Goal: Transaction & Acquisition: Purchase product/service

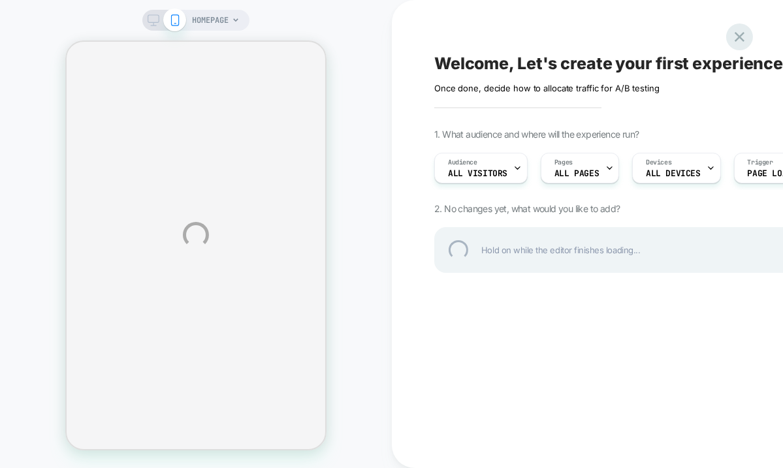
click at [732, 37] on div at bounding box center [739, 37] width 27 height 27
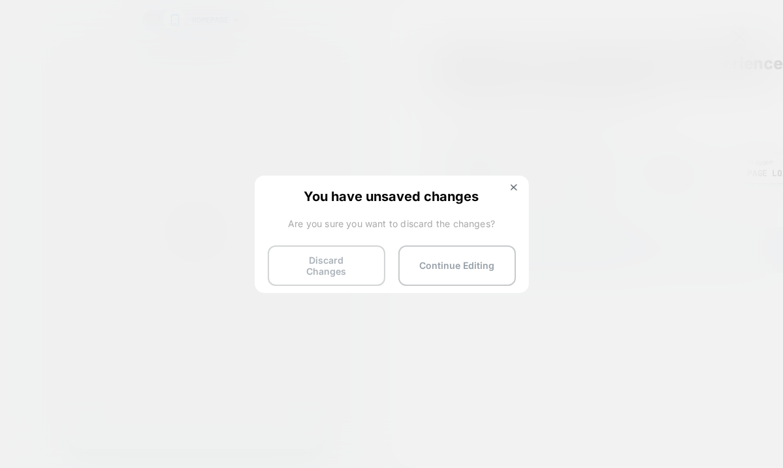
click at [357, 261] on button "Discard Changes" at bounding box center [327, 265] width 118 height 40
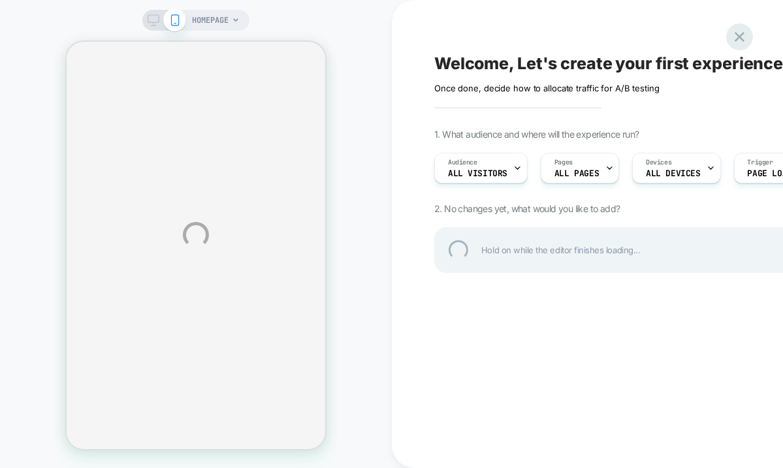
click at [742, 35] on div at bounding box center [739, 37] width 27 height 27
click at [741, 34] on div at bounding box center [739, 37] width 27 height 27
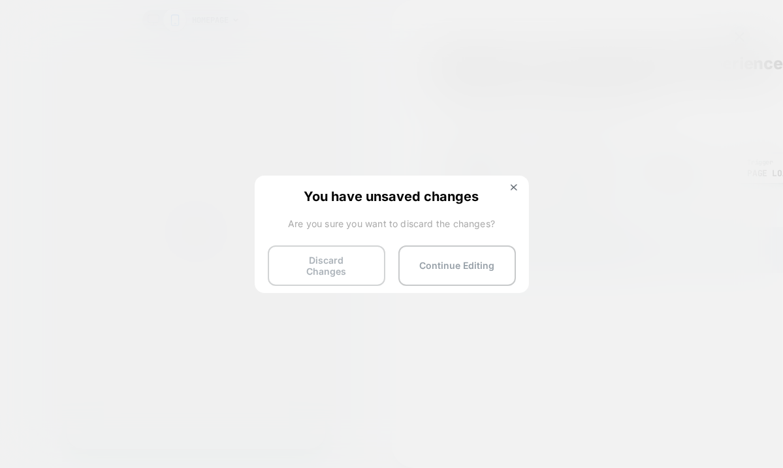
click at [364, 255] on button "Discard Changes" at bounding box center [327, 265] width 118 height 40
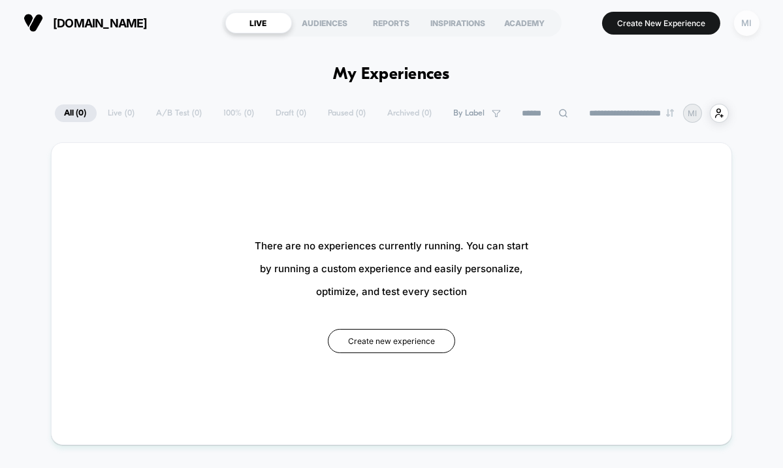
click at [752, 22] on div "MI" at bounding box center [746, 22] width 25 height 25
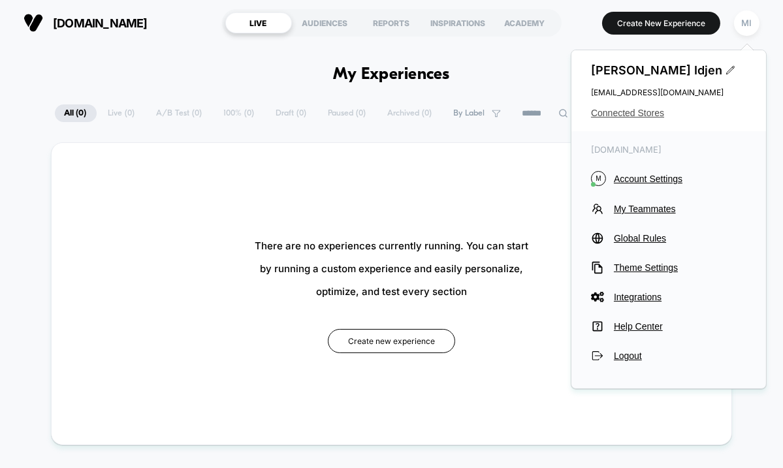
click at [646, 110] on span "Connected Stores" at bounding box center [668, 113] width 155 height 10
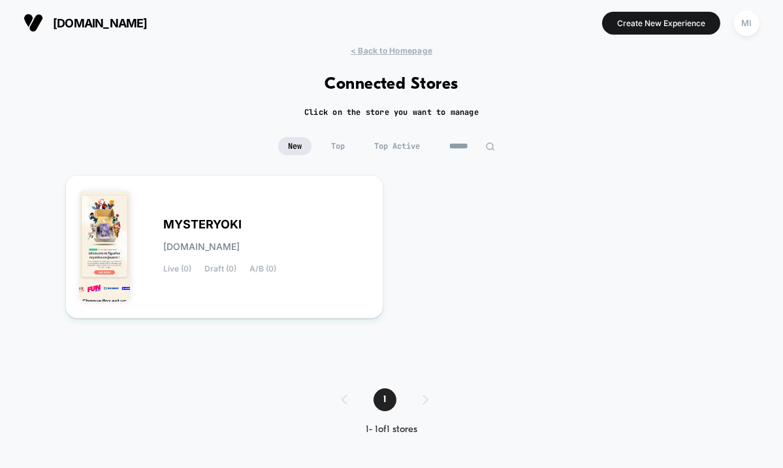
click at [468, 144] on input at bounding box center [471, 146] width 65 height 18
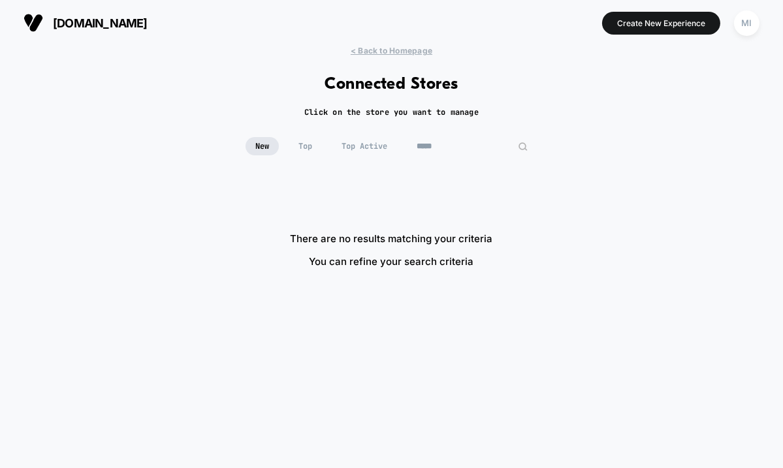
type input "*****"
click at [742, 22] on div "MI" at bounding box center [746, 22] width 25 height 25
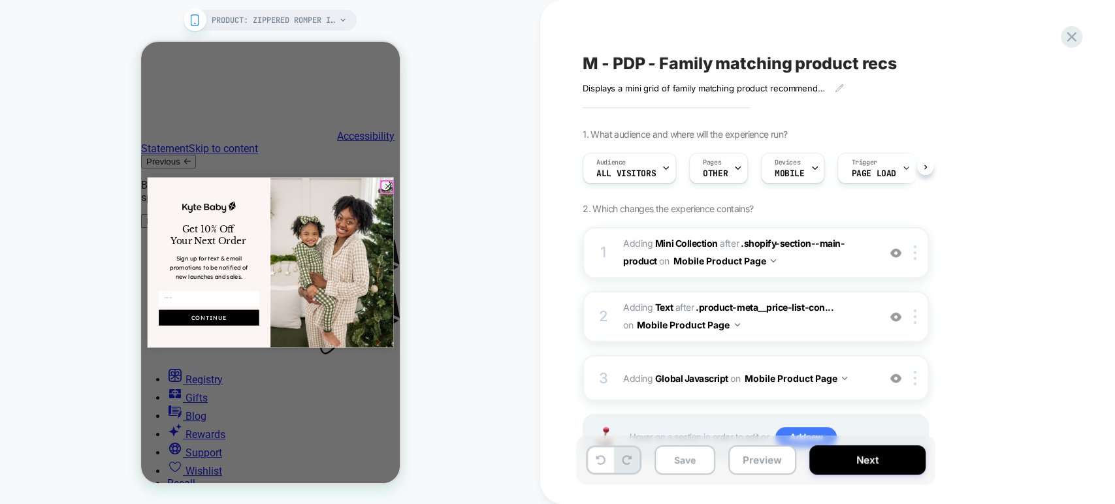
click at [383, 185] on circle "Close dialog" at bounding box center [387, 186] width 10 height 10
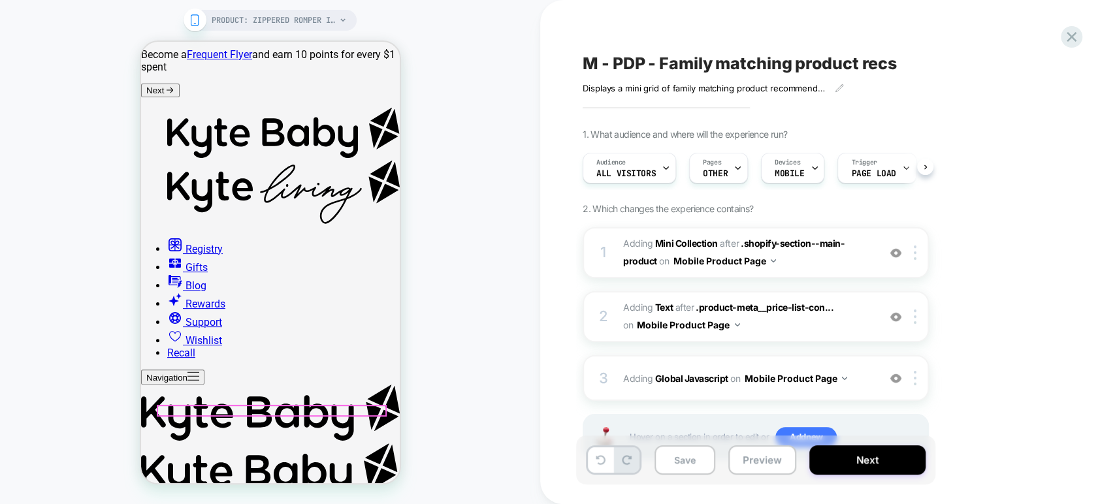
scroll to position [133, 0]
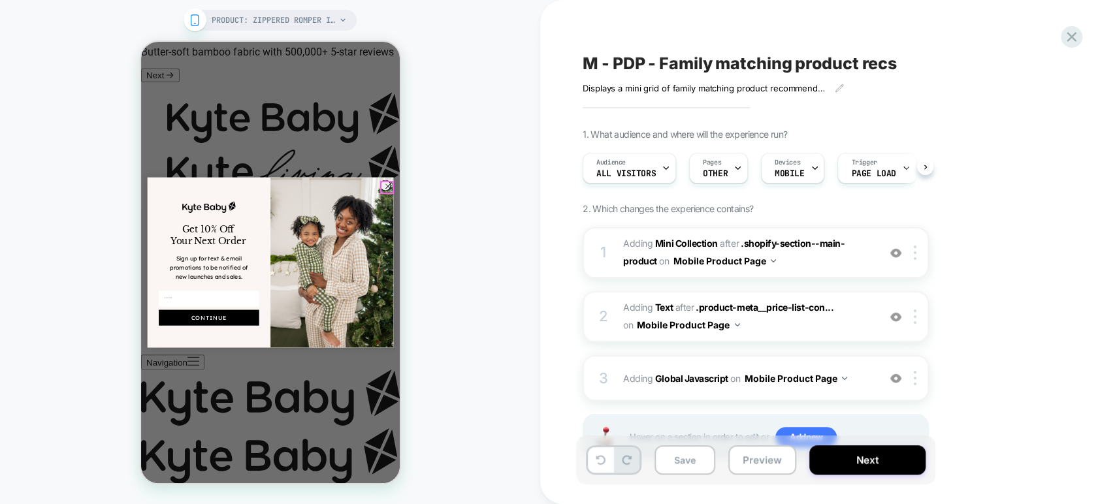
click at [385, 187] on circle "Close dialog" at bounding box center [387, 186] width 10 height 10
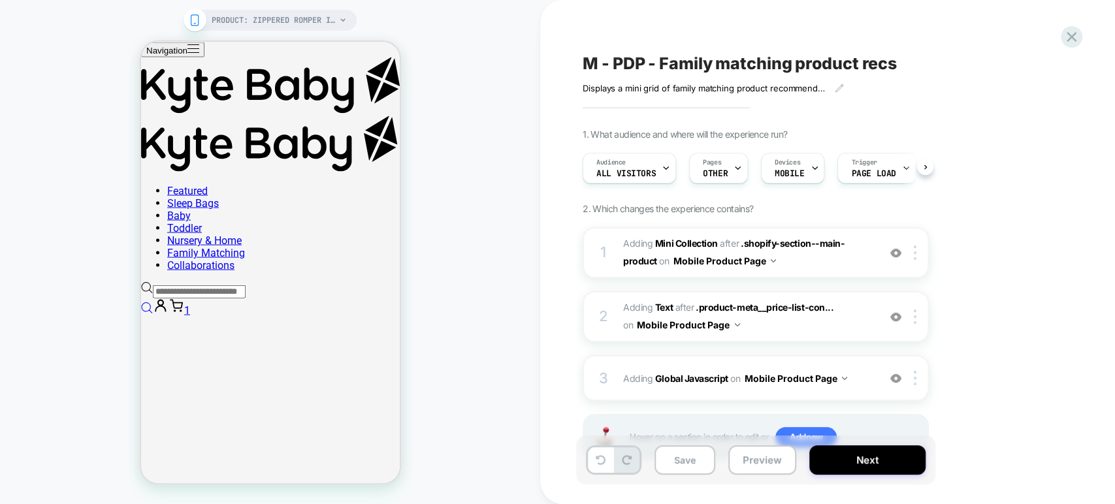
scroll to position [1729, 0]
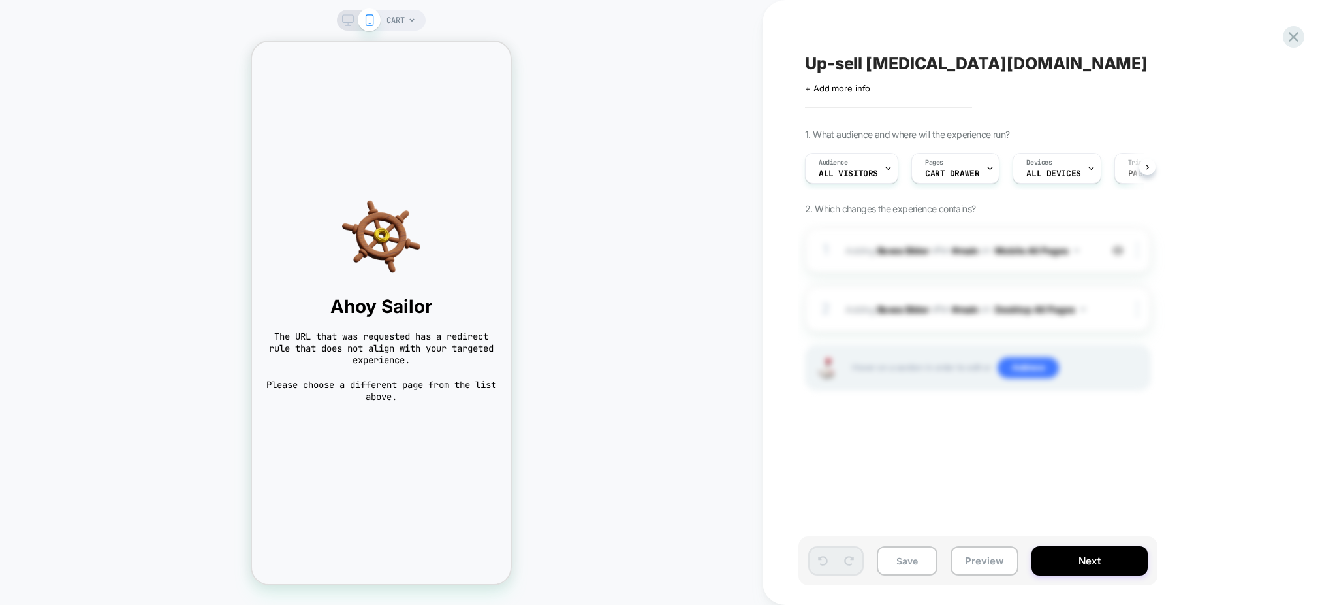
scroll to position [0, 1]
click at [396, 19] on span "CART" at bounding box center [396, 20] width 18 height 21
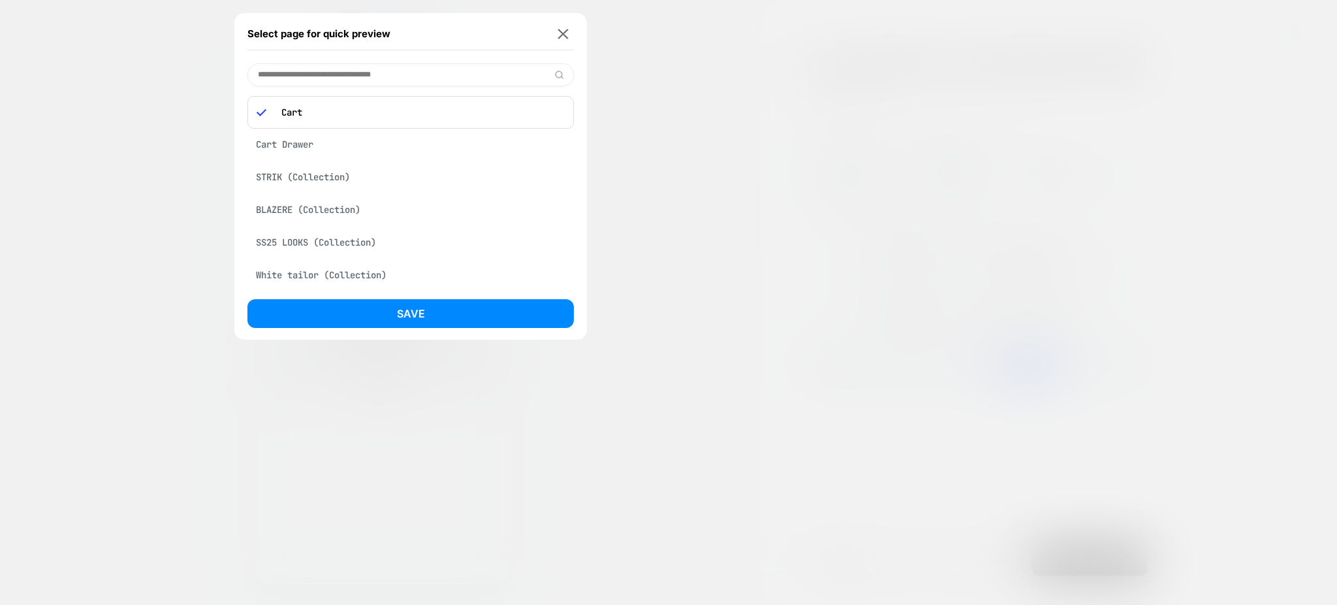
click at [324, 142] on div "Cart Drawer" at bounding box center [410, 144] width 326 height 25
click at [384, 308] on button "Save" at bounding box center [410, 313] width 326 height 29
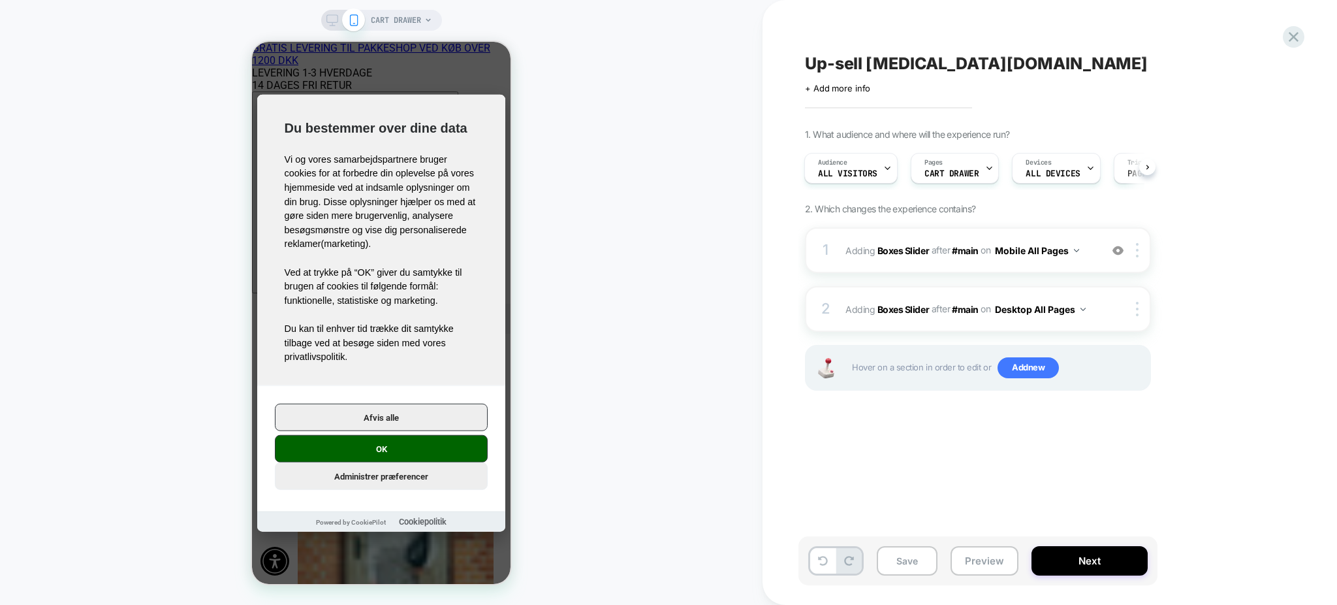
scroll to position [0, 1]
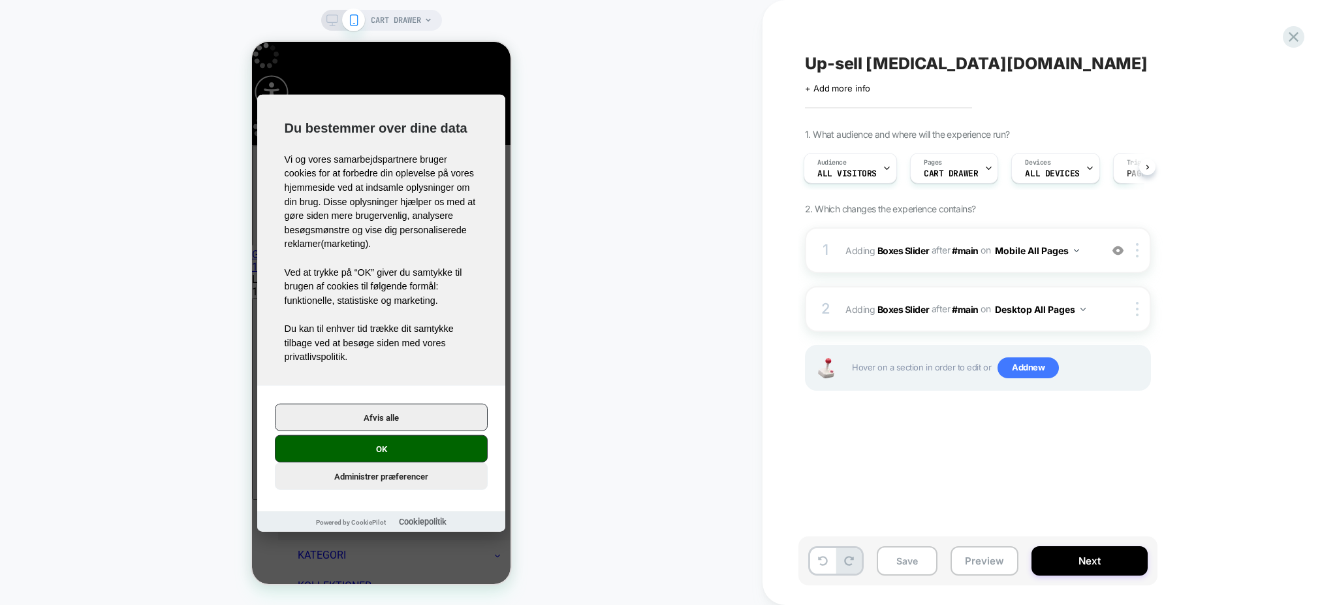
click at [391, 454] on button "OK" at bounding box center [381, 448] width 213 height 27
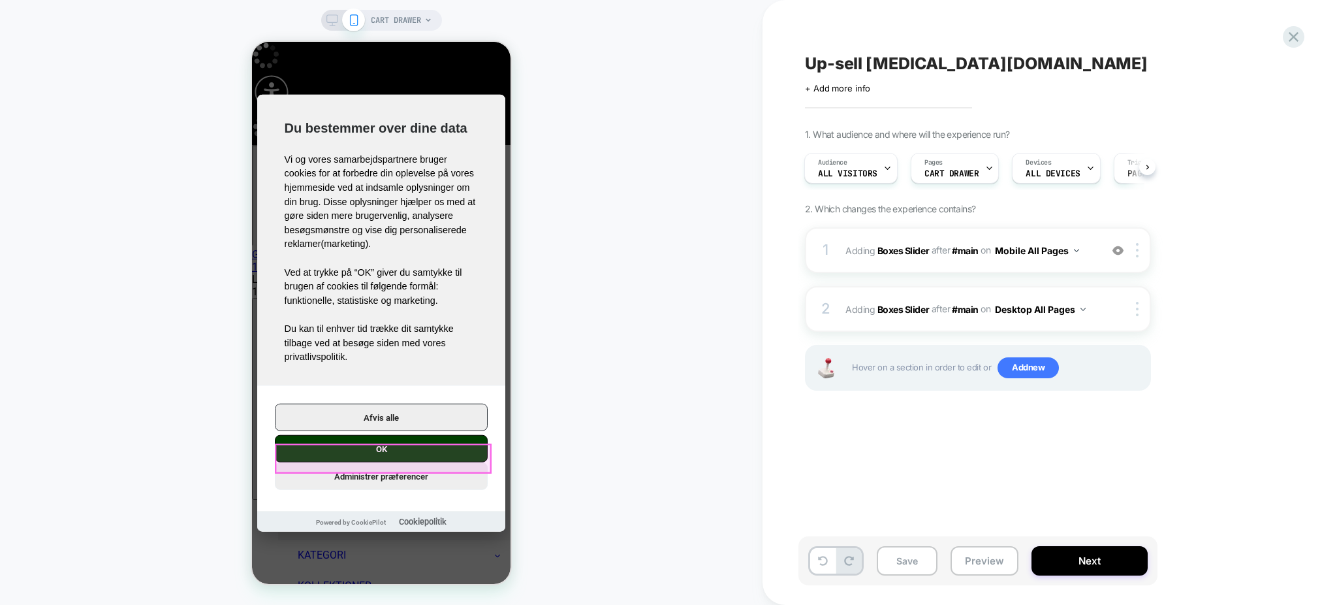
click at [388, 454] on button "OK" at bounding box center [381, 448] width 213 height 27
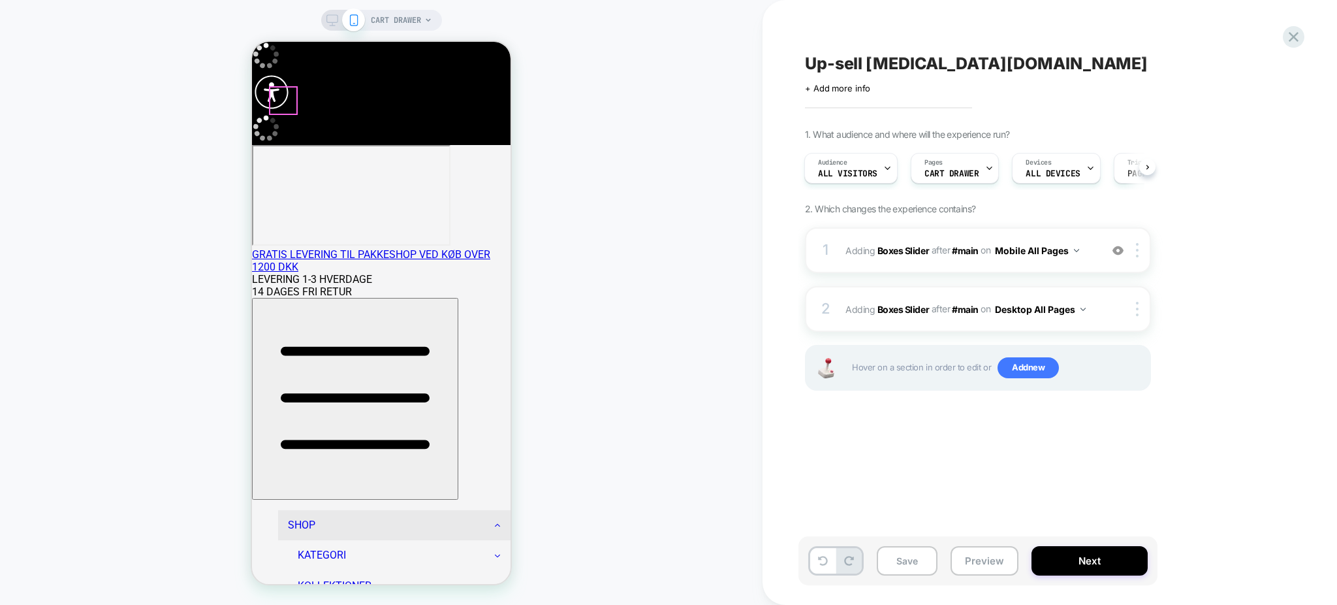
click at [287, 351] on icon "button" at bounding box center [355, 397] width 140 height 93
click at [279, 300] on icon "button" at bounding box center [355, 398] width 196 height 196
click at [336, 18] on rect at bounding box center [331, 18] width 11 height 7
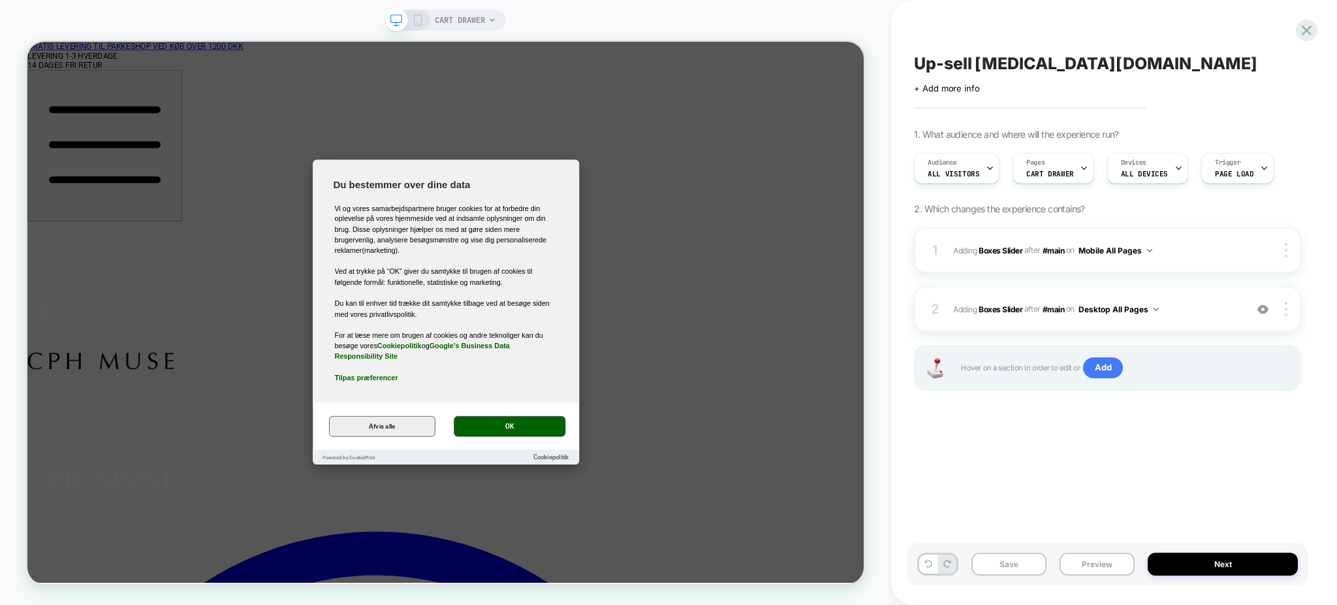
scroll to position [0, 1]
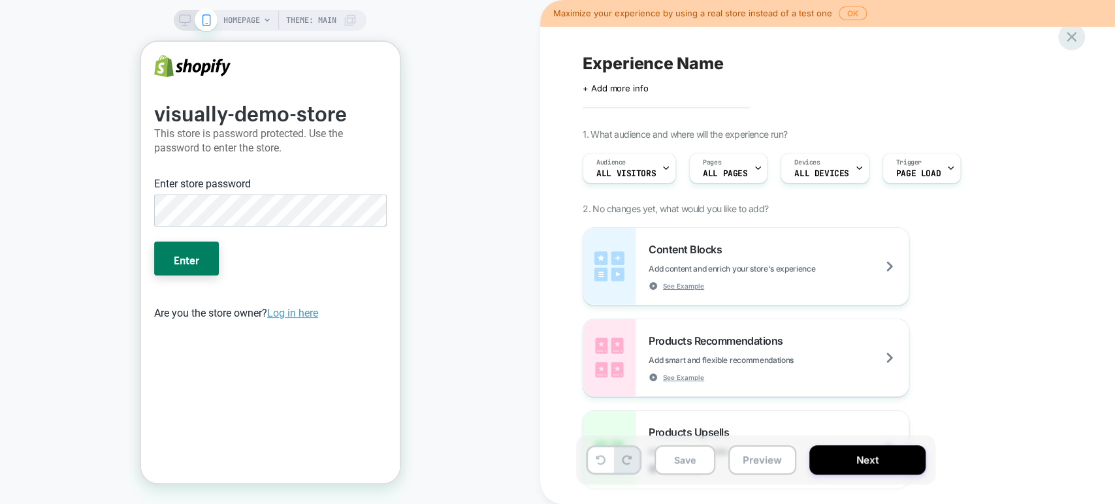
click at [1074, 37] on icon at bounding box center [1071, 37] width 18 height 18
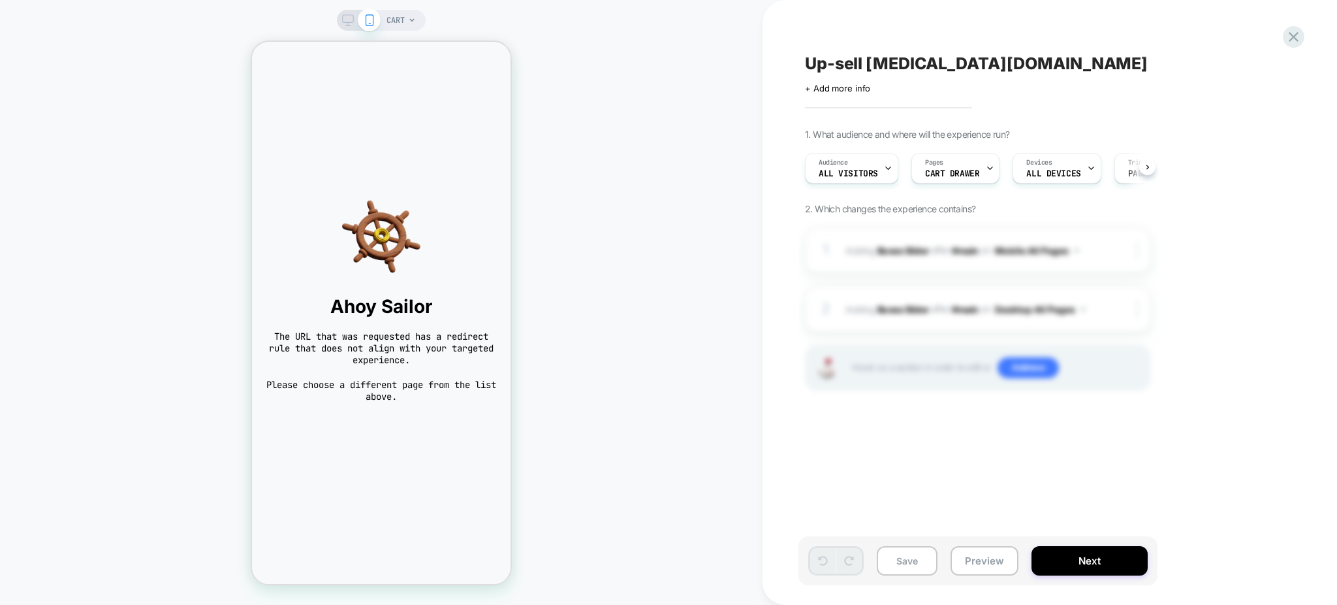
scroll to position [0, 1]
click at [403, 16] on span "CART" at bounding box center [396, 20] width 18 height 21
click at [403, 16] on div "CART" at bounding box center [381, 20] width 89 height 21
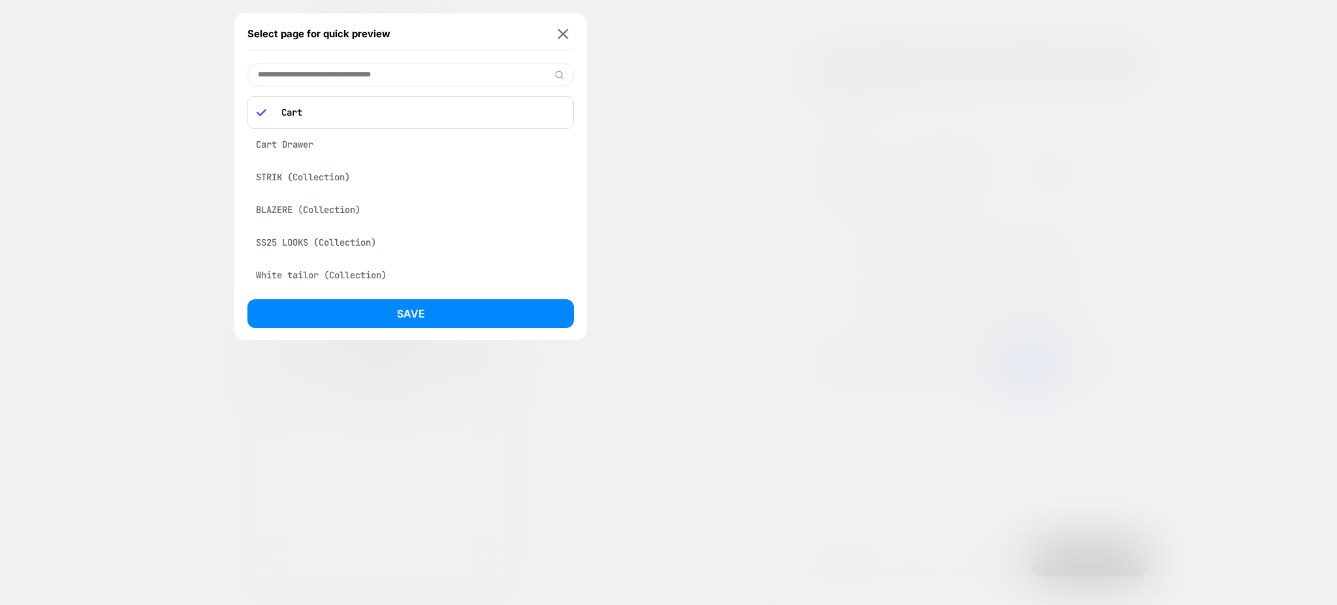
click at [311, 175] on div "STRIK (Collection)" at bounding box center [410, 177] width 326 height 25
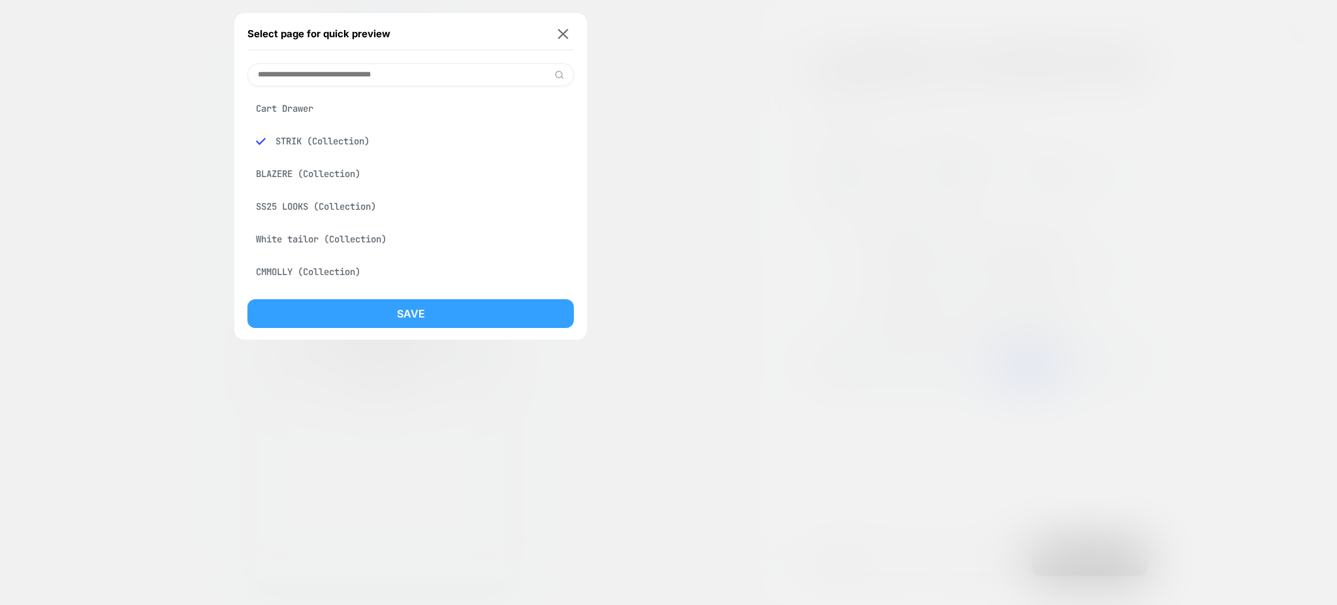
click at [358, 304] on button "Save" at bounding box center [410, 313] width 326 height 29
click at [358, 304] on div "Select page for quick preview Cart Drawer STRIK (Collection) BLAZERE (Collectio…" at bounding box center [668, 302] width 1337 height 605
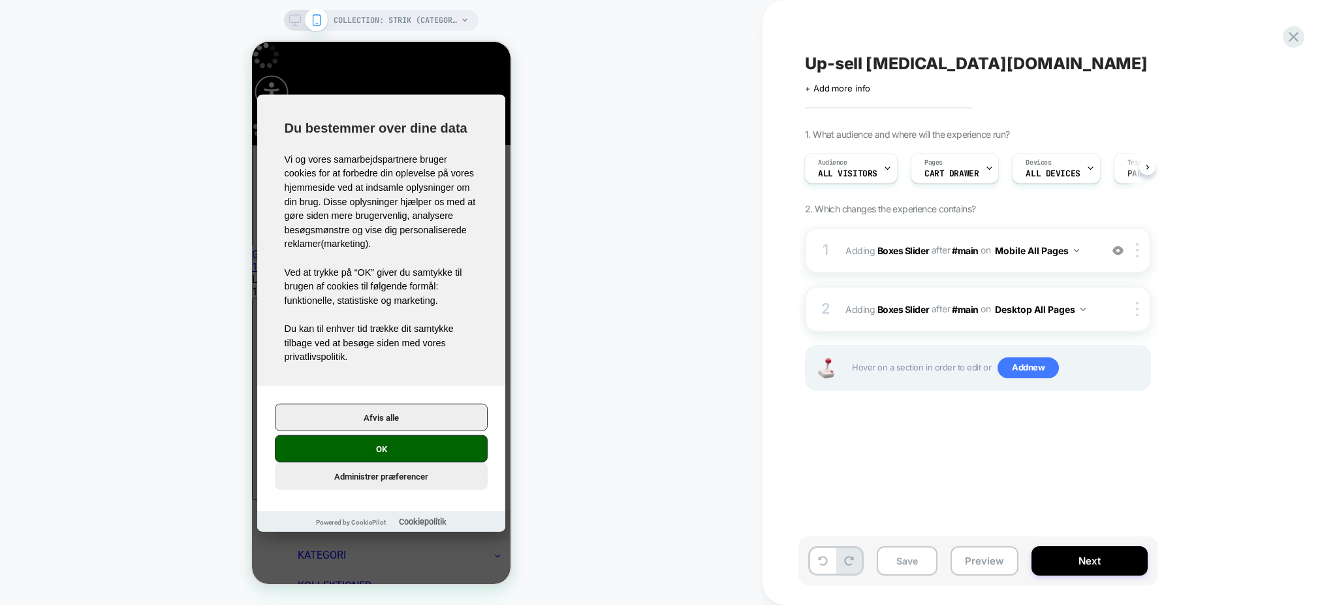
scroll to position [0, 1]
click at [388, 453] on button "OK" at bounding box center [381, 448] width 213 height 27
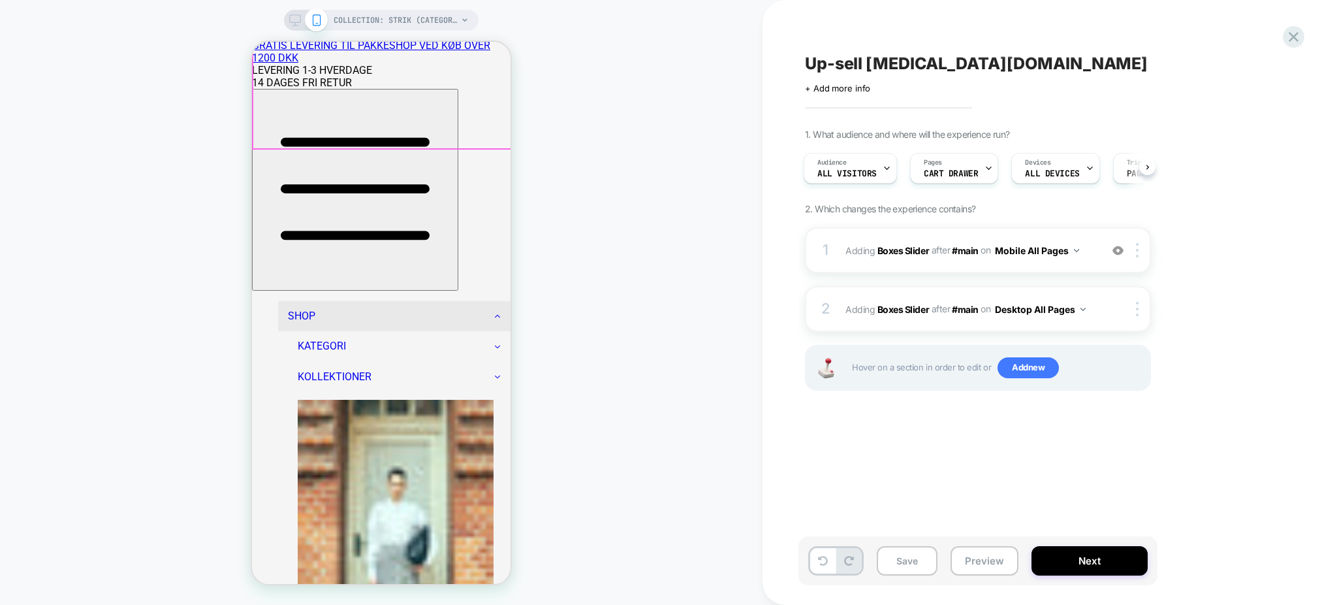
scroll to position [261, 0]
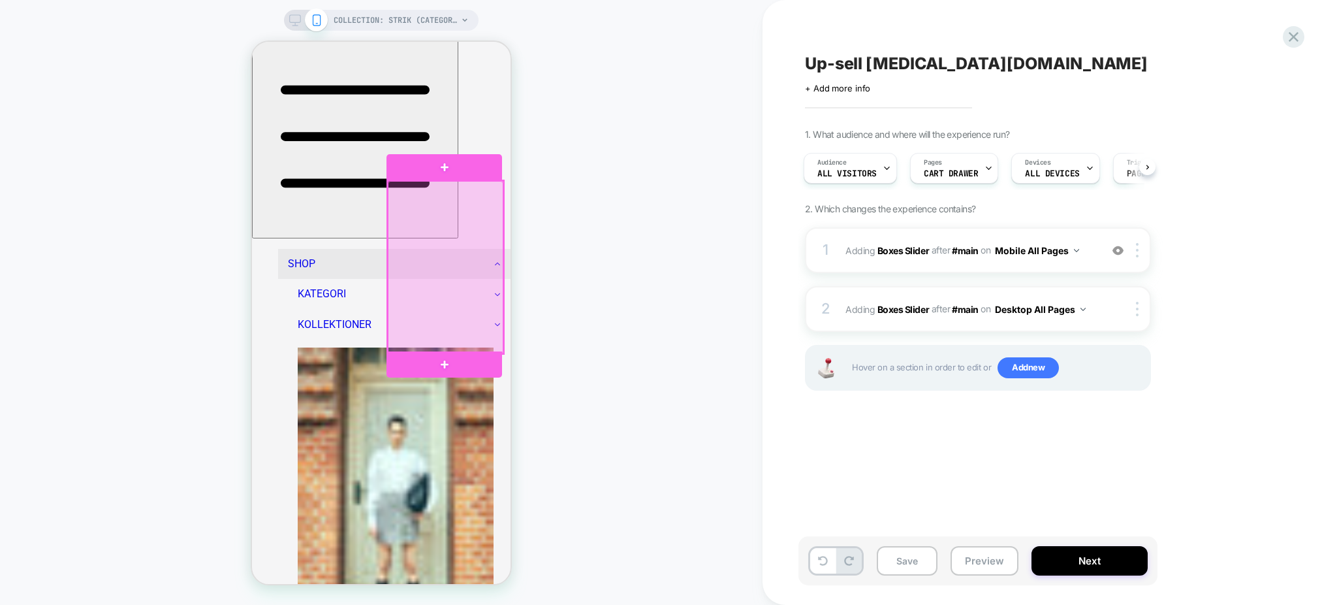
click at [434, 315] on div at bounding box center [445, 267] width 115 height 173
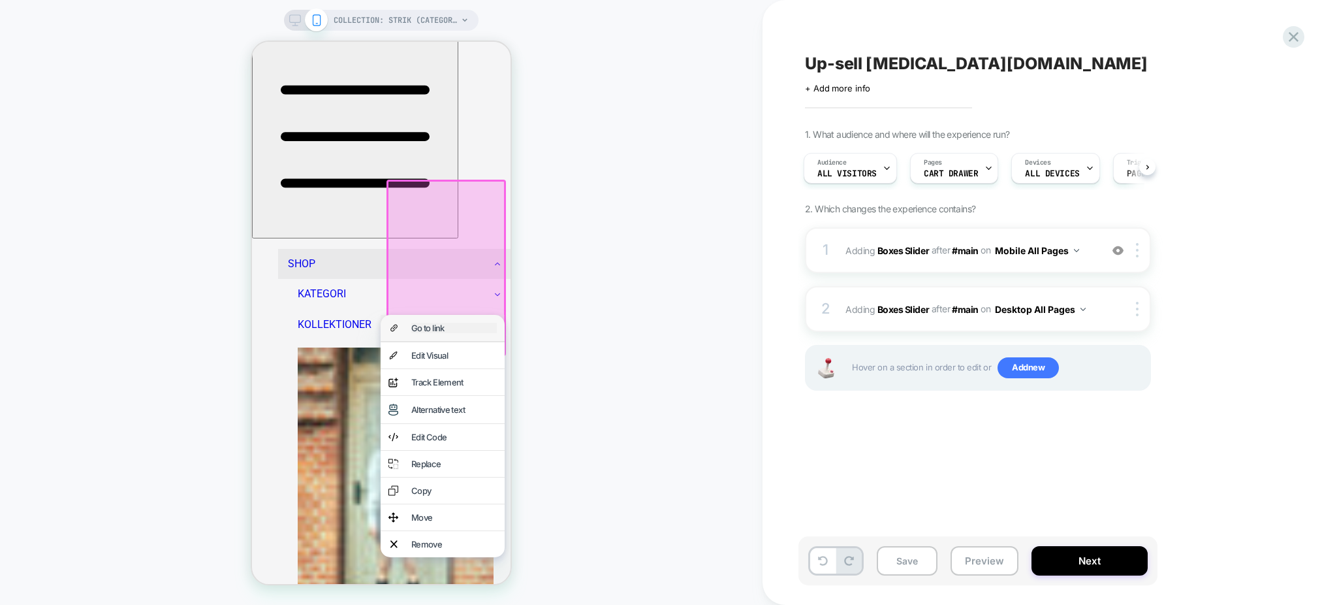
click at [451, 328] on div "Go to link" at bounding box center [454, 328] width 86 height 10
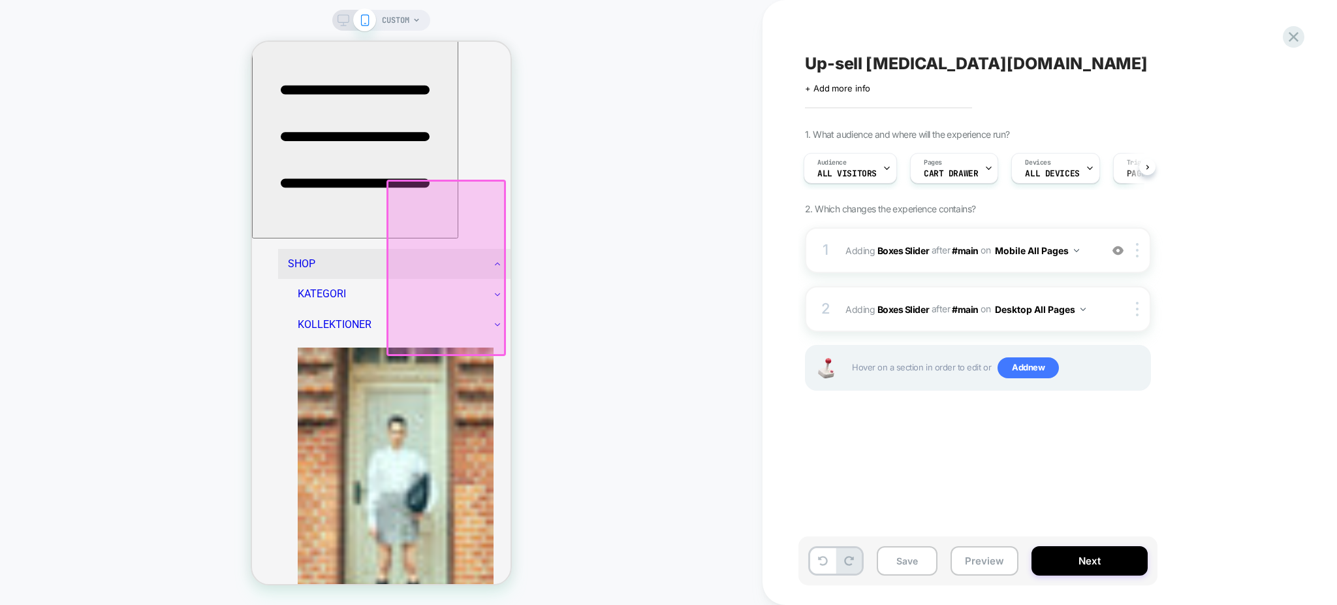
scroll to position [0, 2]
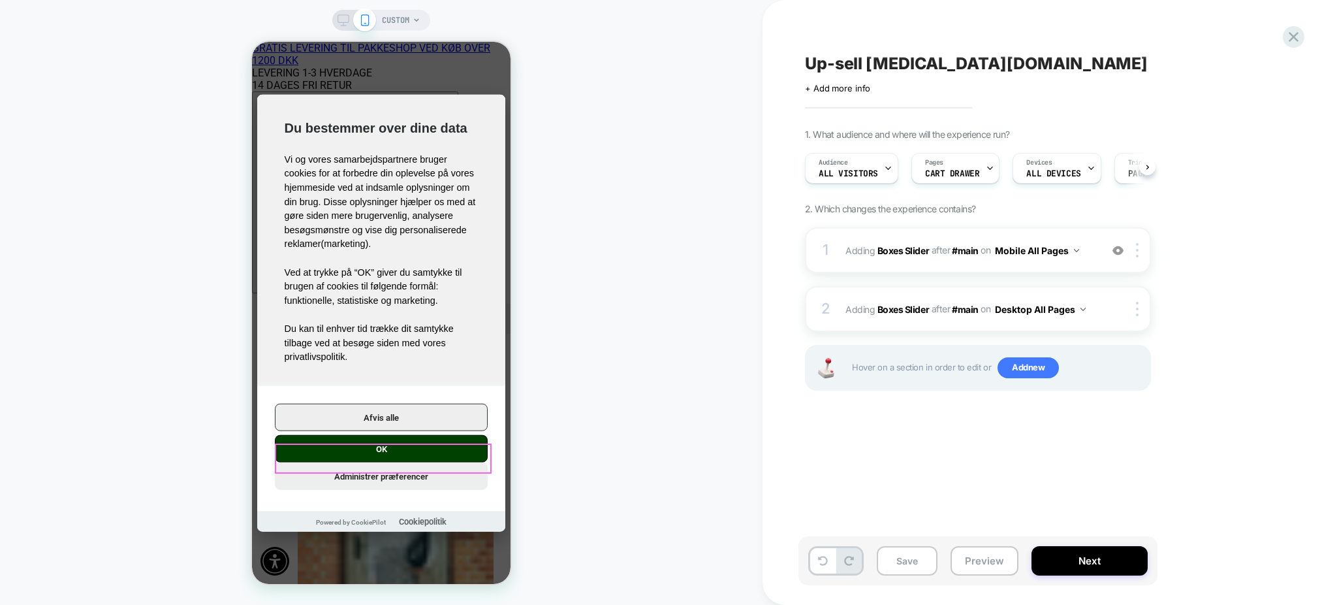
scroll to position [0, 1]
click at [420, 458] on button "OK" at bounding box center [381, 448] width 213 height 27
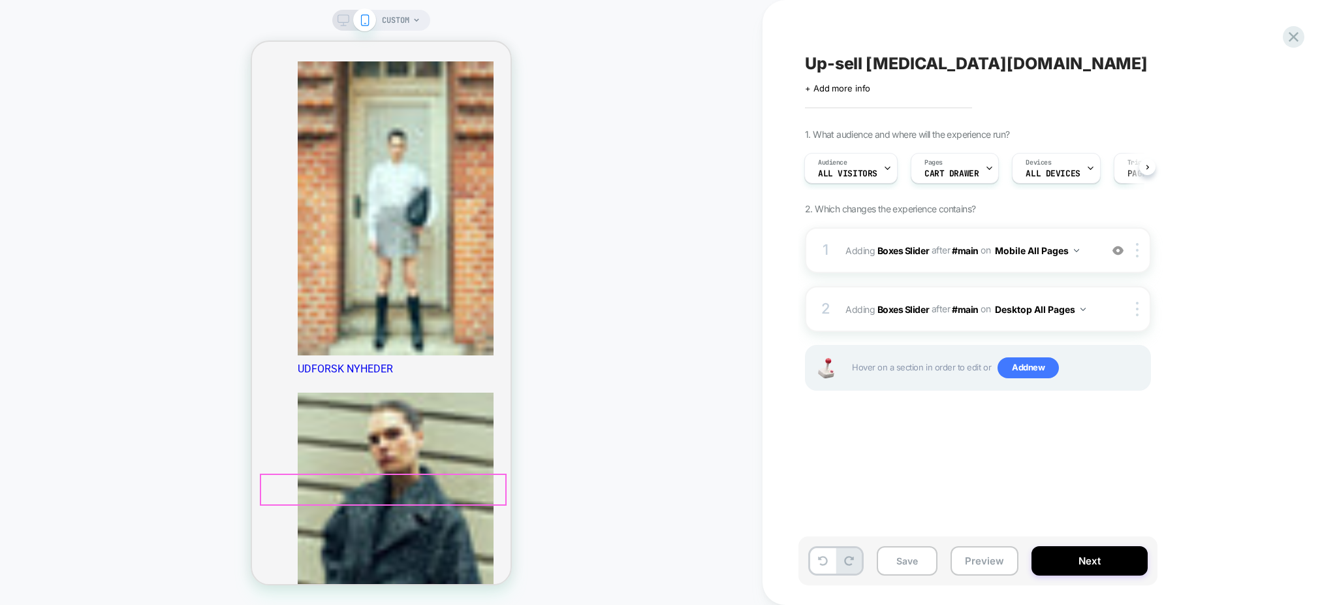
scroll to position [609, 0]
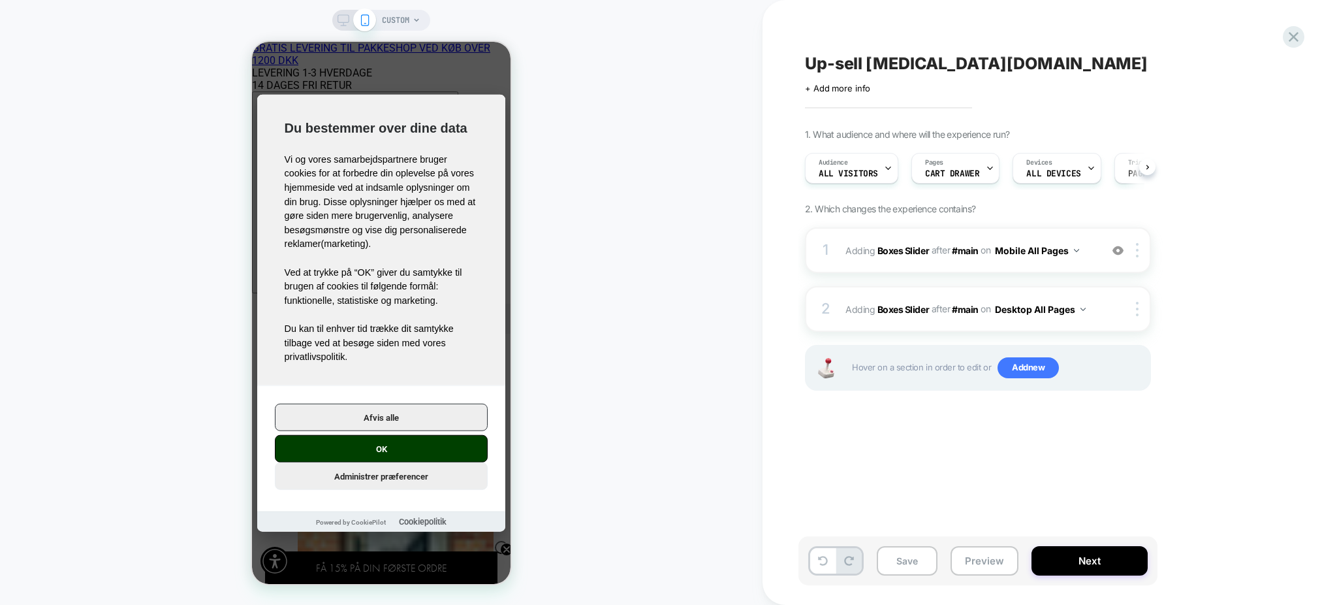
scroll to position [0, 1]
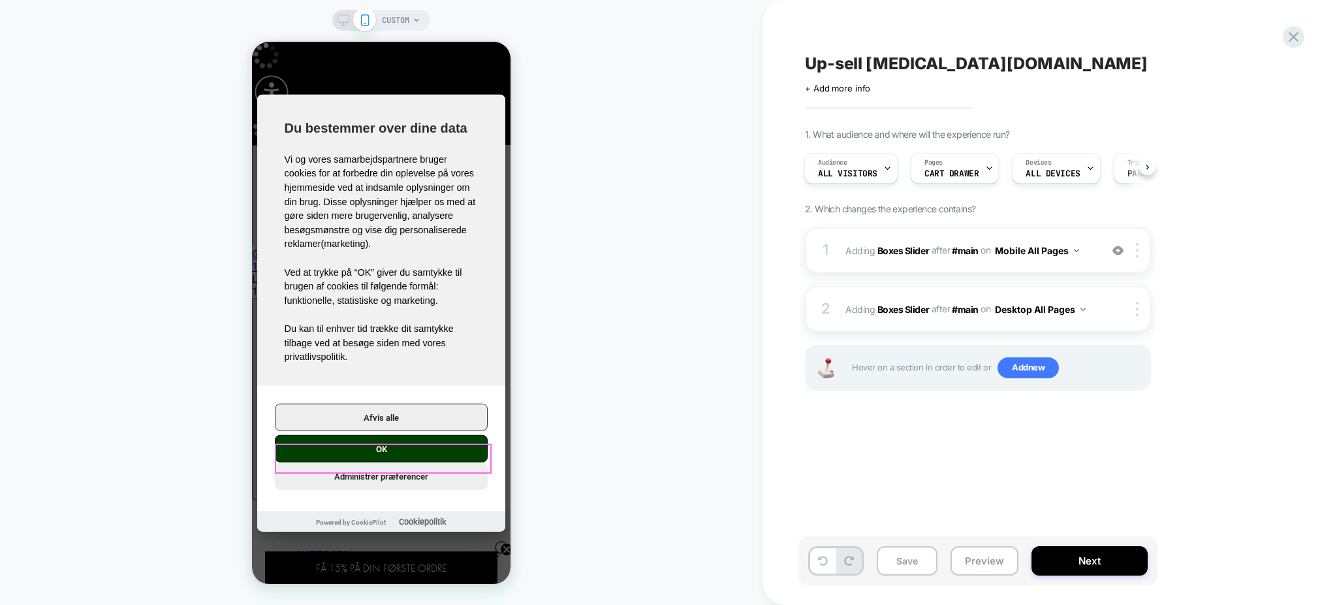
click at [379, 451] on button "OK" at bounding box center [381, 448] width 213 height 27
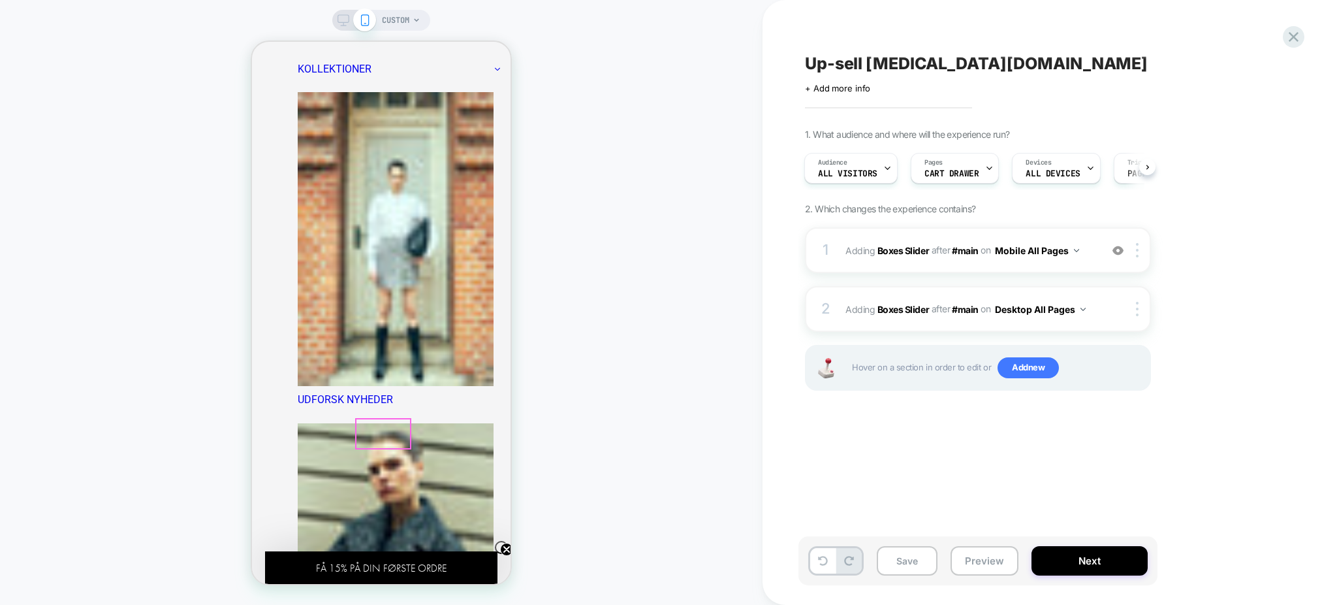
scroll to position [435, 0]
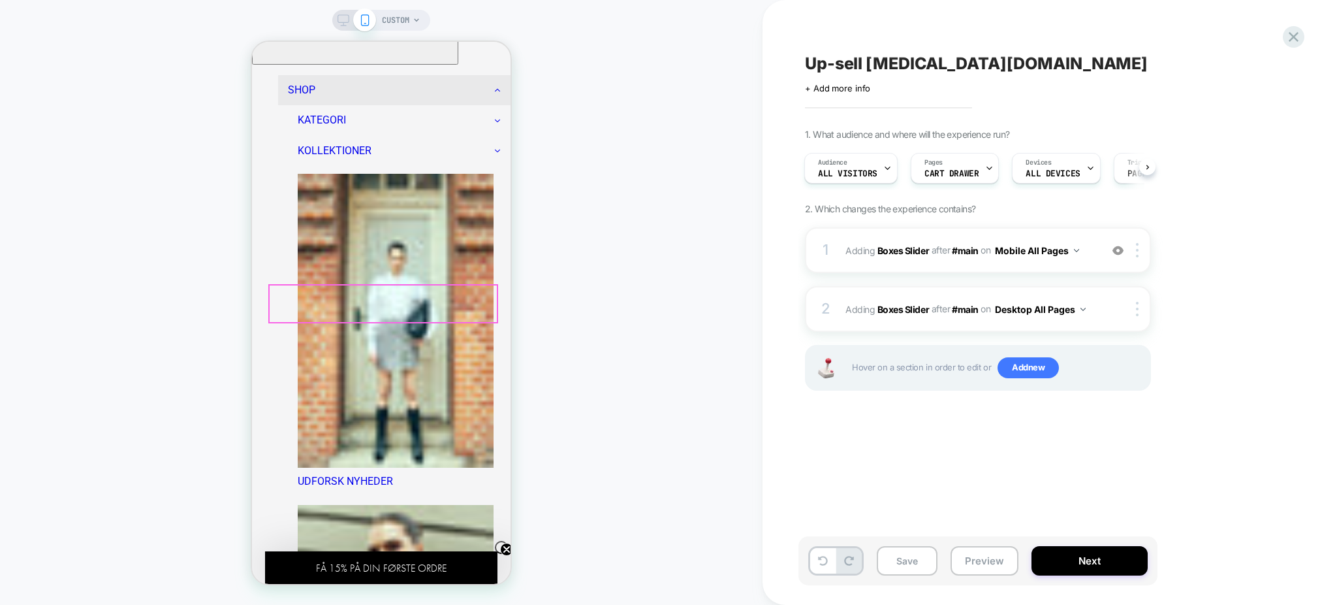
click at [364, 297] on div at bounding box center [383, 303] width 227 height 37
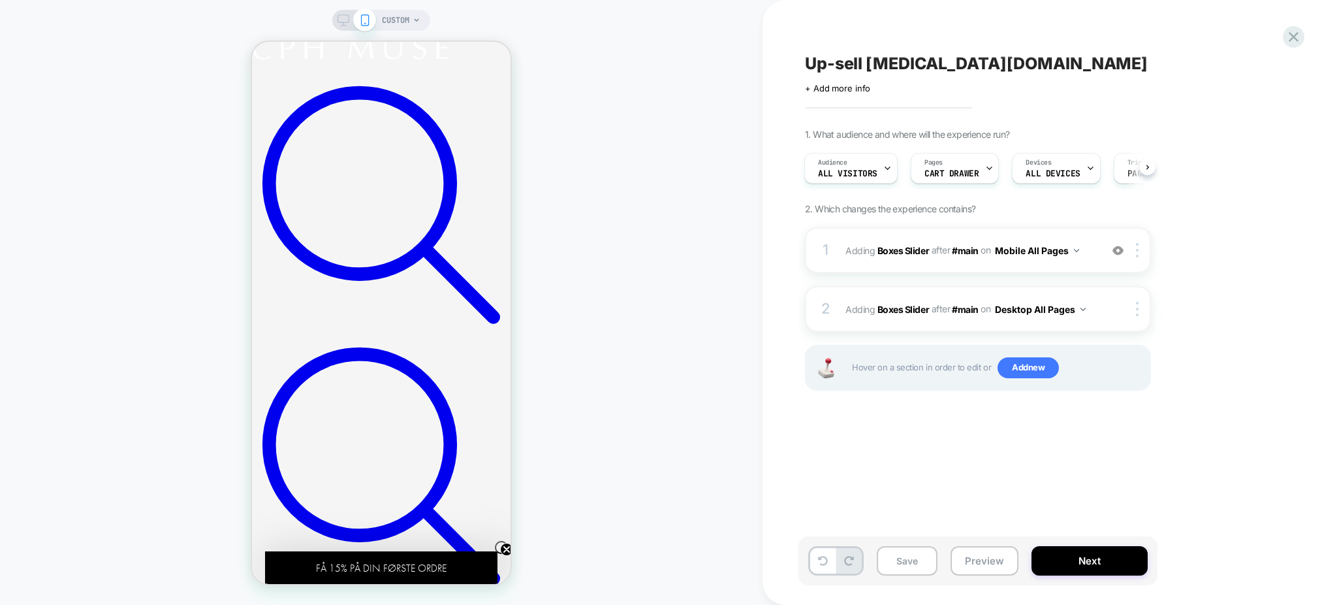
scroll to position [1393, 0]
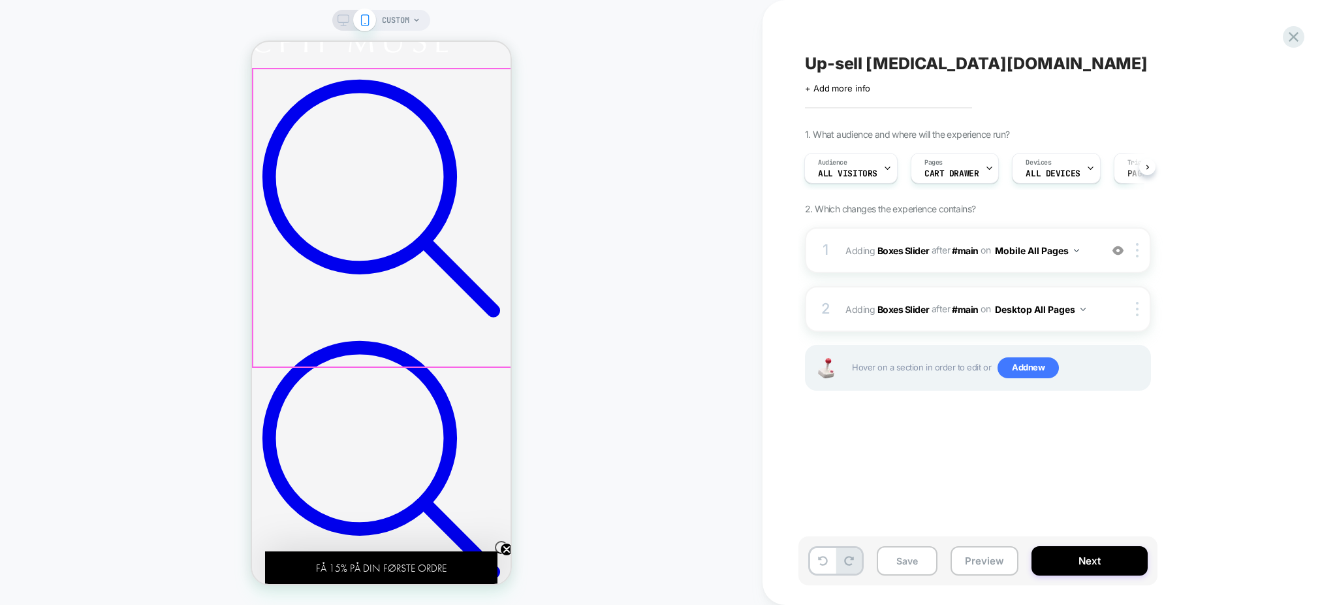
click at [422, 251] on div at bounding box center [383, 218] width 260 height 298
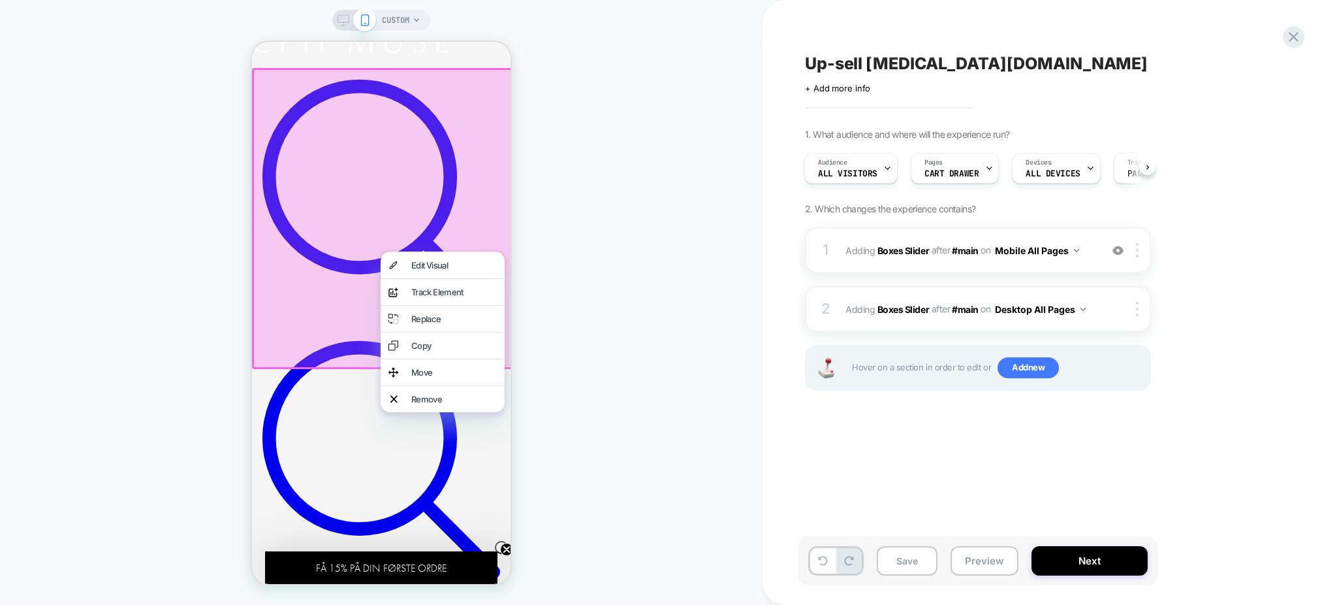
click at [434, 118] on div at bounding box center [384, 219] width 264 height 302
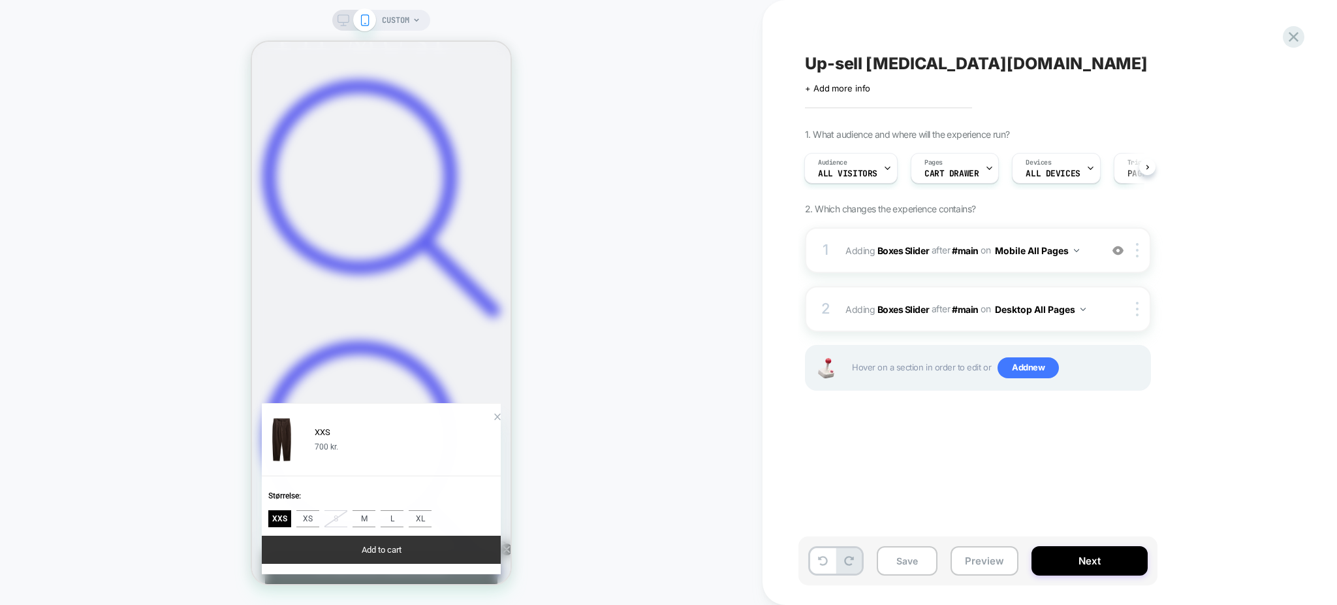
click at [399, 546] on button "Add to cart" at bounding box center [381, 549] width 239 height 28
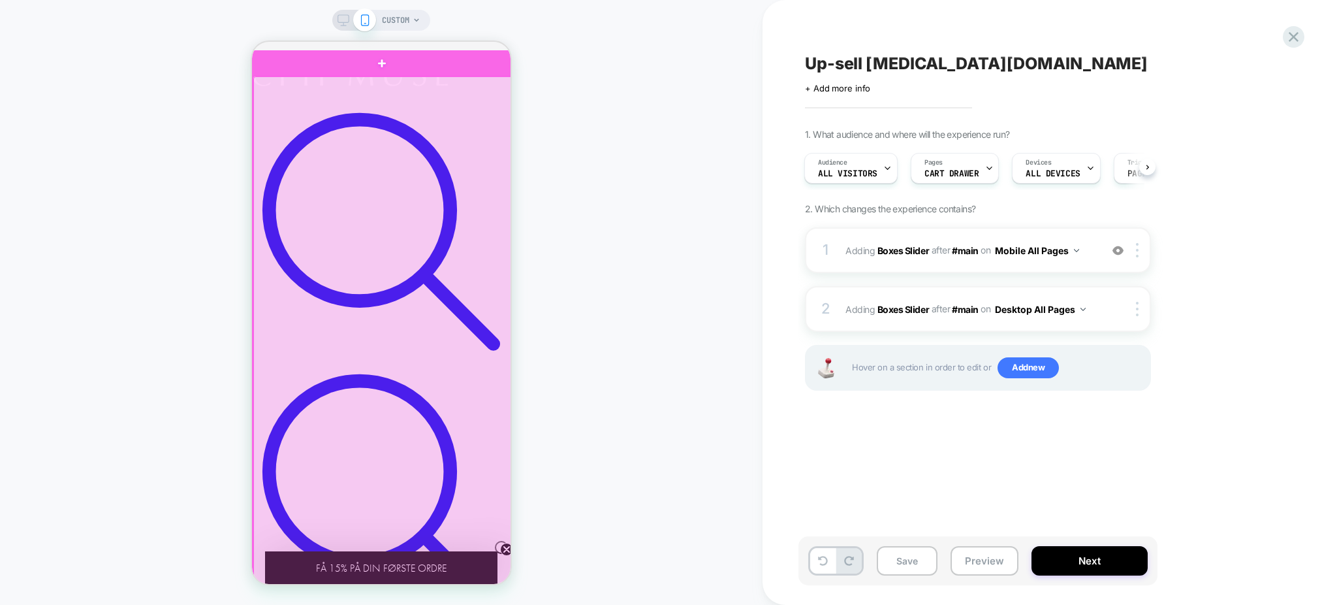
scroll to position [1306, 0]
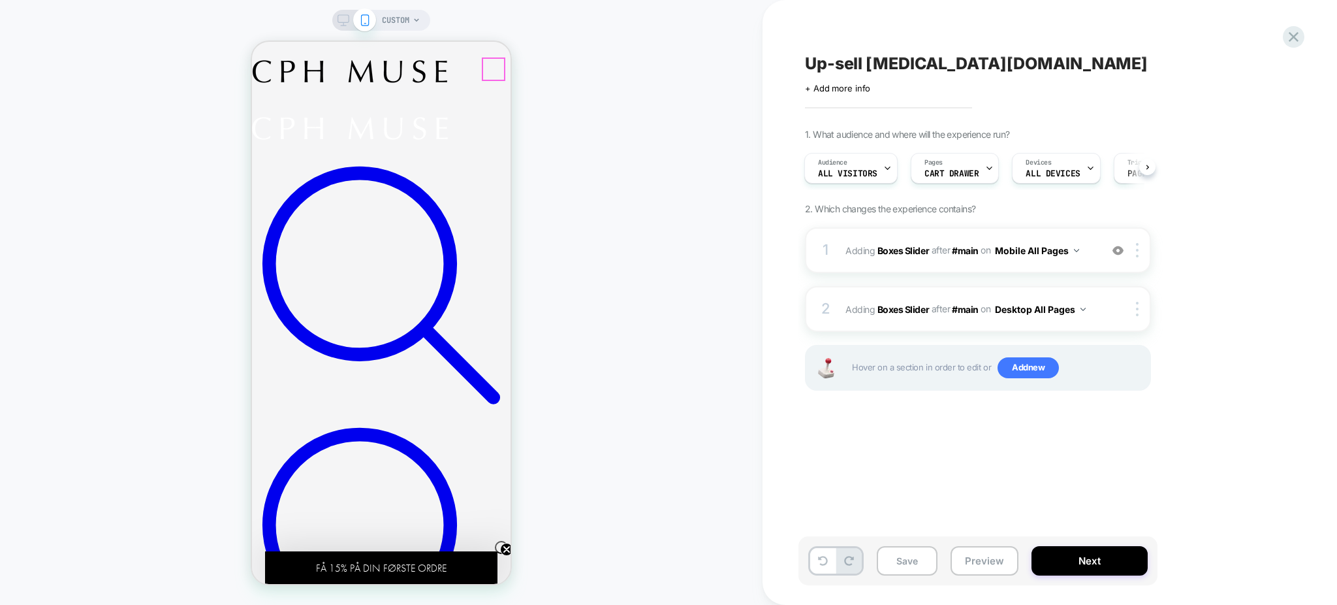
click at [493, 71] on div at bounding box center [493, 69] width 21 height 21
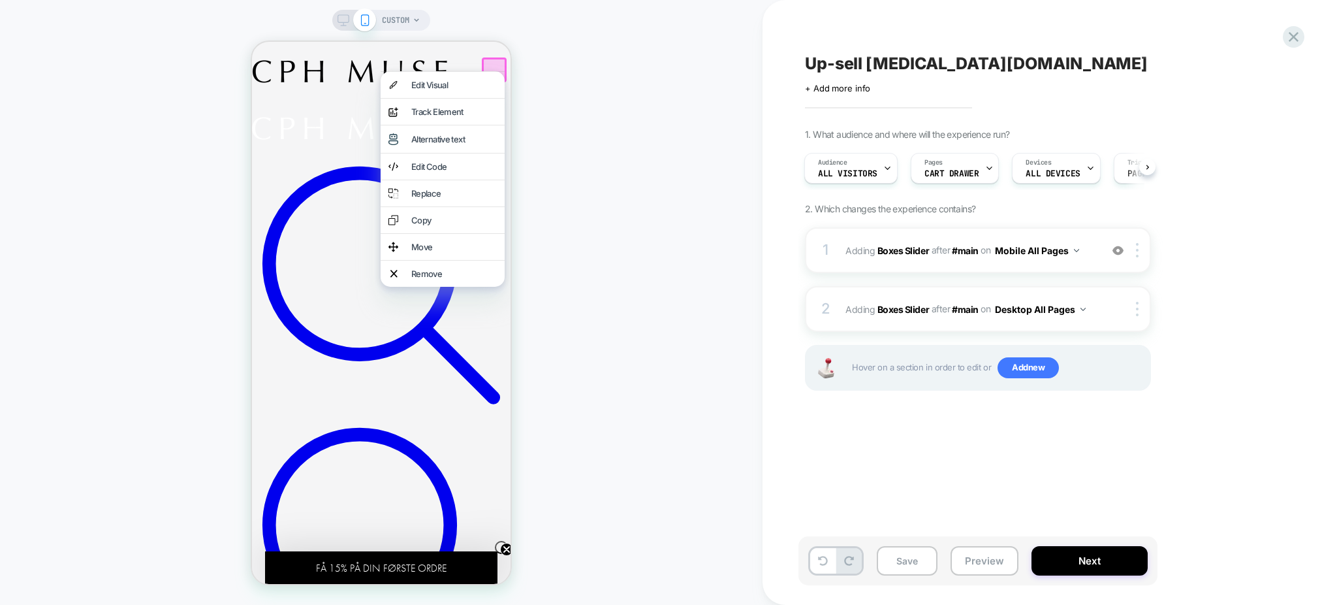
click at [368, 59] on h2 at bounding box center [381, 87] width 259 height 114
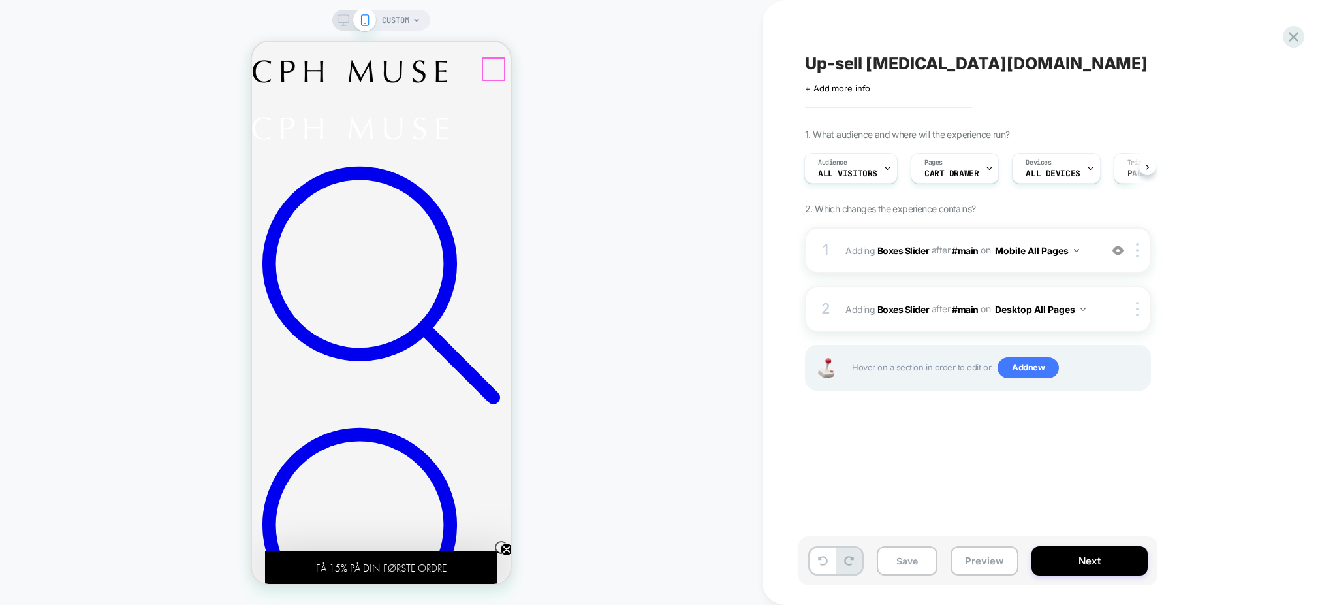
click at [497, 69] on div at bounding box center [493, 69] width 21 height 21
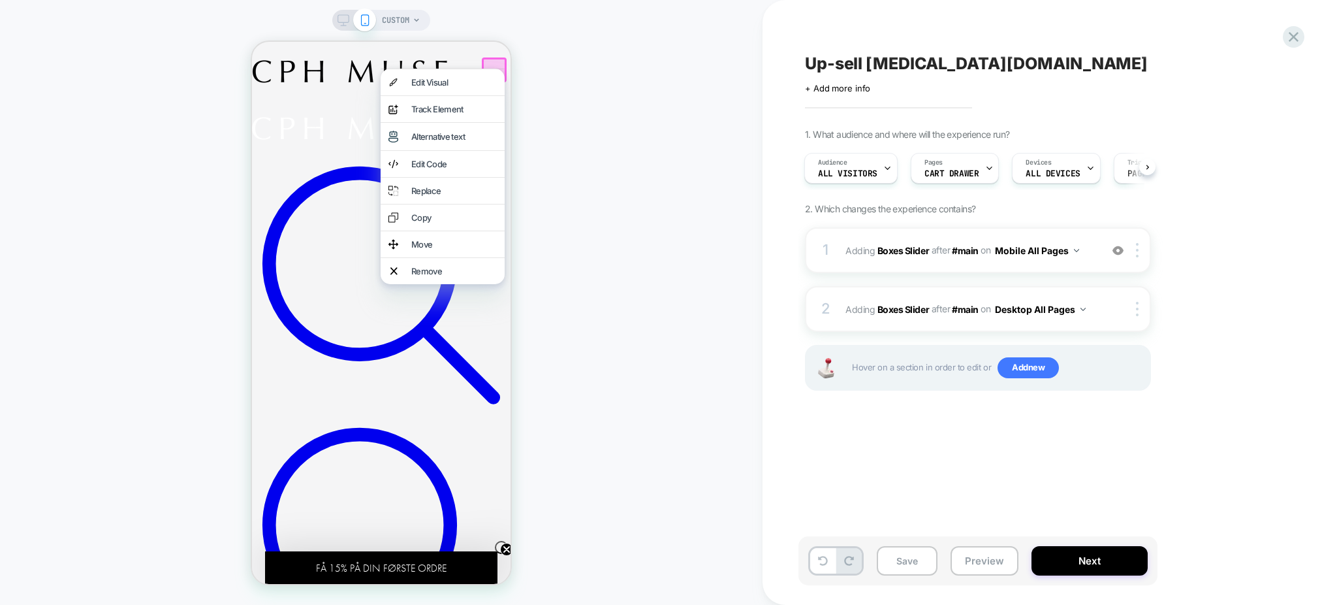
click at [374, 57] on h2 at bounding box center [381, 87] width 259 height 114
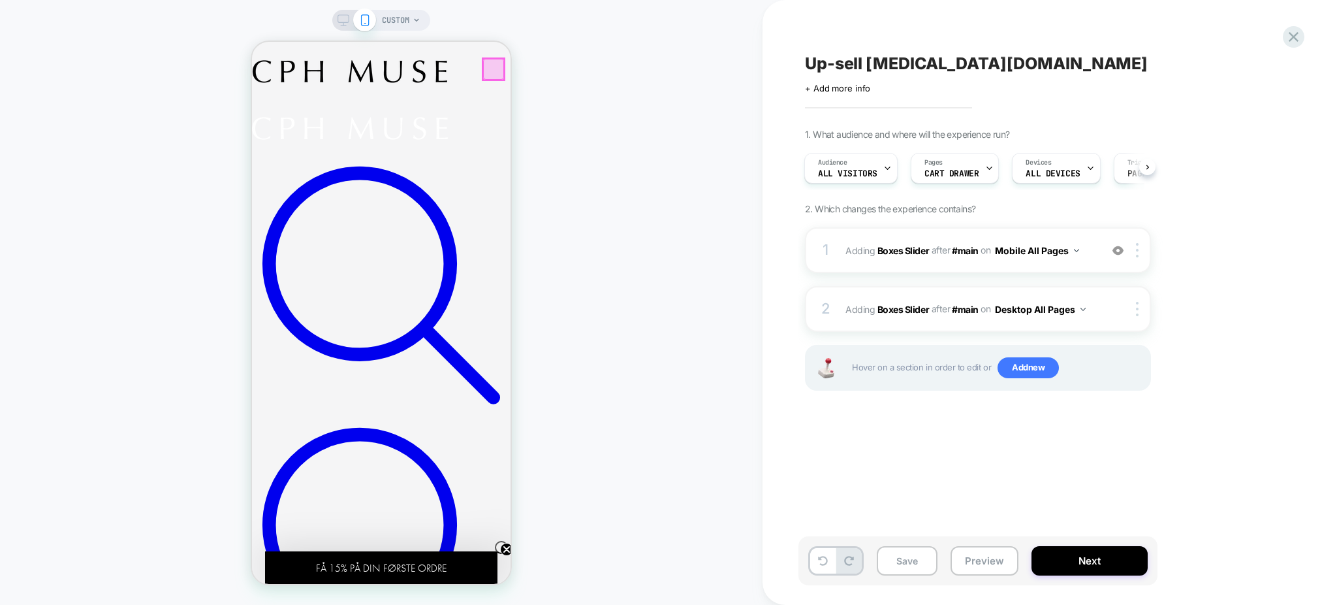
click at [493, 69] on div at bounding box center [493, 69] width 21 height 21
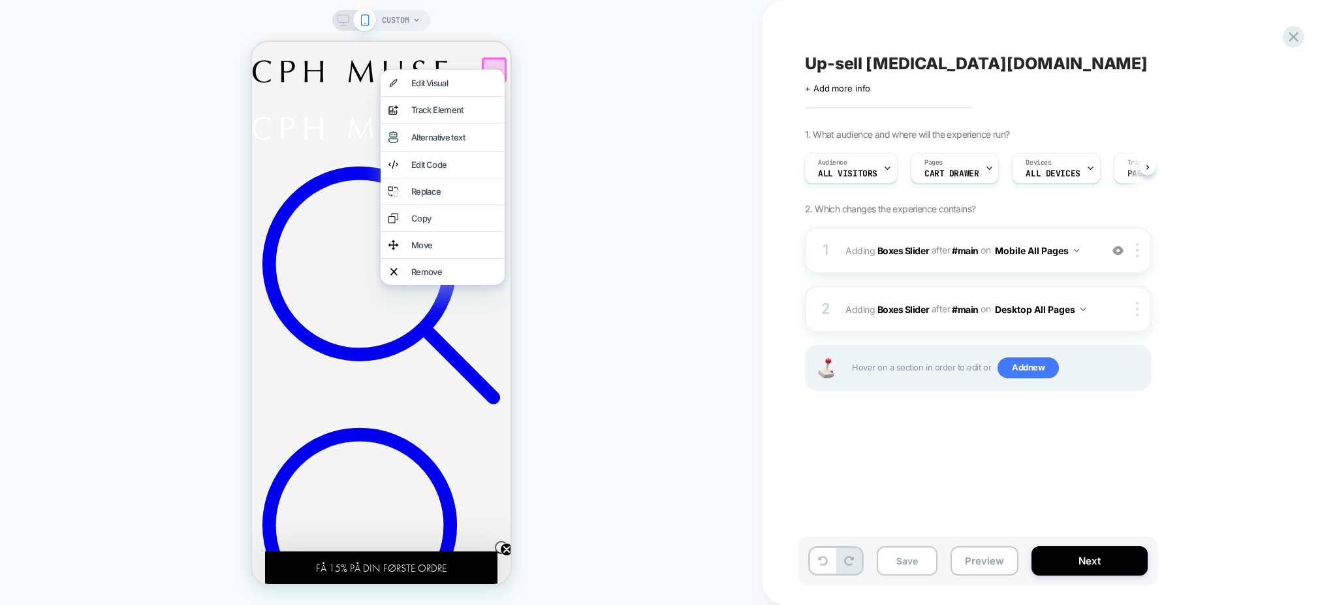
click at [338, 58] on h2 at bounding box center [381, 87] width 259 height 114
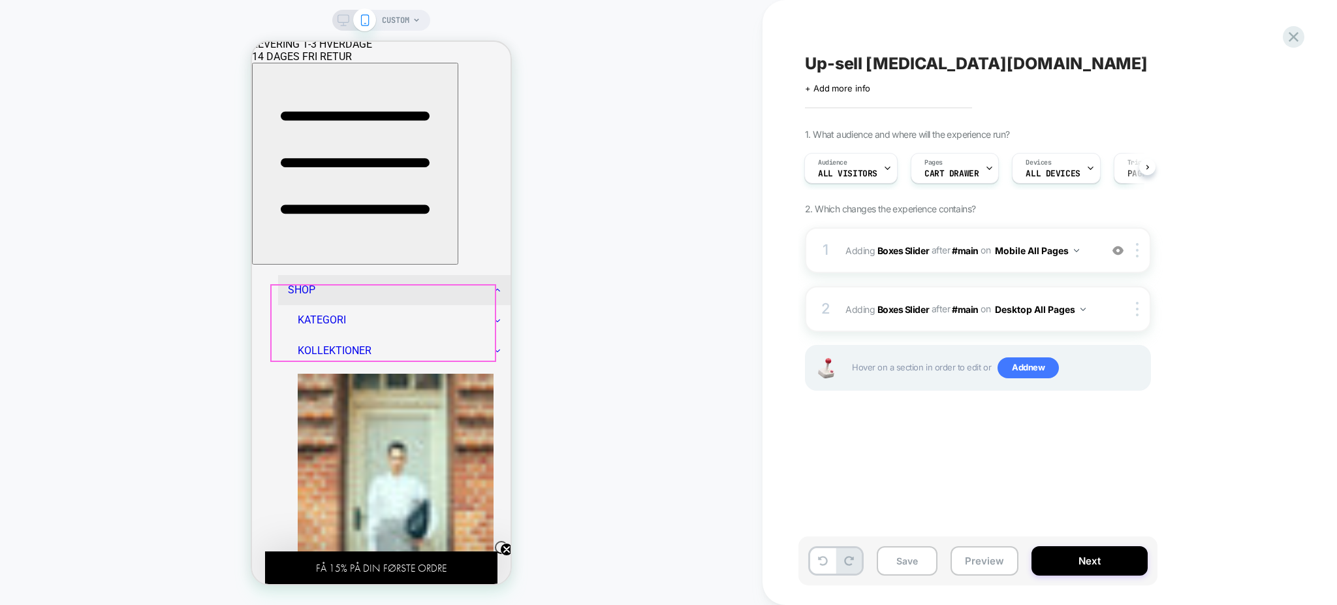
scroll to position [0, 0]
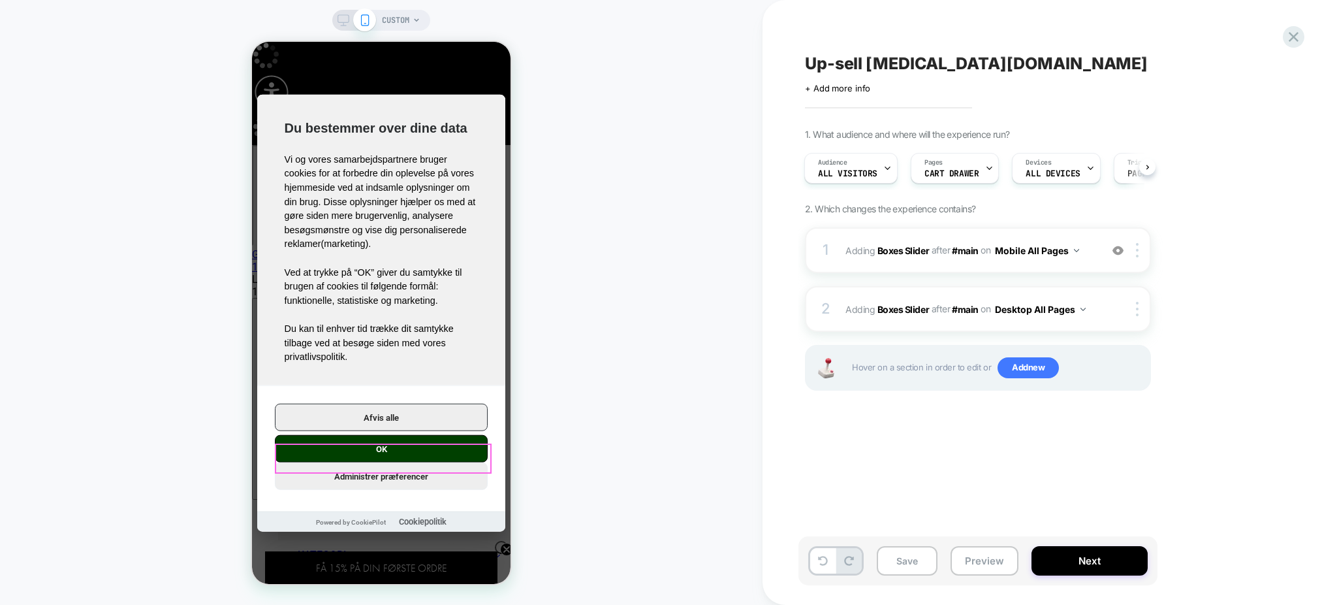
click at [413, 454] on button "OK" at bounding box center [381, 448] width 213 height 27
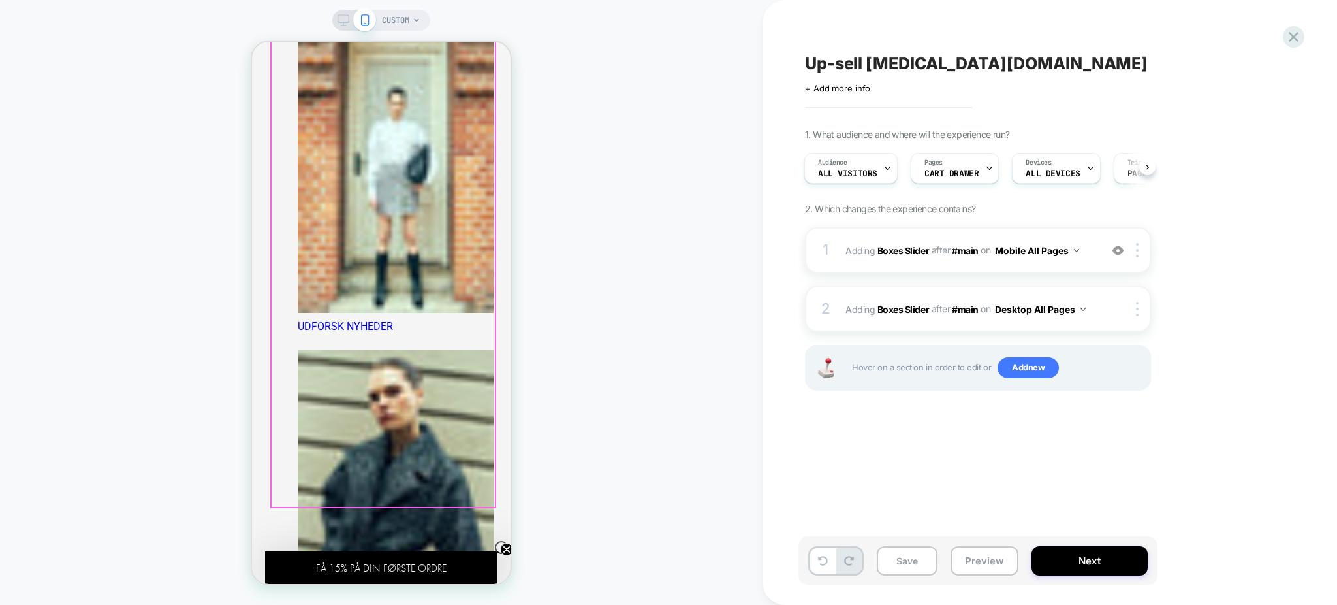
scroll to position [609, 0]
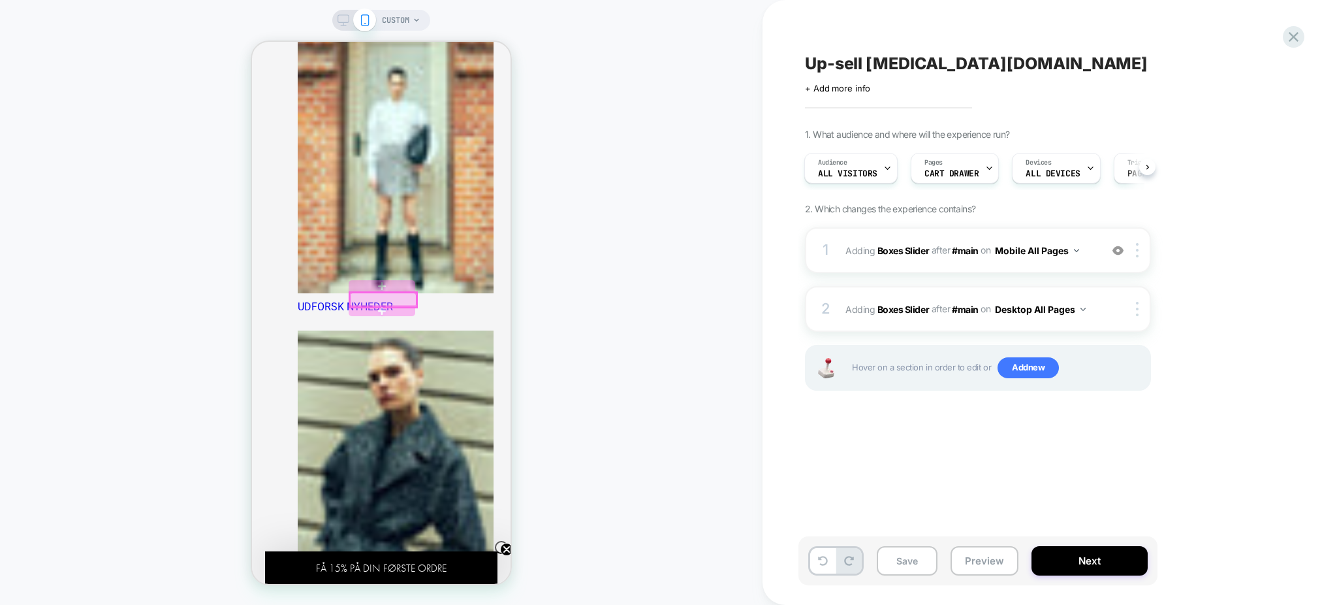
click at [411, 294] on div at bounding box center [383, 300] width 66 height 14
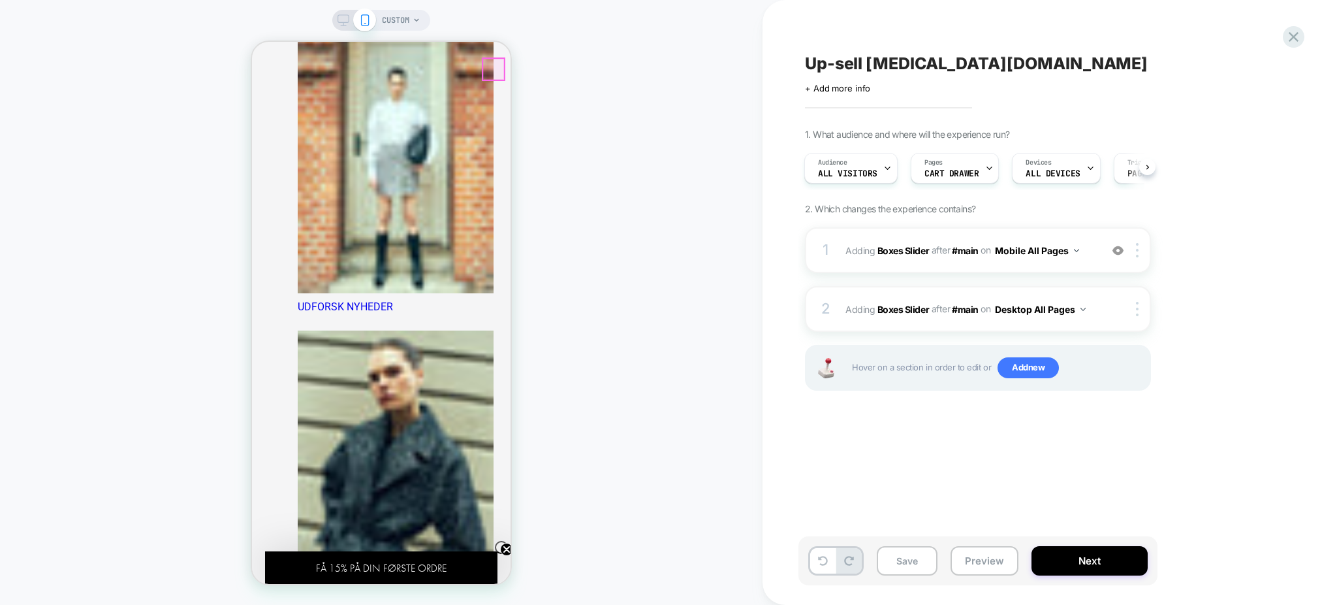
click at [490, 71] on div at bounding box center [493, 69] width 21 height 21
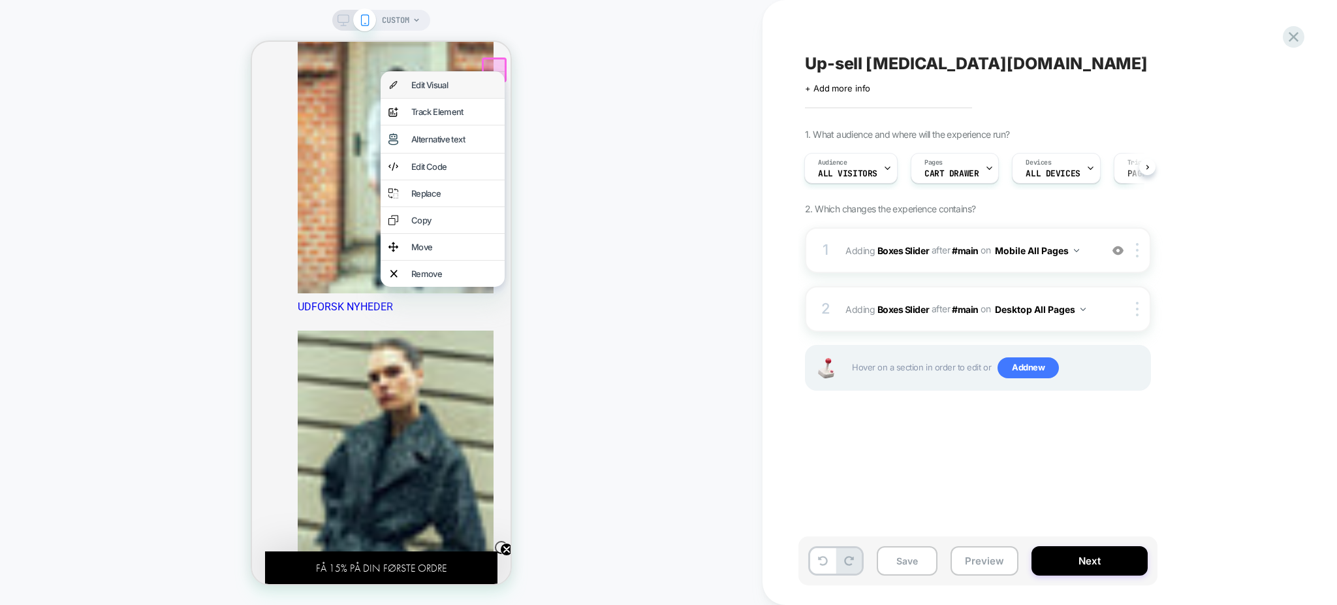
click at [428, 73] on div "Edit Visual" at bounding box center [443, 85] width 124 height 26
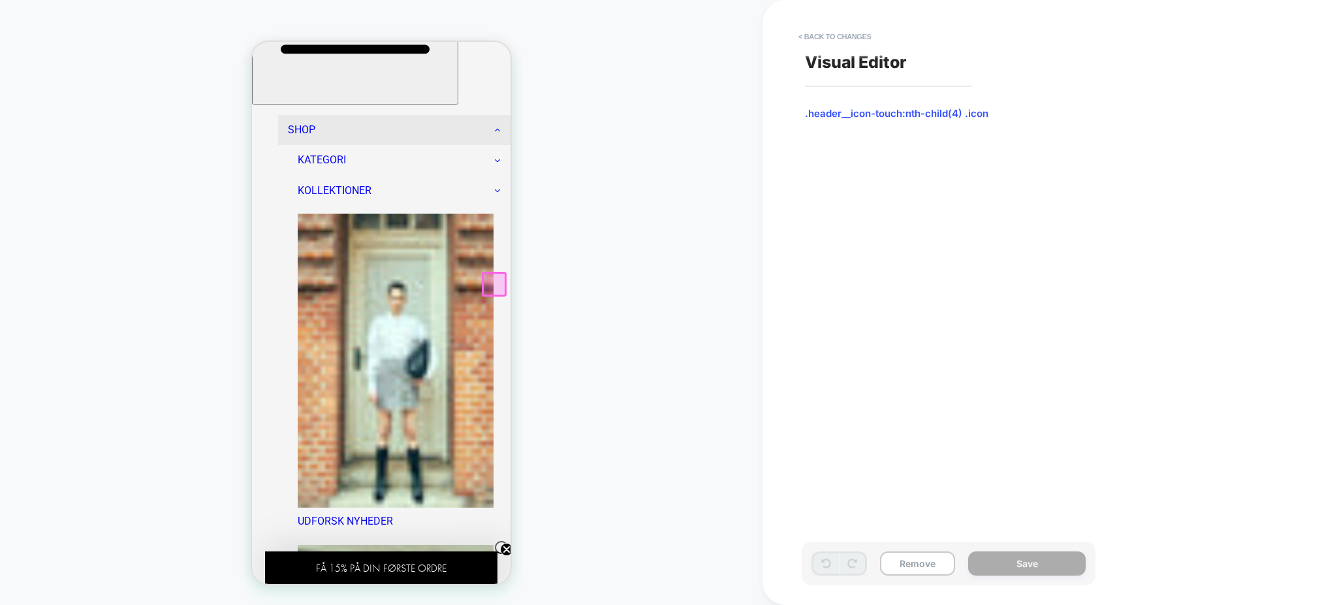
scroll to position [363, 0]
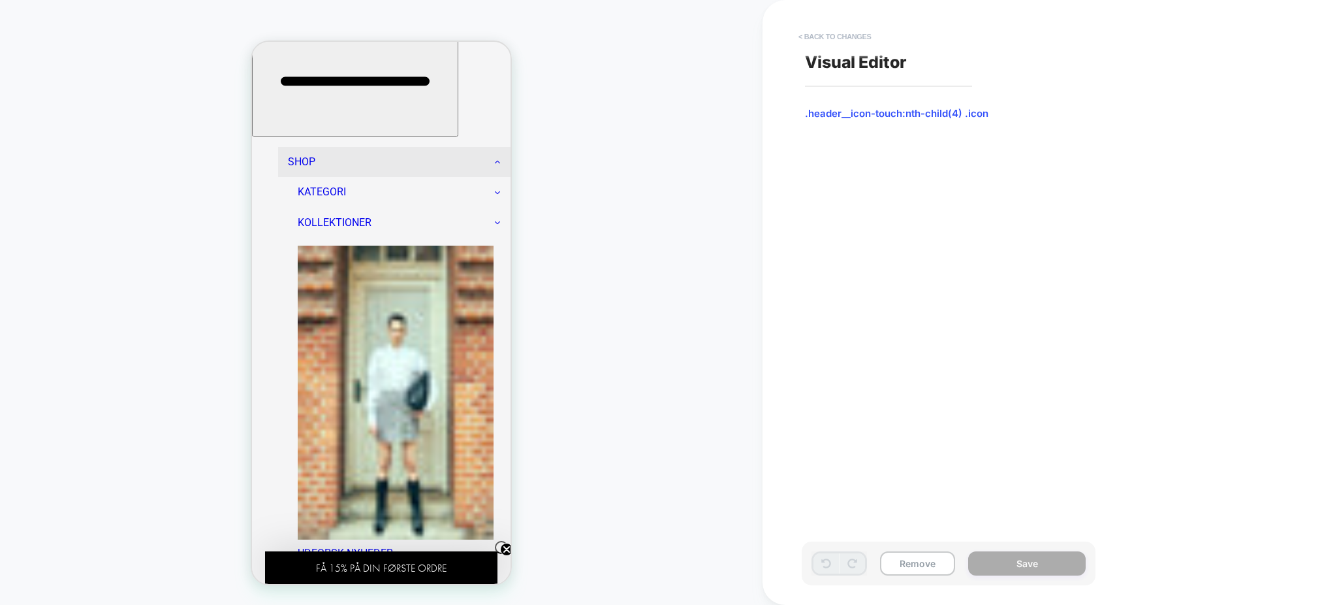
click at [801, 34] on button "< Back to changes" at bounding box center [835, 36] width 86 height 21
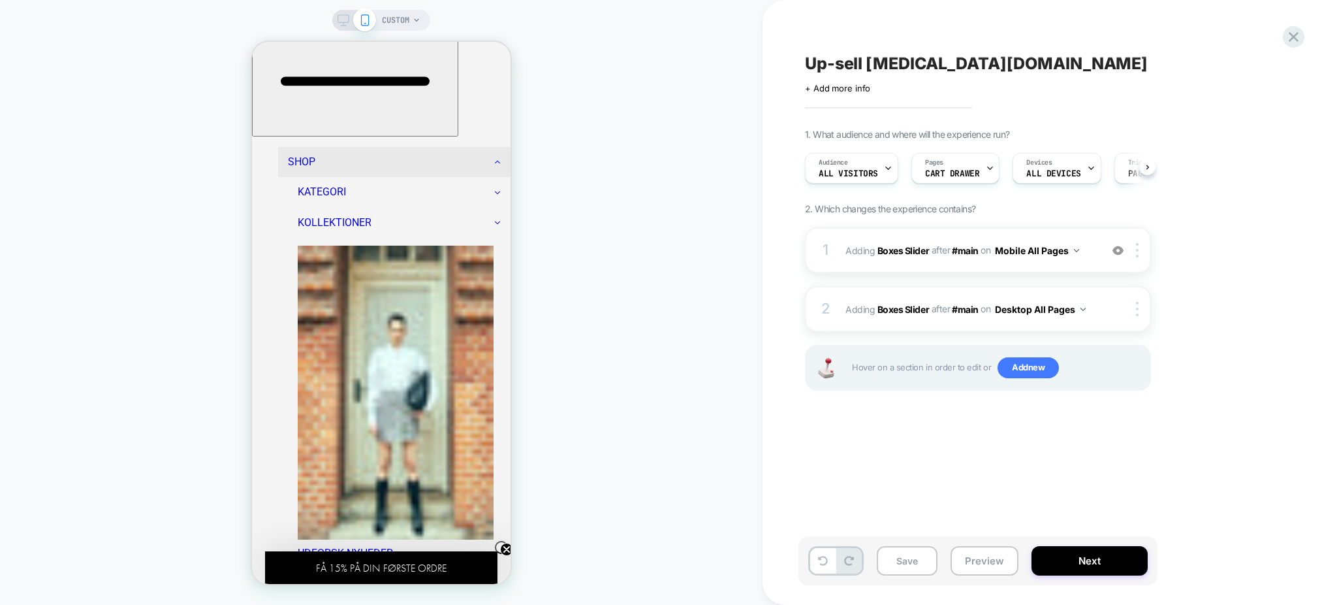
scroll to position [0, 1]
click at [285, 74] on icon "button" at bounding box center [355, 35] width 196 height 196
click at [285, 74] on div at bounding box center [282, 87] width 19 height 27
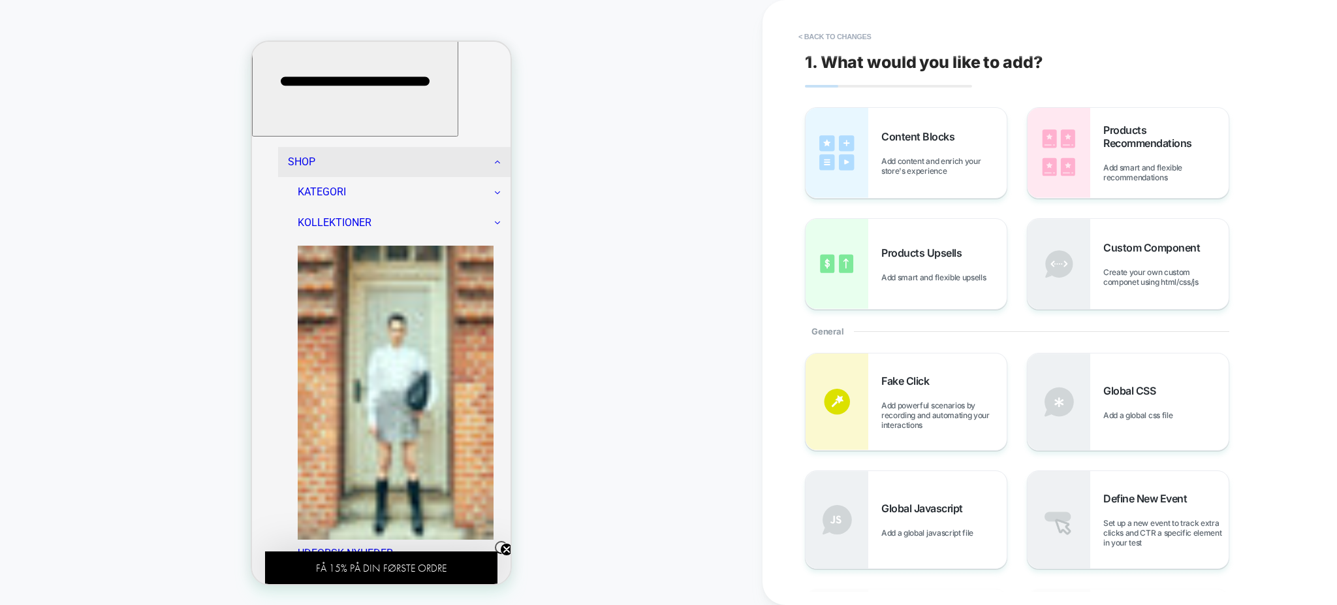
click at [294, 125] on span "button" at bounding box center [355, 130] width 196 height 10
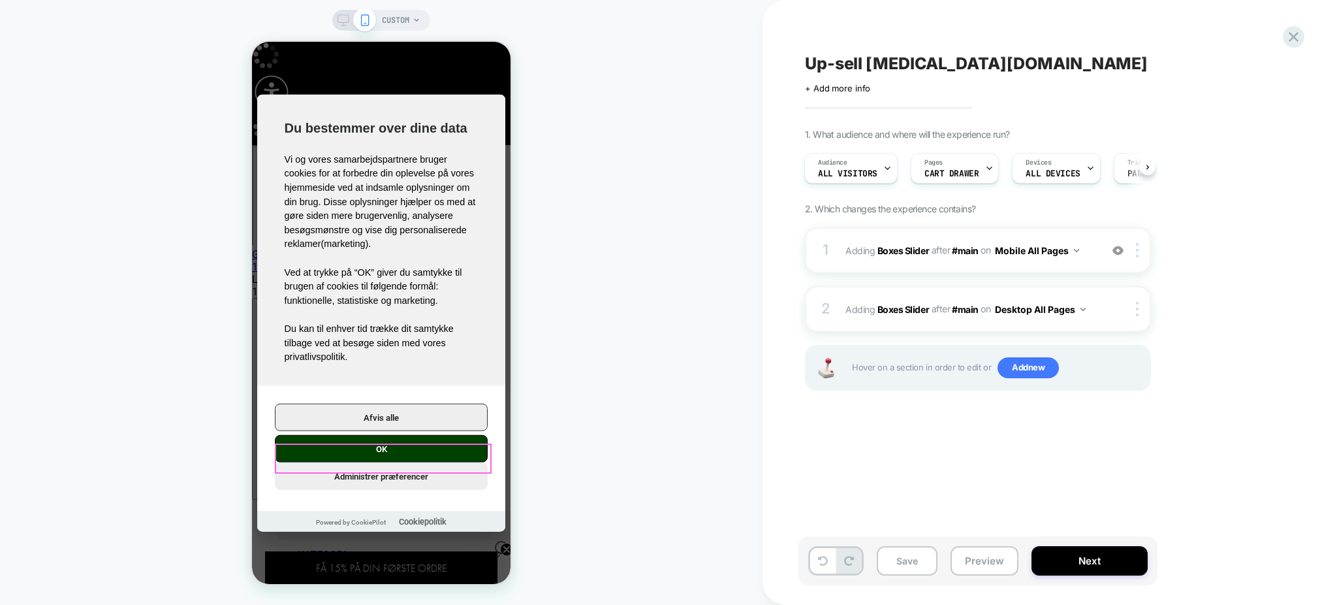
click at [392, 454] on button "OK" at bounding box center [381, 448] width 213 height 27
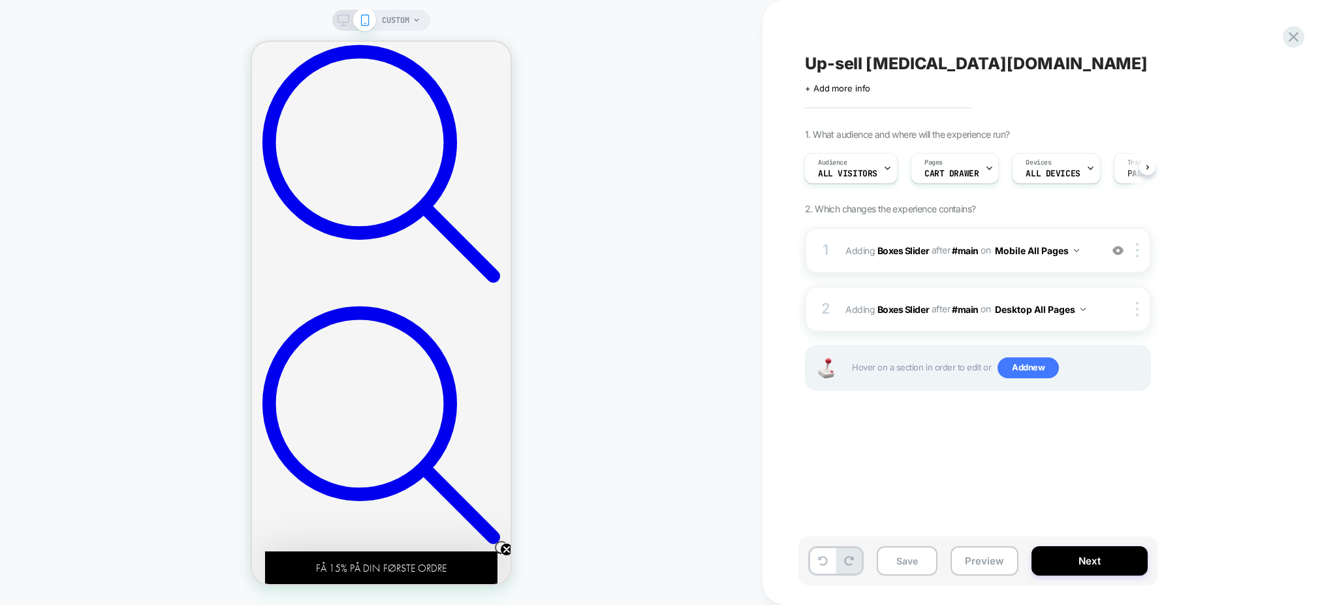
scroll to position [1429, 0]
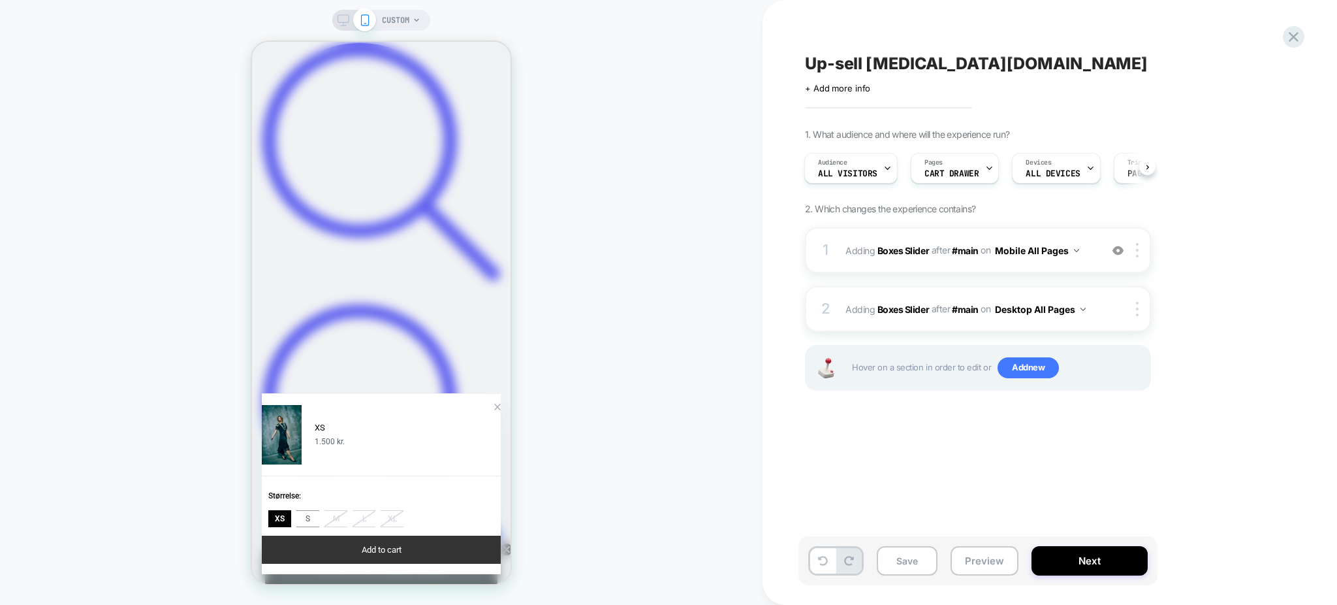
click at [415, 552] on button "Add to cart" at bounding box center [381, 549] width 239 height 28
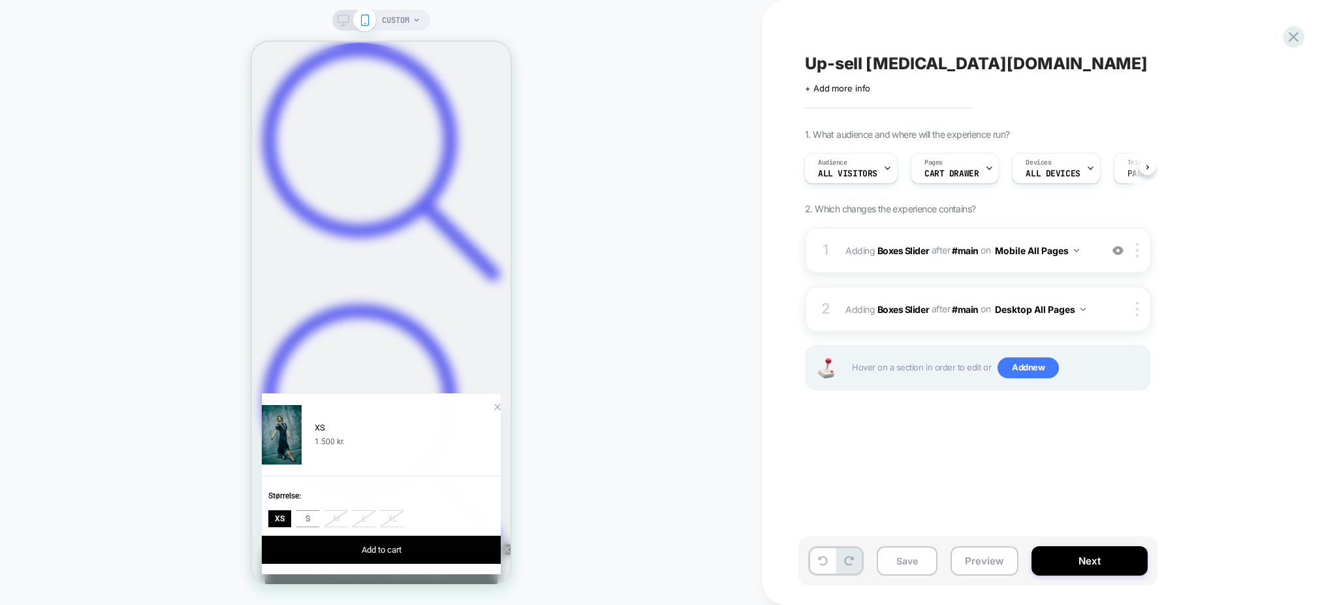
click at [331, 503] on div "Størrelse :" at bounding box center [381, 498] width 226 height 24
click at [319, 522] on button "S" at bounding box center [307, 518] width 23 height 17
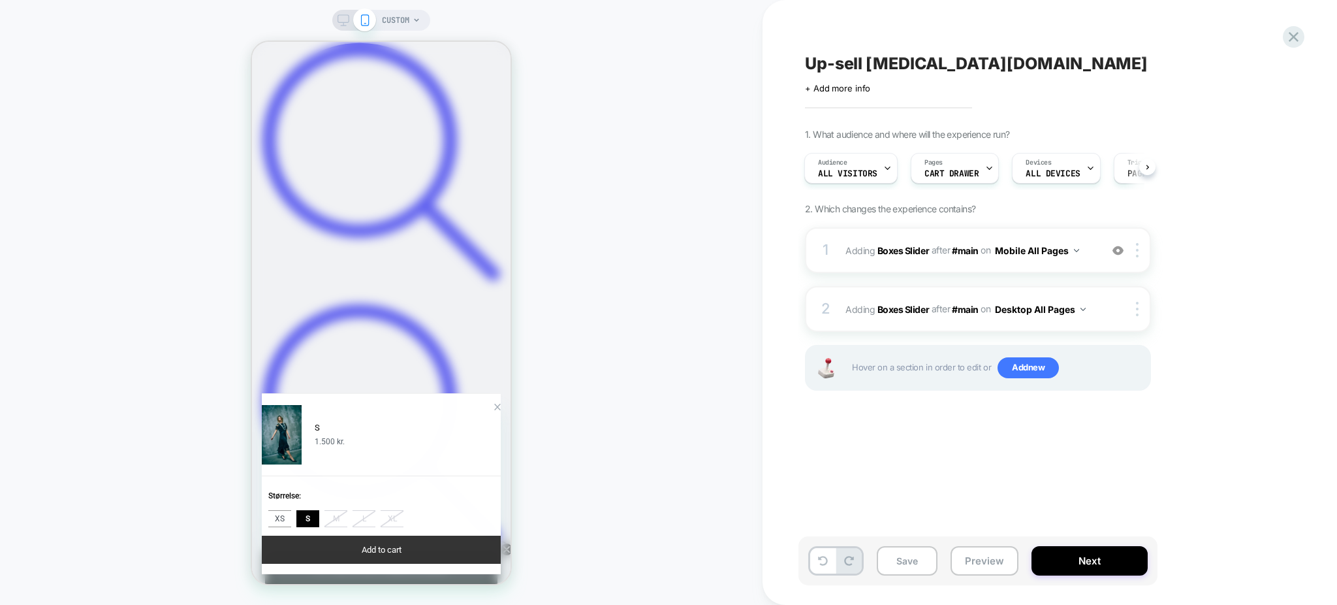
click at [353, 541] on button "Add to cart" at bounding box center [381, 549] width 239 height 28
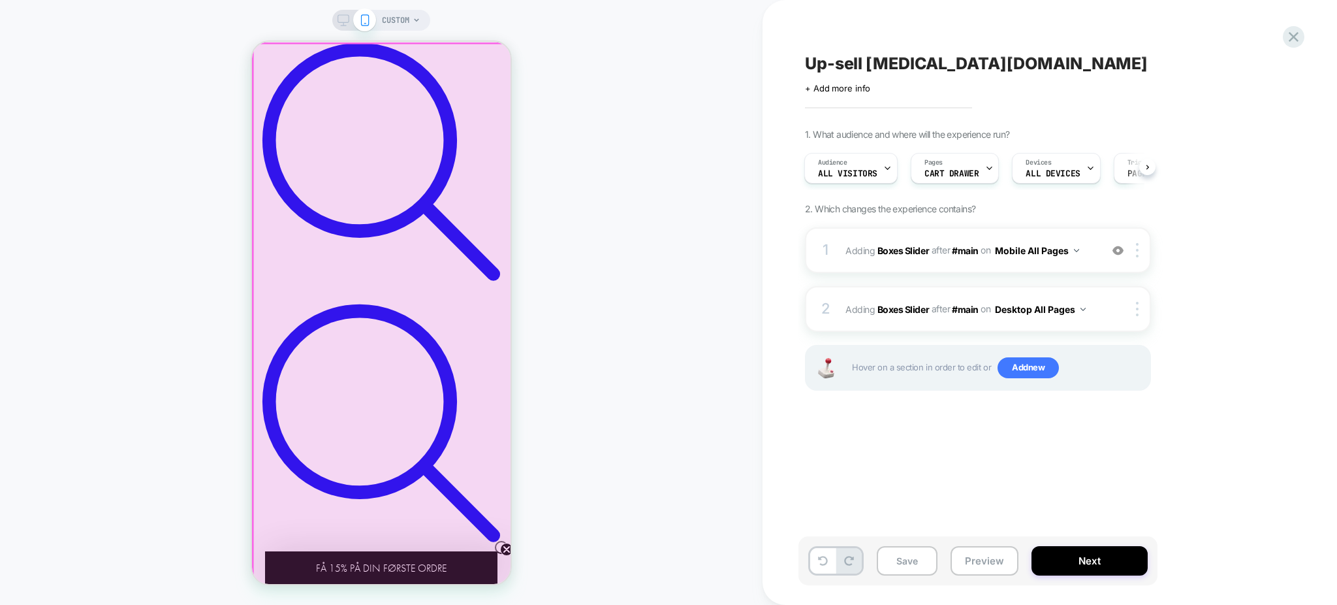
click at [490, 67] on div at bounding box center [383, 316] width 260 height 545
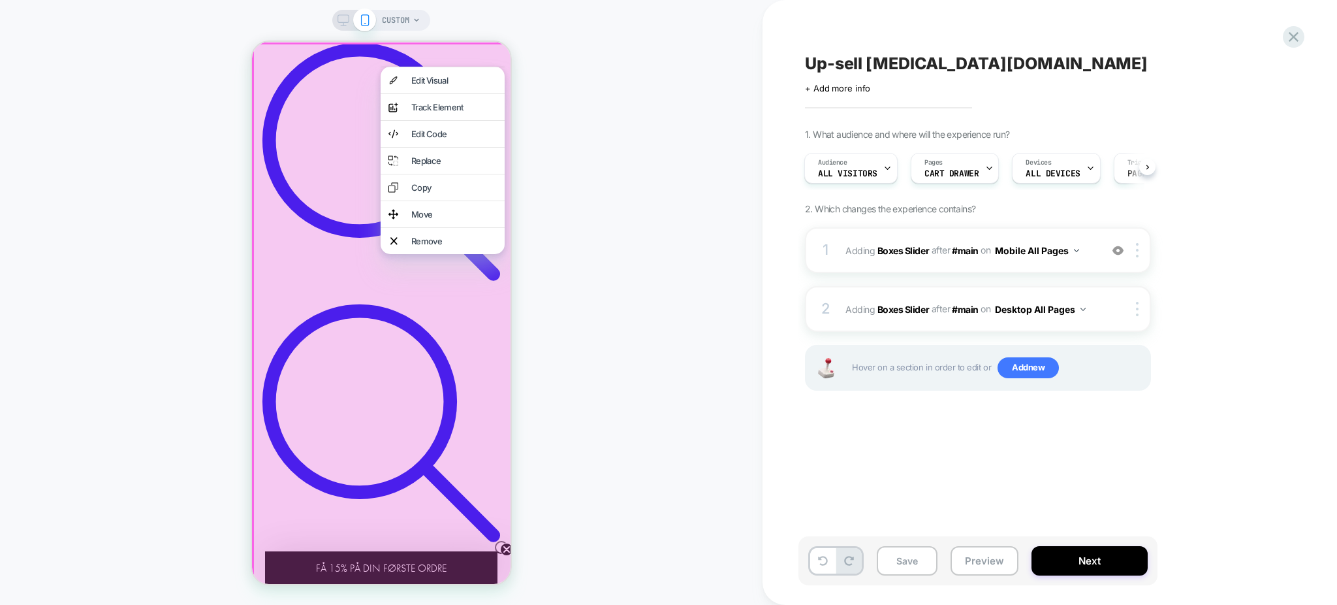
click at [358, 65] on div at bounding box center [384, 316] width 264 height 548
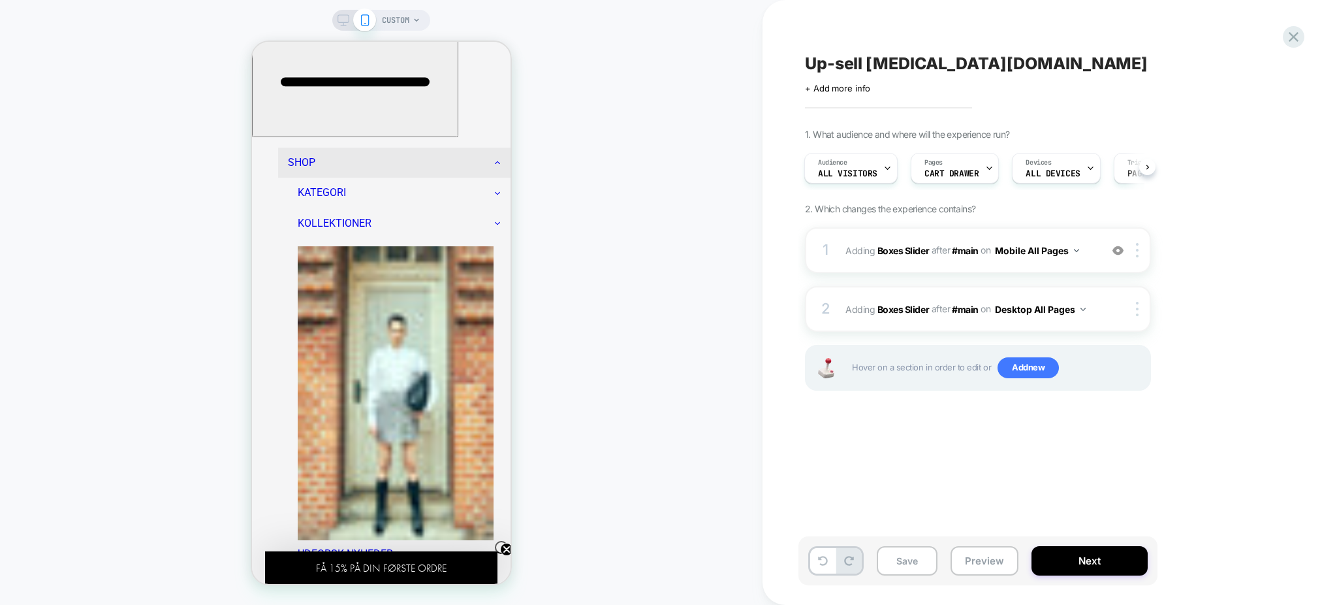
scroll to position [0, 0]
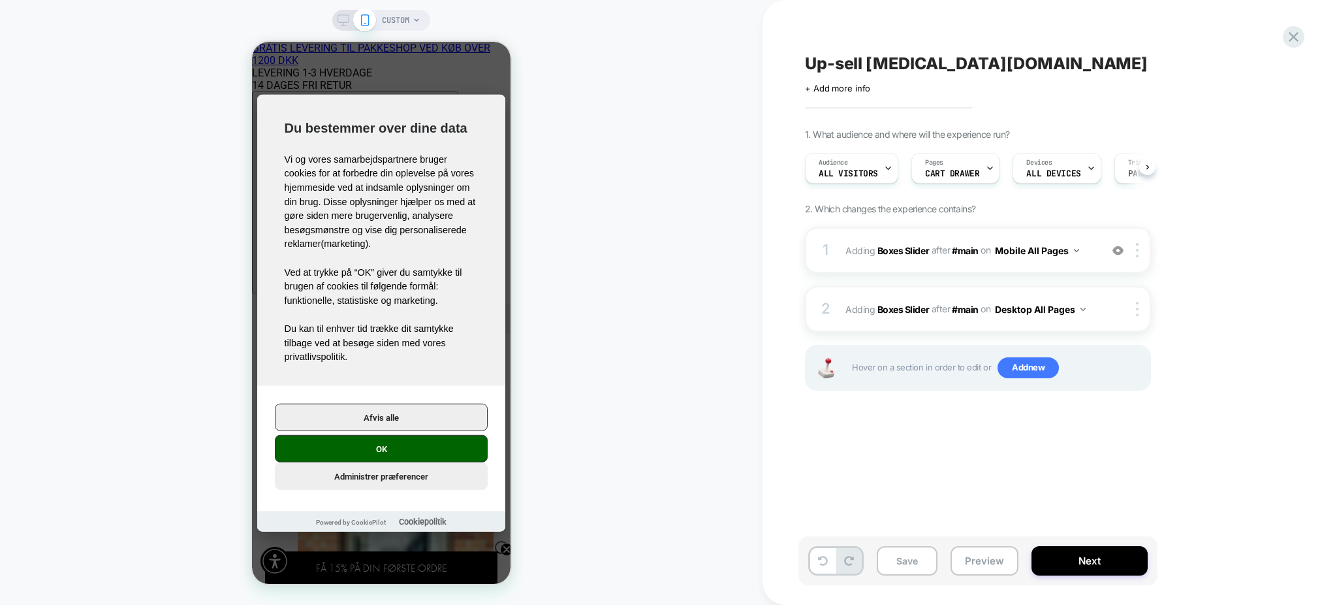
scroll to position [0, 1]
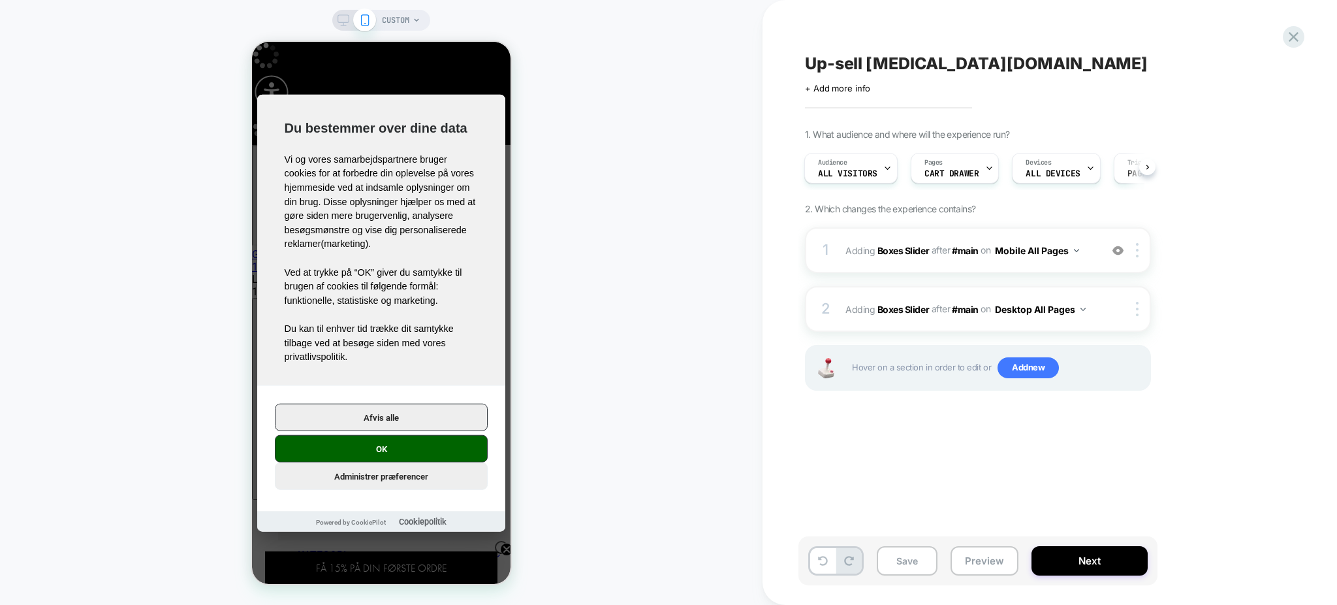
click at [422, 462] on button "OK" at bounding box center [381, 448] width 213 height 27
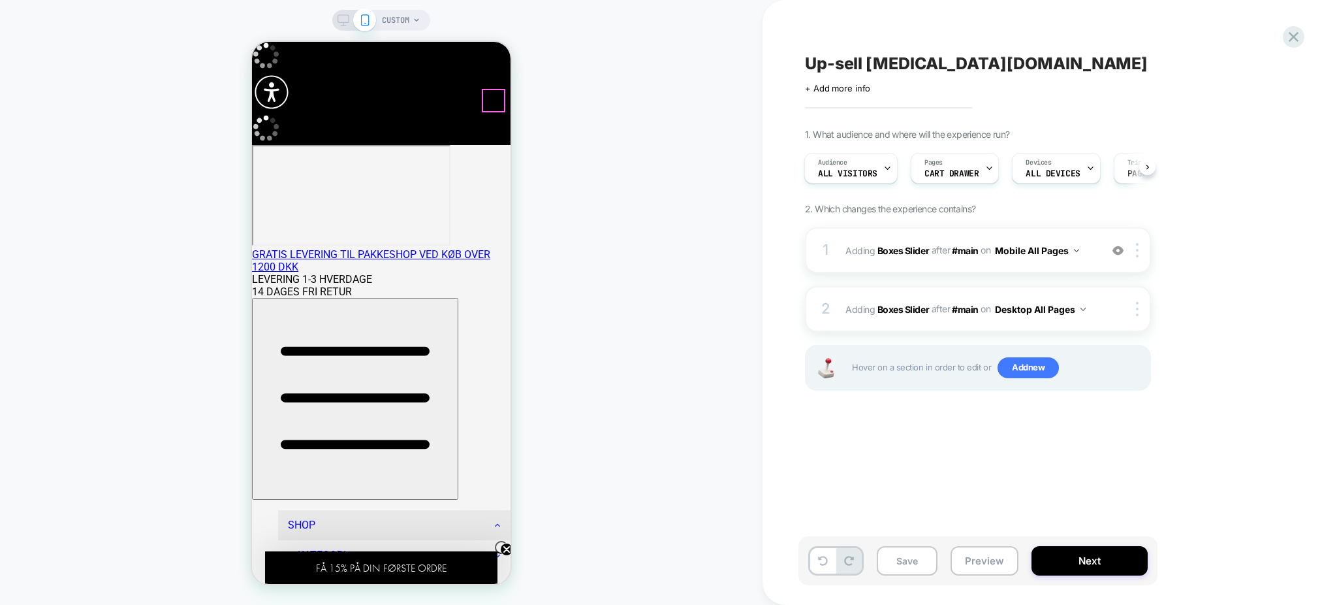
click at [499, 94] on div at bounding box center [493, 100] width 21 height 21
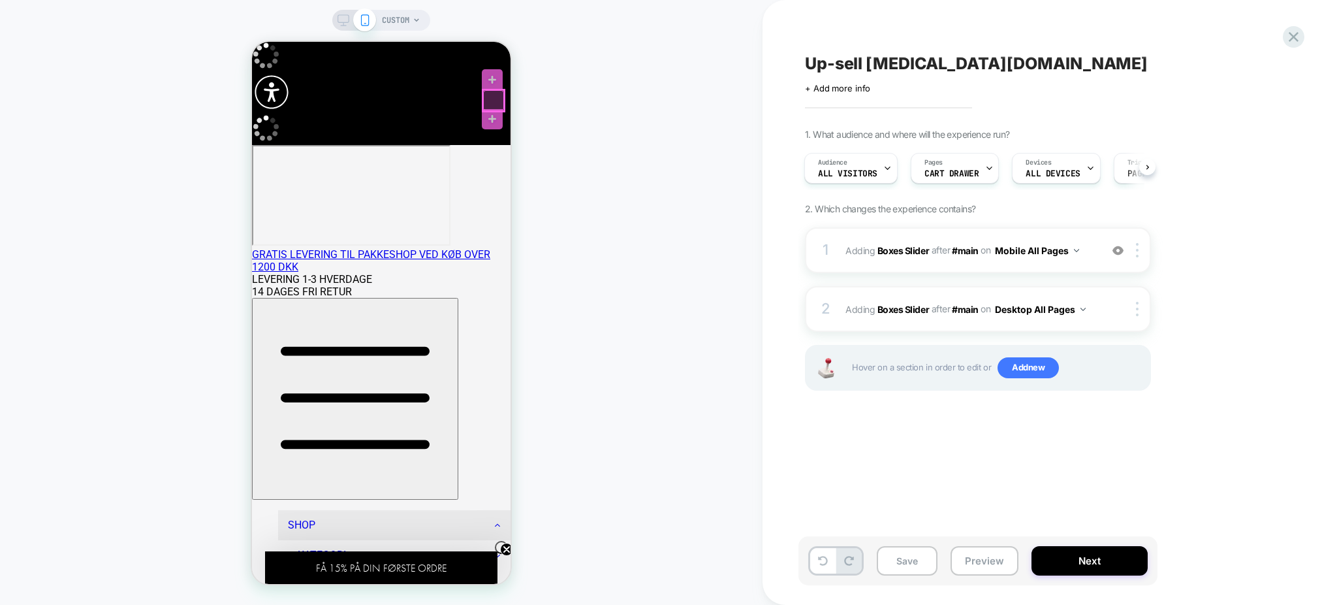
click at [491, 104] on div at bounding box center [493, 100] width 21 height 21
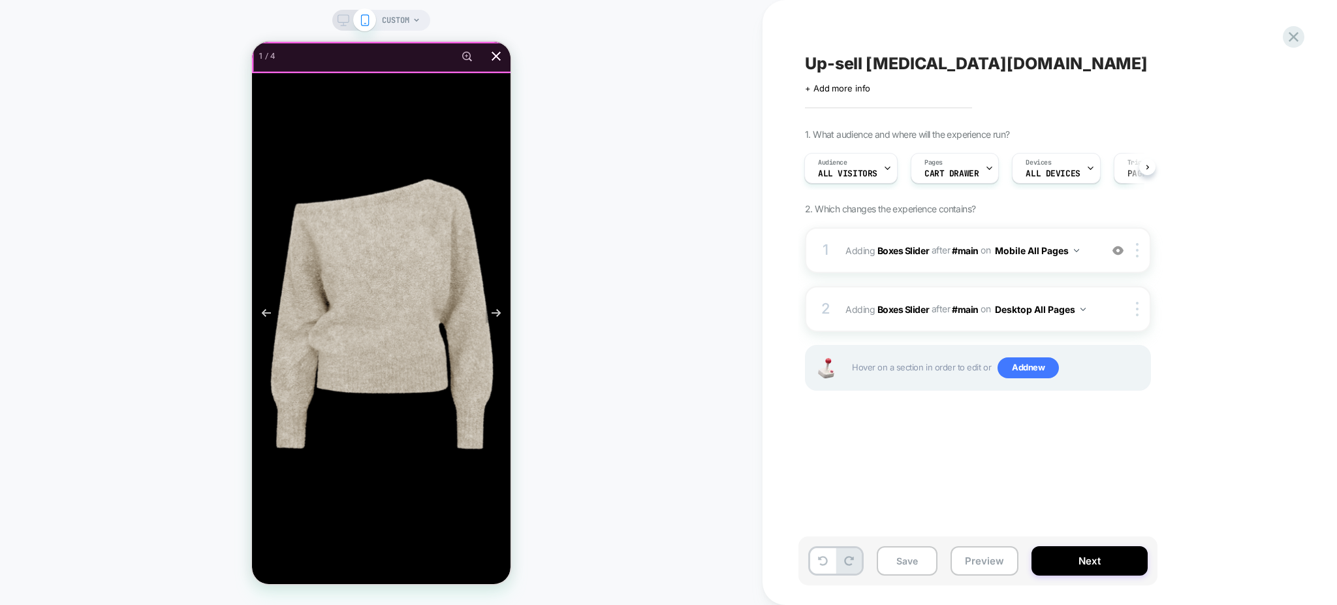
click at [497, 57] on button at bounding box center [496, 56] width 29 height 29
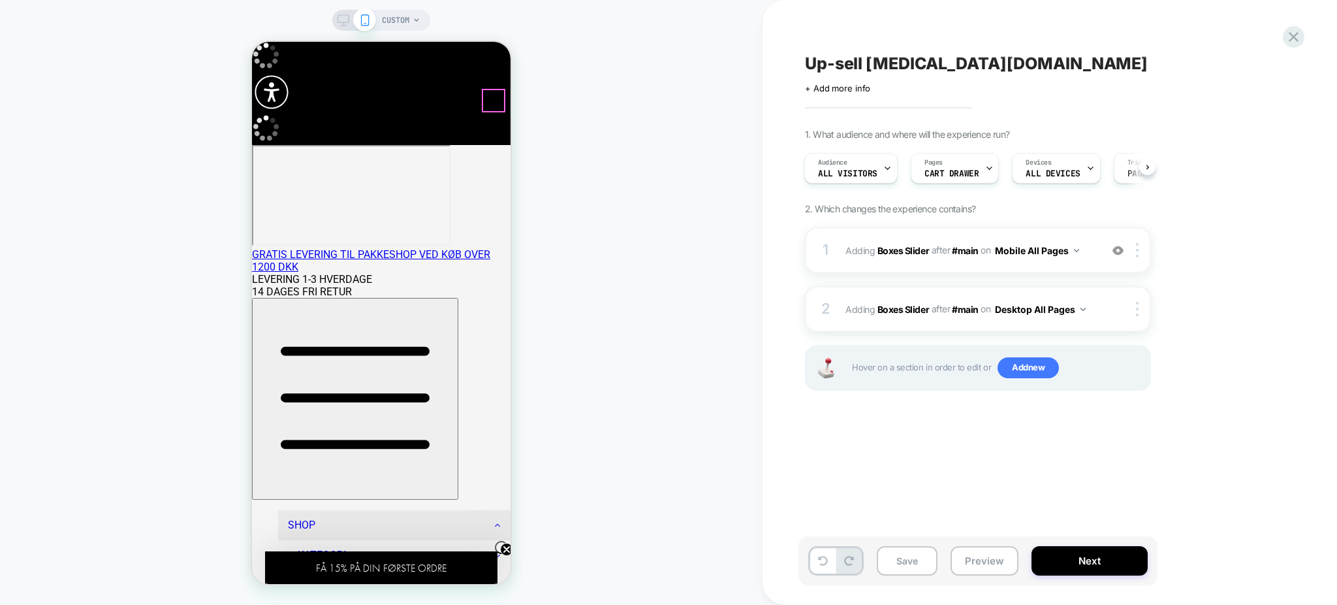
click at [494, 99] on div at bounding box center [493, 100] width 21 height 21
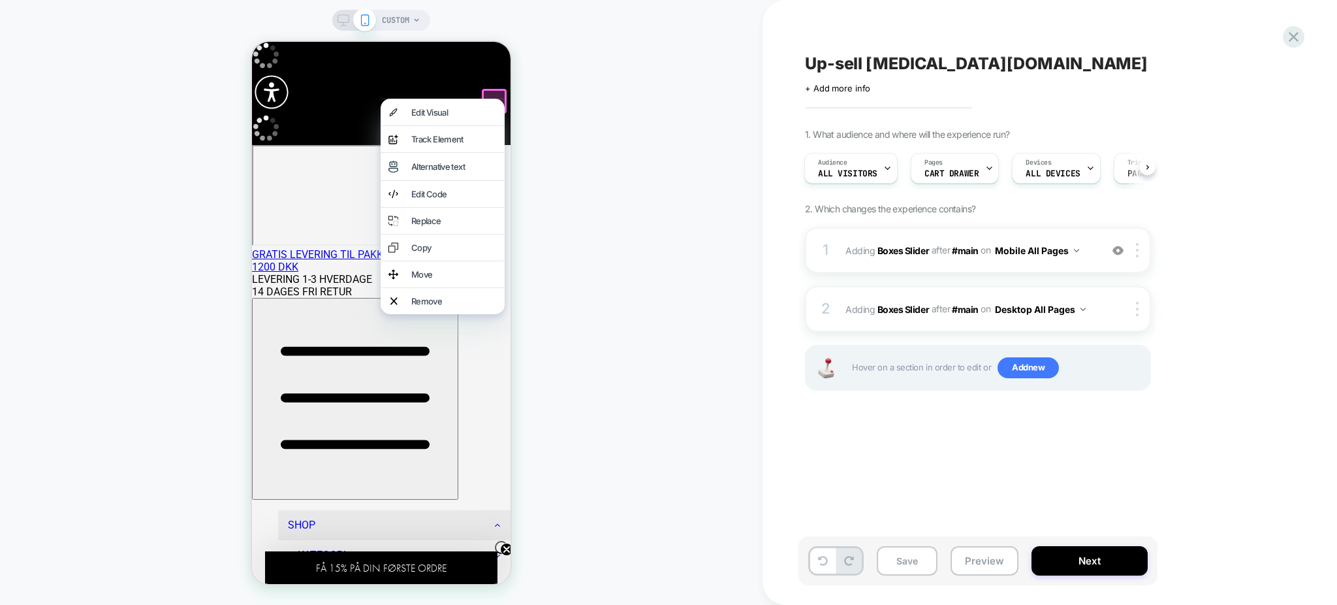
click at [494, 99] on div at bounding box center [443, 99] width 124 height 1
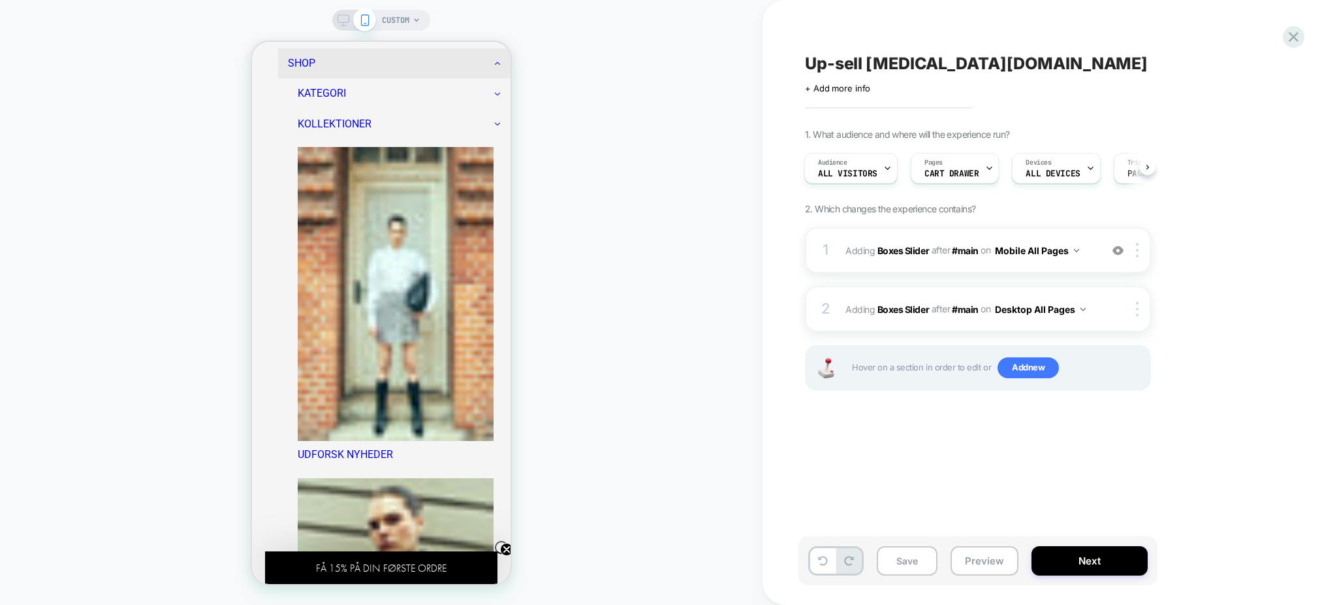
scroll to position [460, 0]
click at [1291, 35] on icon at bounding box center [1294, 37] width 10 height 10
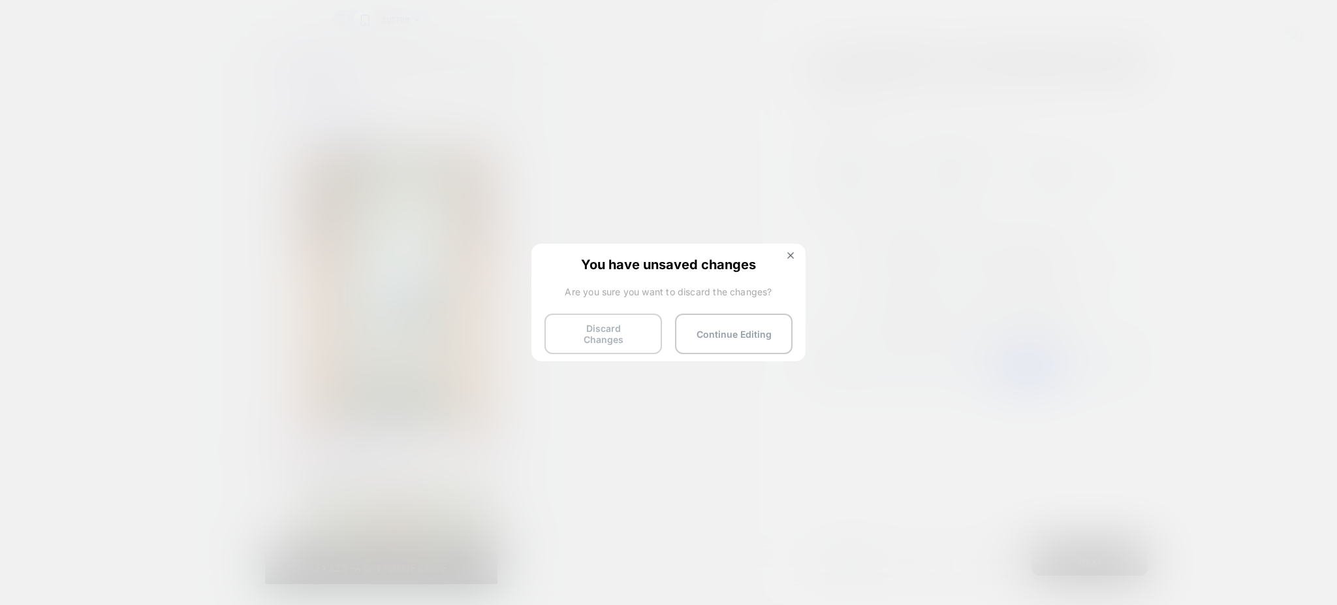
click at [641, 333] on button "Discard Changes" at bounding box center [604, 333] width 118 height 40
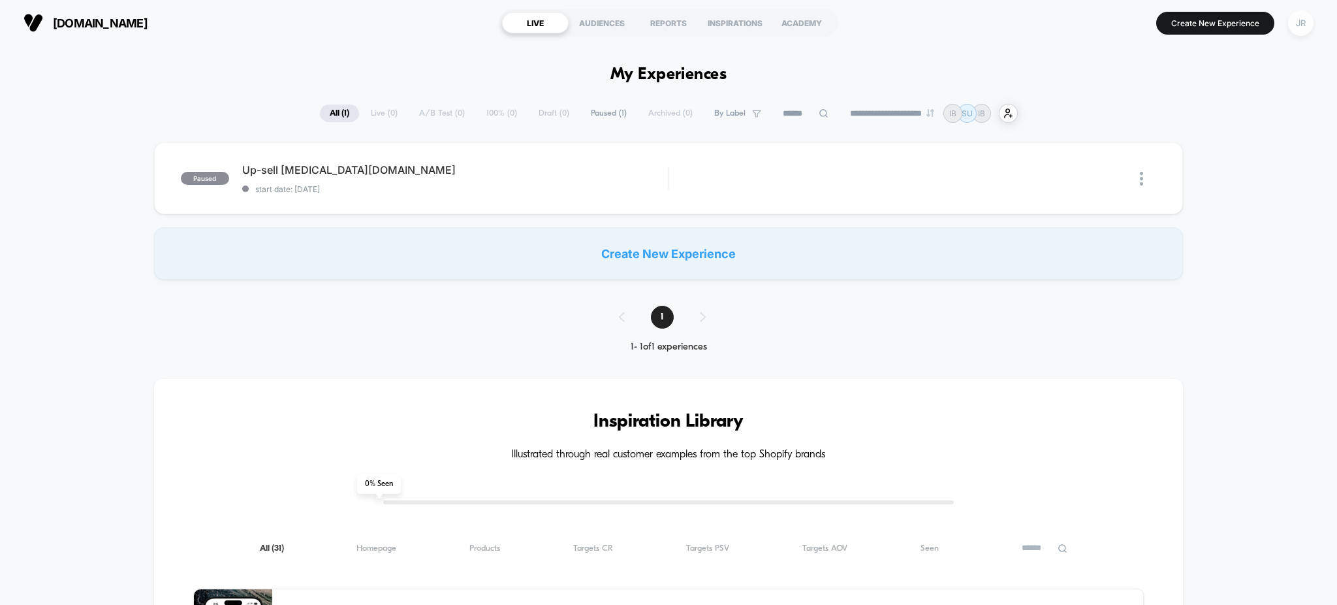
click at [1300, 27] on div "JR" at bounding box center [1300, 22] width 25 height 25
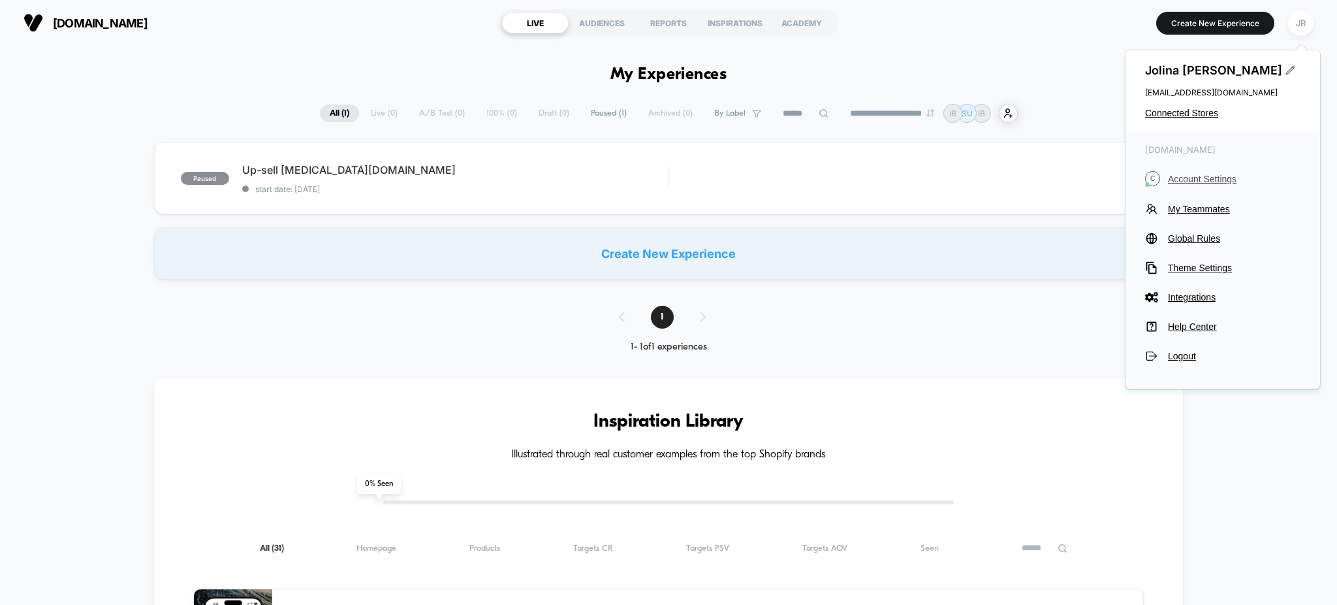
click at [1195, 177] on span "Account Settings" at bounding box center [1234, 179] width 133 height 10
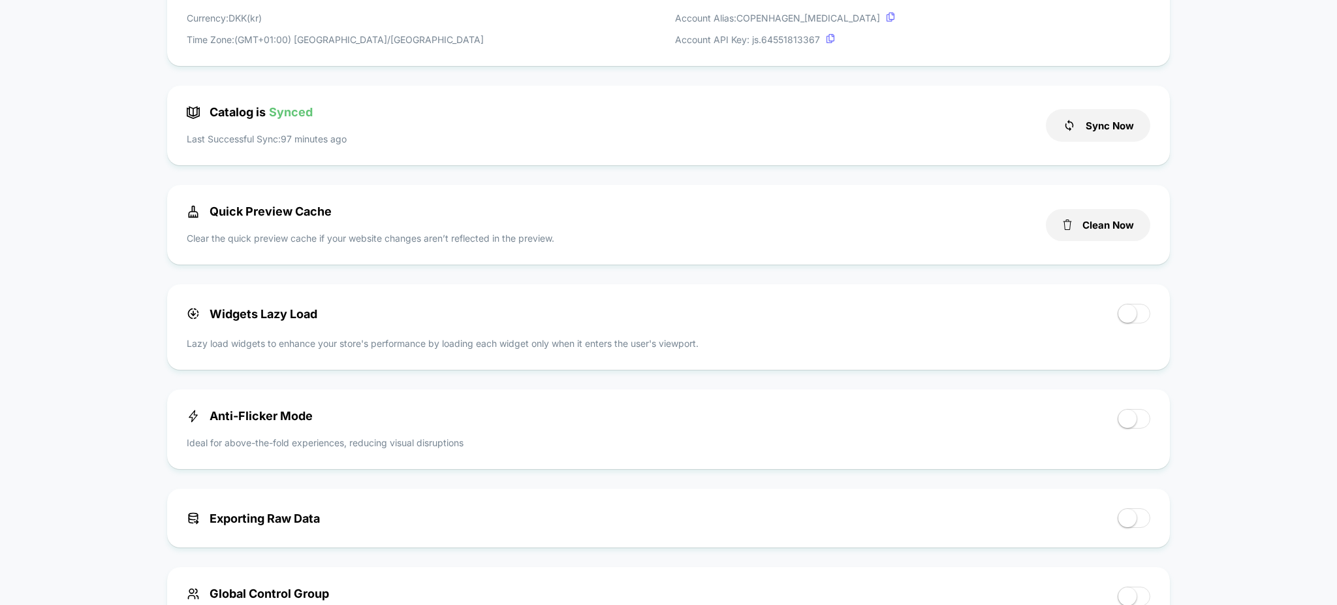
scroll to position [275, 0]
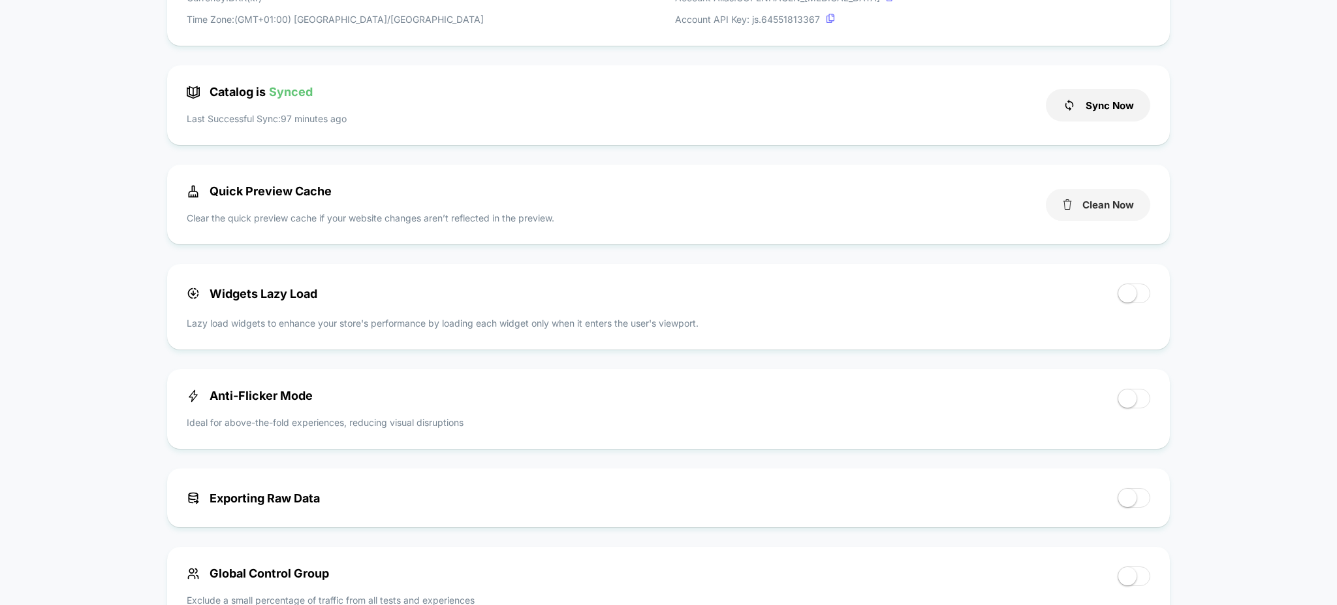
click at [1090, 202] on button "Clean Now" at bounding box center [1098, 205] width 104 height 32
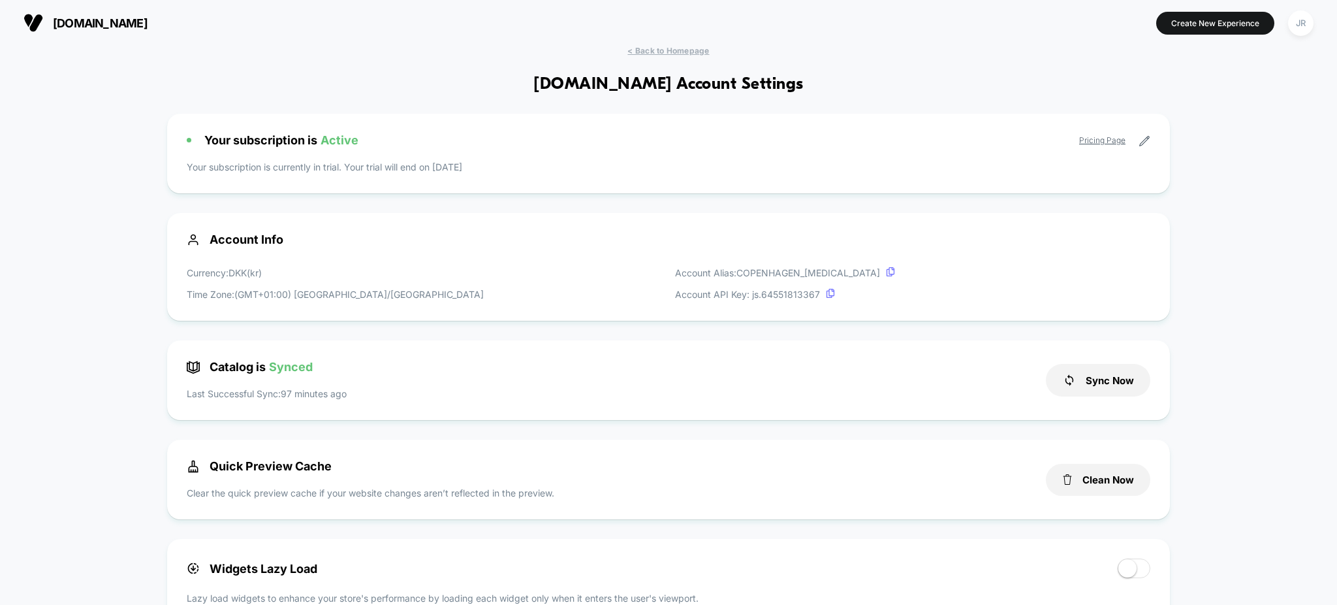
click at [127, 22] on span "copenhagenmuse.dk" at bounding box center [100, 23] width 95 height 14
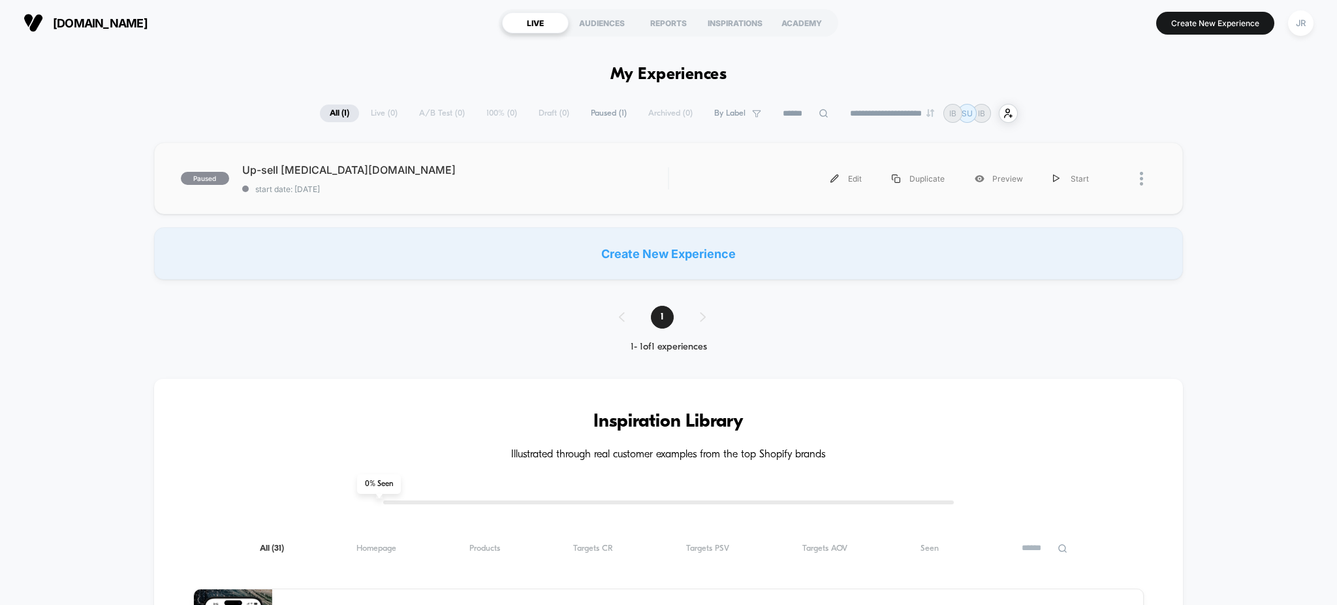
click at [568, 144] on div "paused Up-sell MUSE.DK start date: 9/19/2025 Edit Duplicate Preview Start" at bounding box center [669, 178] width 1030 height 72
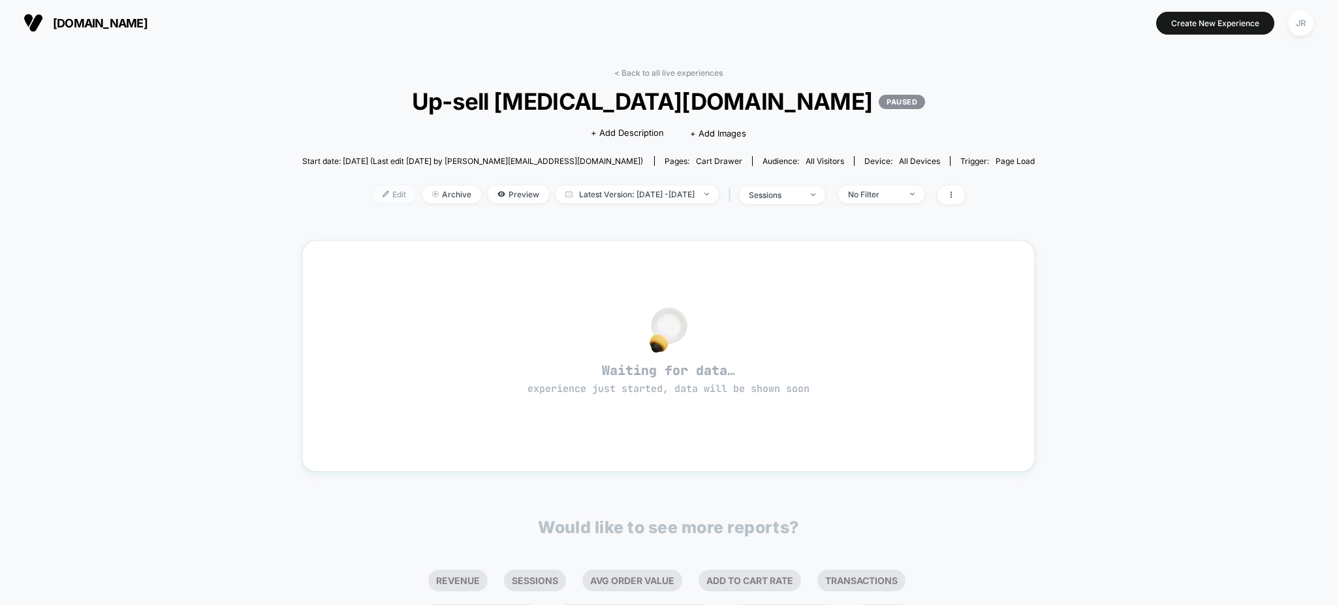
click at [385, 192] on span "Edit" at bounding box center [394, 194] width 43 height 18
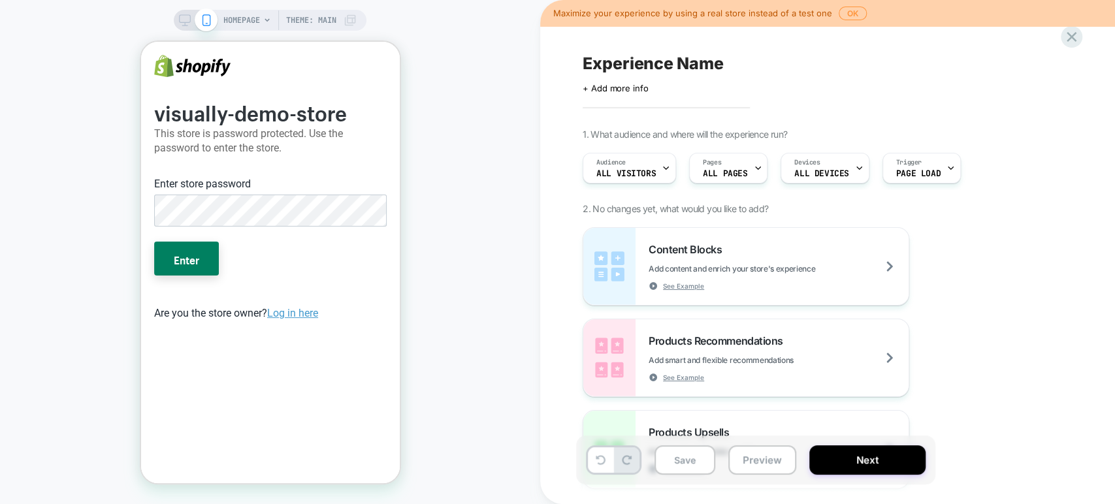
click at [339, 189] on div "Enter store password" at bounding box center [270, 185] width 238 height 18
click at [153, 242] on button "Enter" at bounding box center [185, 259] width 65 height 34
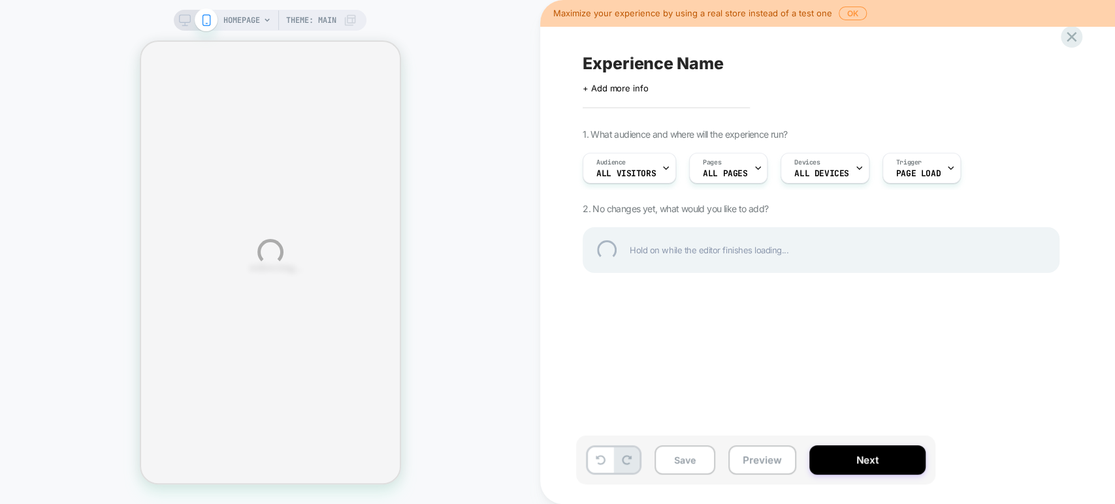
click at [264, 17] on div "HOMEPAGE Theme: MAIN Maximize your experience by using a real store instead of …" at bounding box center [557, 252] width 1115 height 504
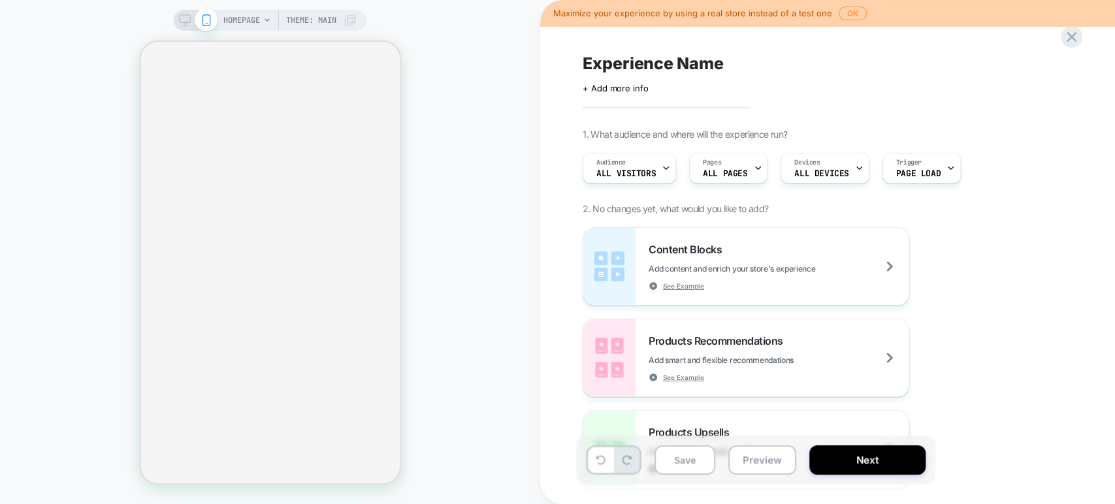
scroll to position [479, 0]
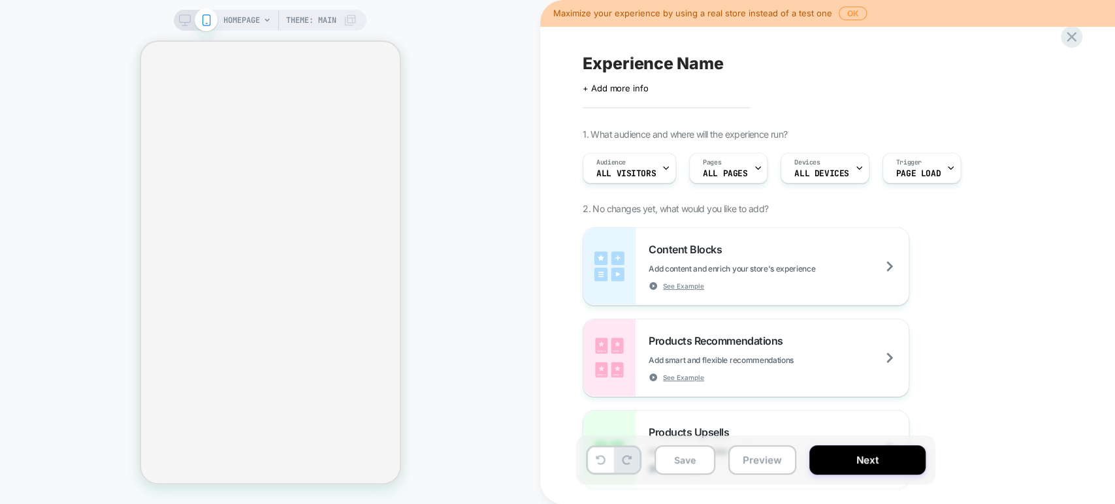
scroll to position [281, 0]
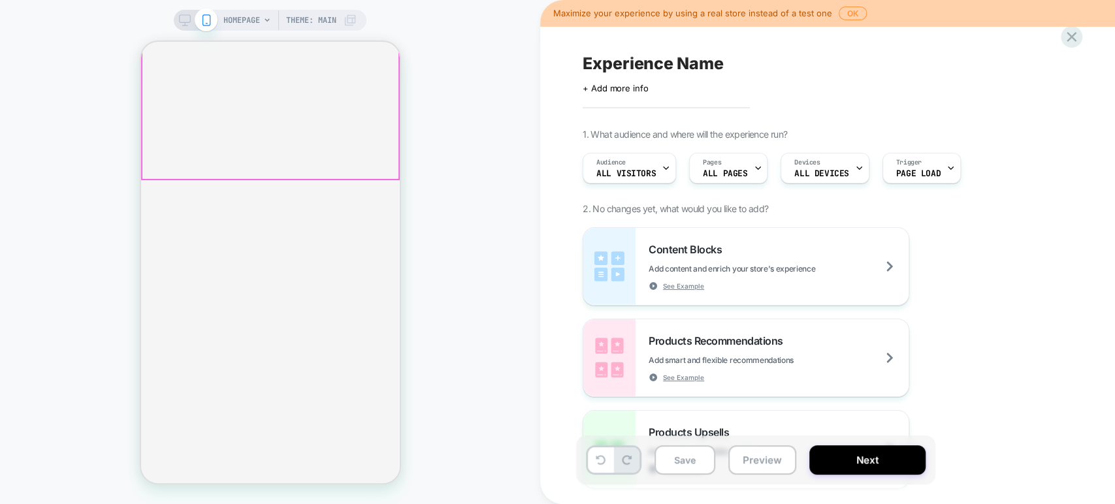
click at [303, 141] on div at bounding box center [270, 98] width 256 height 161
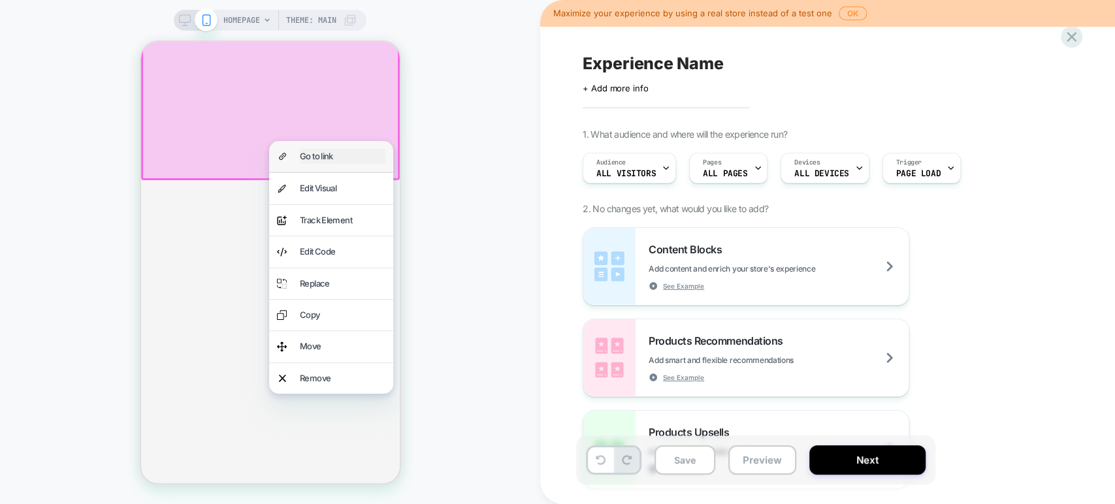
click at [306, 152] on div "Go to link" at bounding box center [342, 156] width 86 height 15
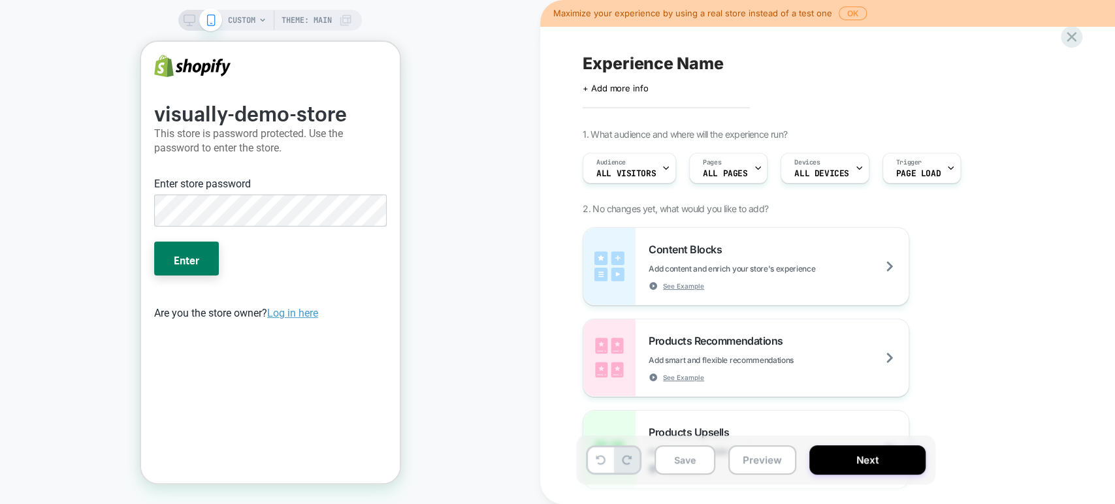
scroll to position [0, 0]
click at [153, 242] on button "Enter" at bounding box center [185, 259] width 65 height 34
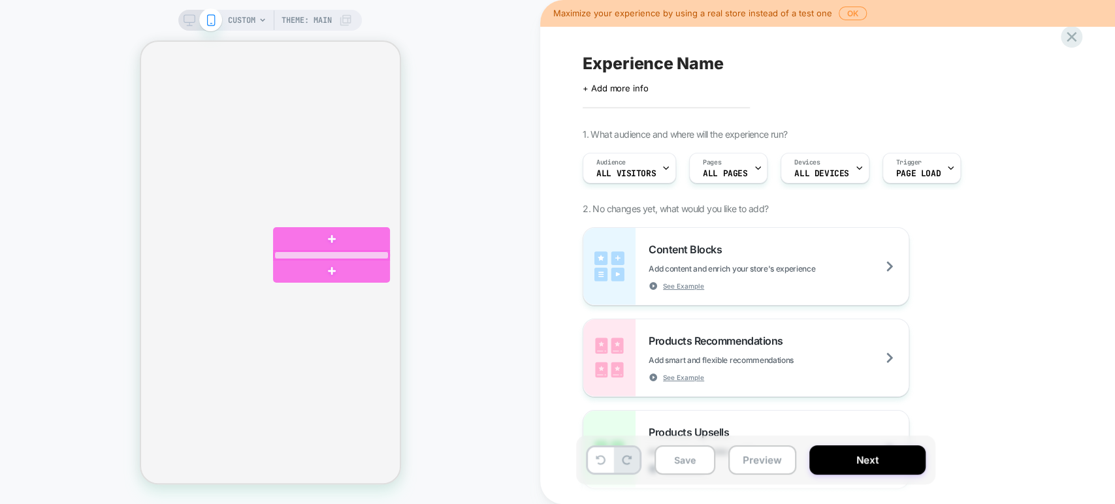
scroll to position [95, 0]
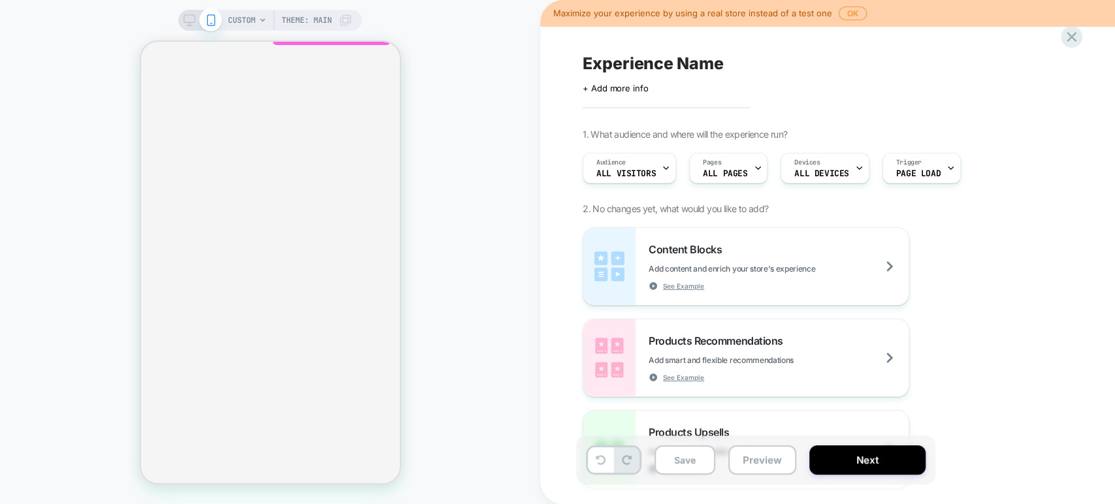
scroll to position [548, 0]
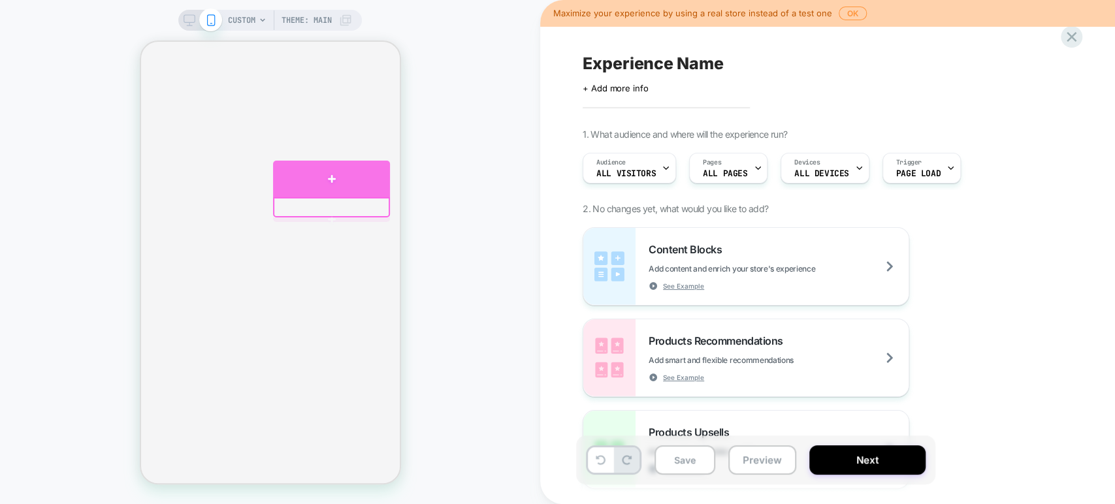
scroll to position [0, 0]
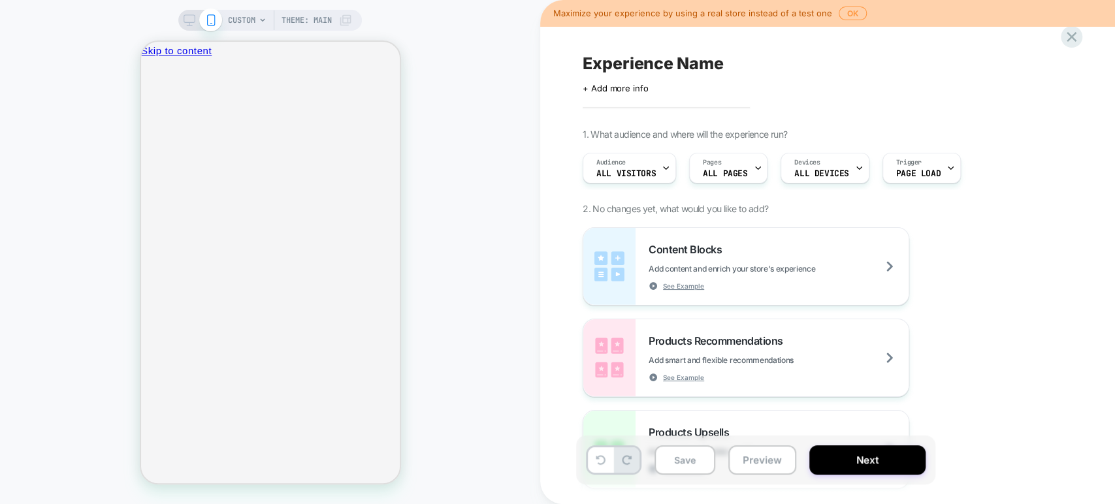
click at [256, 15] on div "CUSTOM Theme: MAIN" at bounding box center [290, 20] width 124 height 21
click at [176, 327] on div at bounding box center [208, 325] width 117 height 33
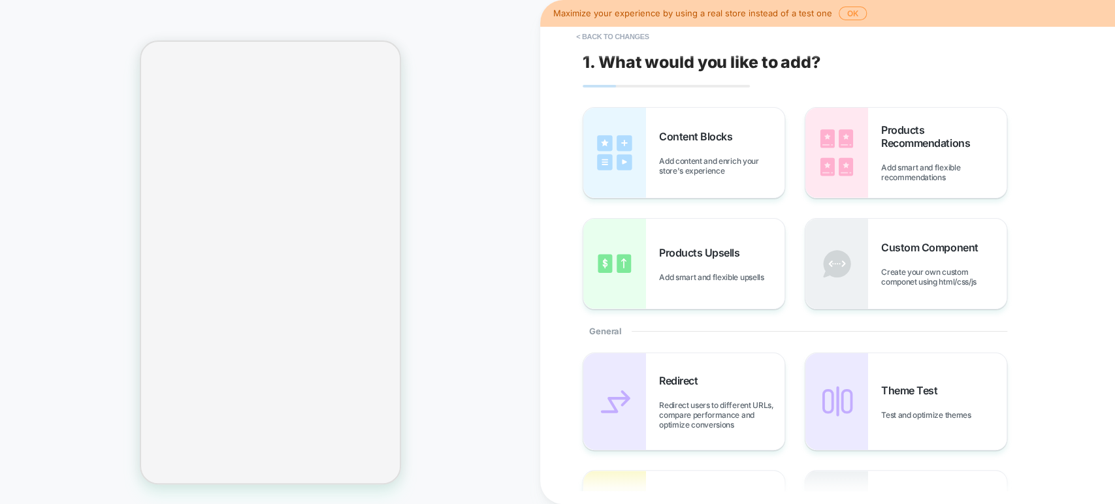
scroll to position [96, 0]
click at [605, 32] on button "< Back to changes" at bounding box center [612, 36] width 86 height 21
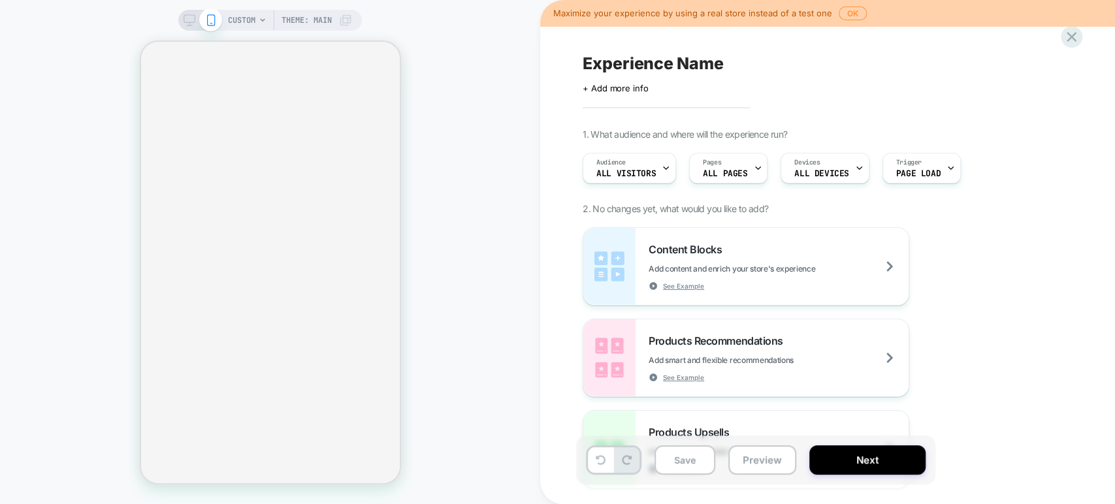
click at [246, 20] on span "CUSTOM" at bounding box center [241, 20] width 27 height 21
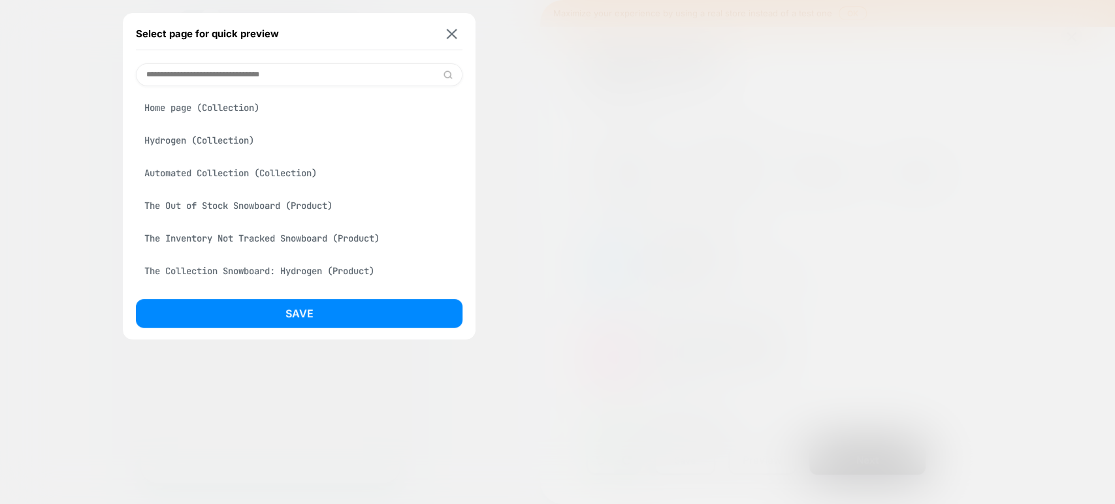
scroll to position [0, 0]
click at [214, 153] on div "Home page (Collection)" at bounding box center [299, 141] width 326 height 25
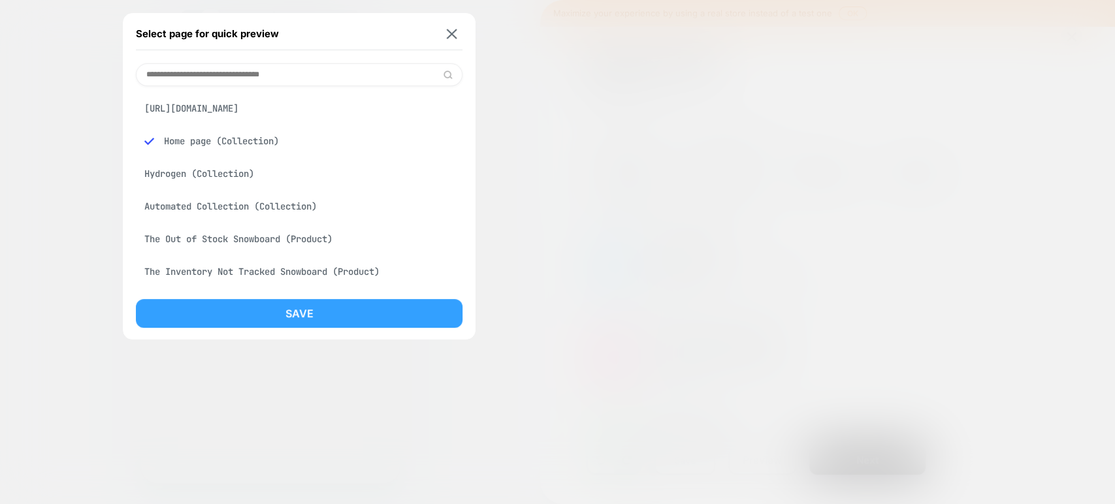
click at [252, 308] on button "Save" at bounding box center [299, 313] width 326 height 29
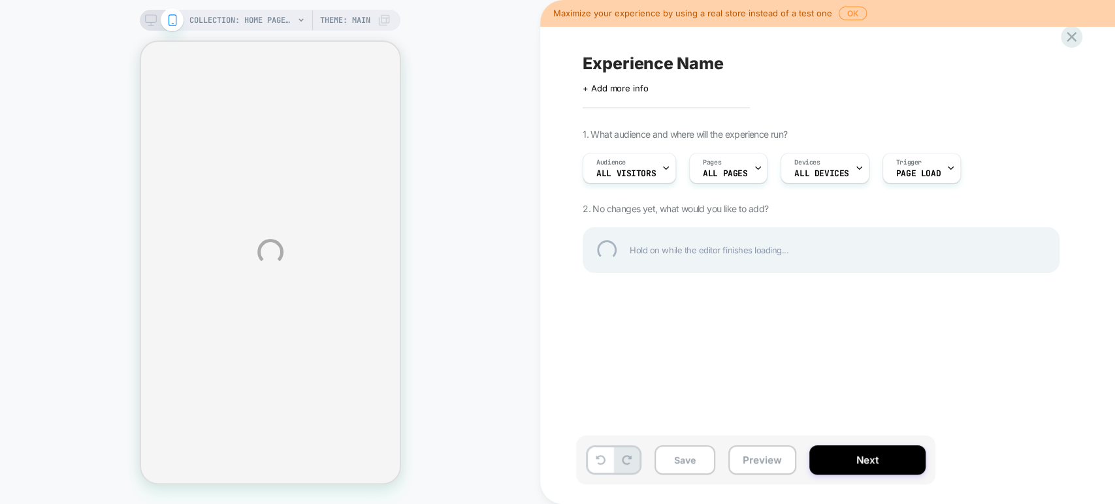
click at [252, 308] on div "COLLECTION: Home page (Category) COLLECTION: Home page (Category) Theme: MAIN M…" at bounding box center [557, 252] width 1115 height 504
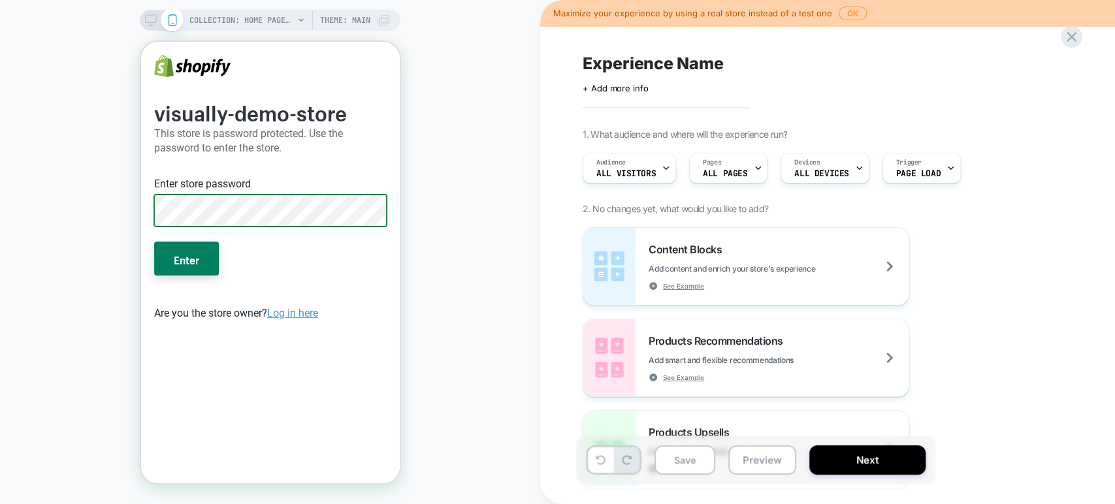
click at [153, 242] on button "Enter" at bounding box center [185, 259] width 65 height 34
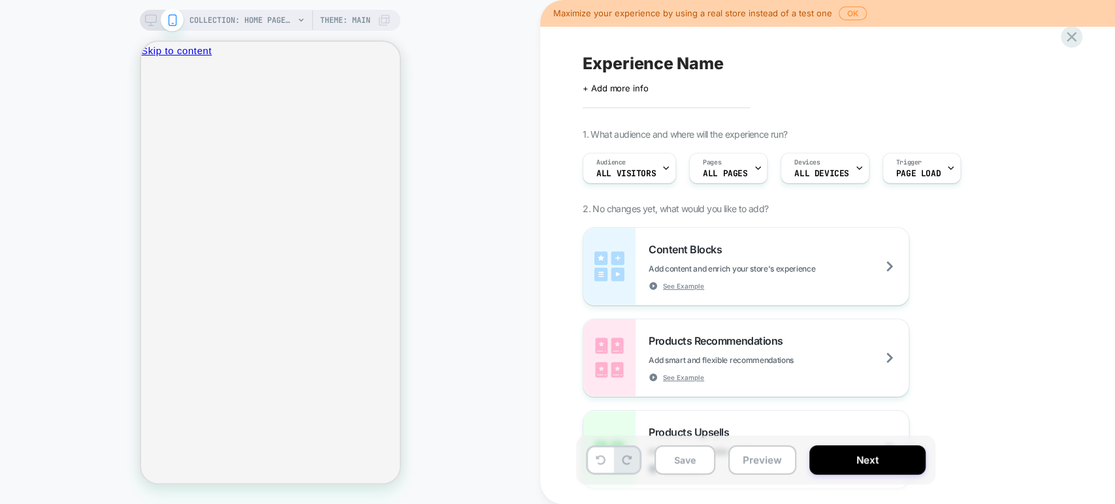
drag, startPoint x: 399, startPoint y: 262, endPoint x: 257, endPoint y: 221, distance: 148.3
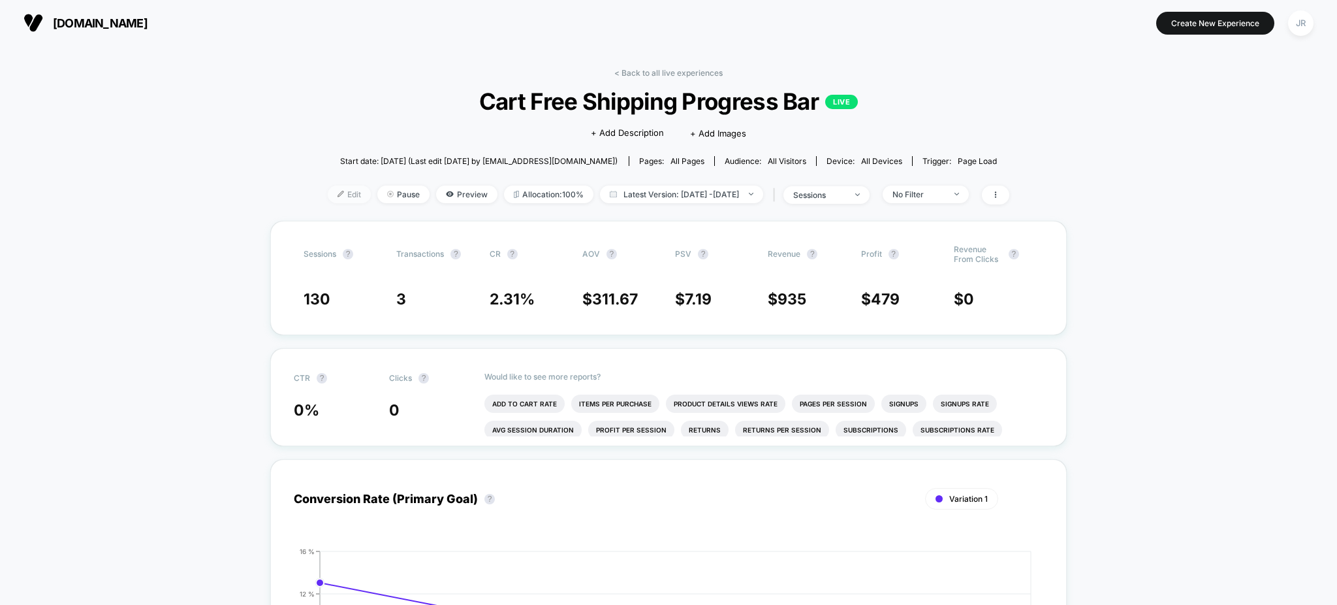
click at [328, 195] on span "Edit" at bounding box center [349, 194] width 43 height 18
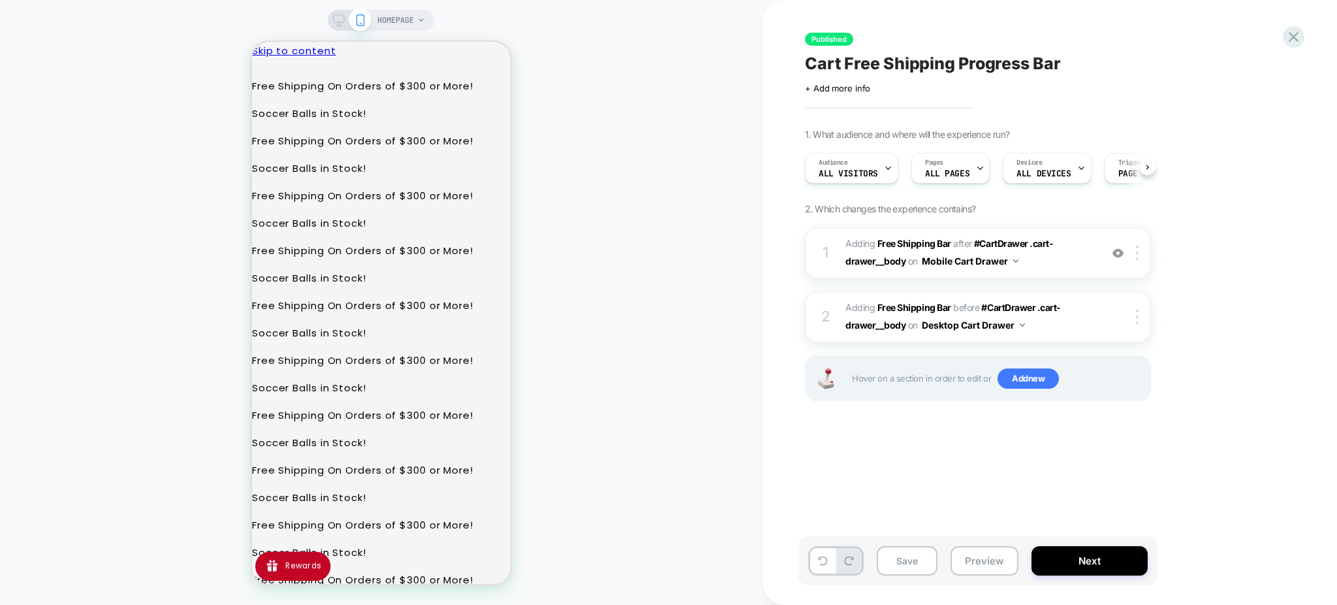
scroll to position [0, 1]
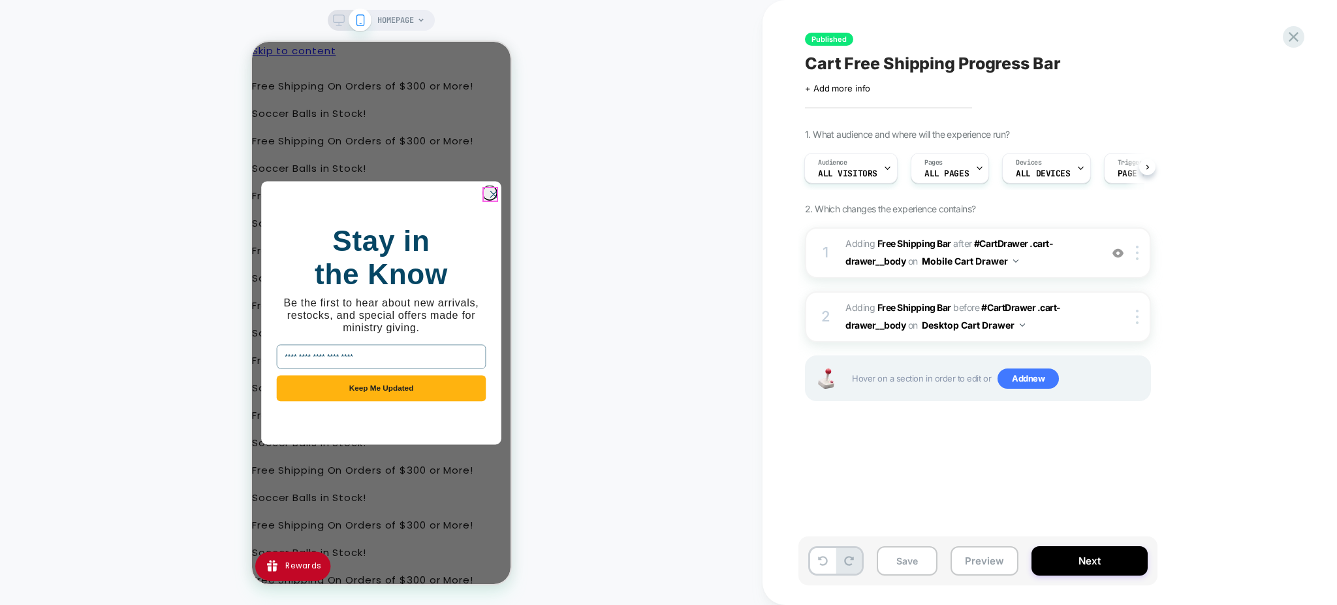
click at [486, 193] on circle "Close dialog" at bounding box center [493, 194] width 14 height 14
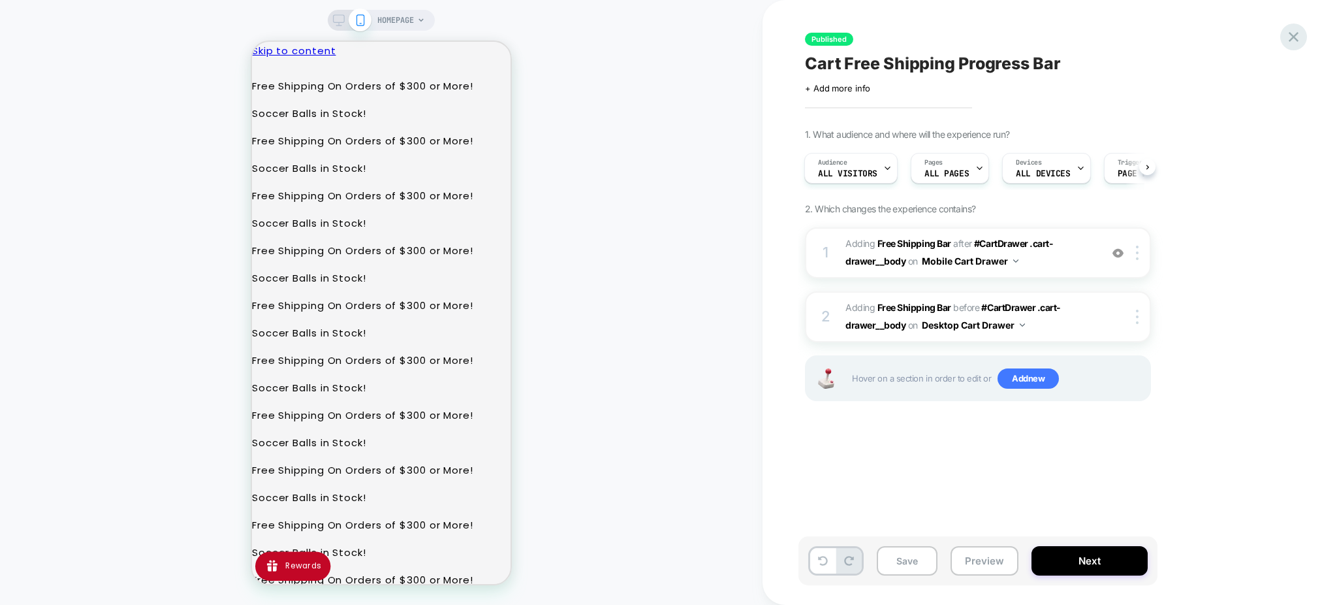
click at [1287, 35] on icon at bounding box center [1294, 37] width 18 height 18
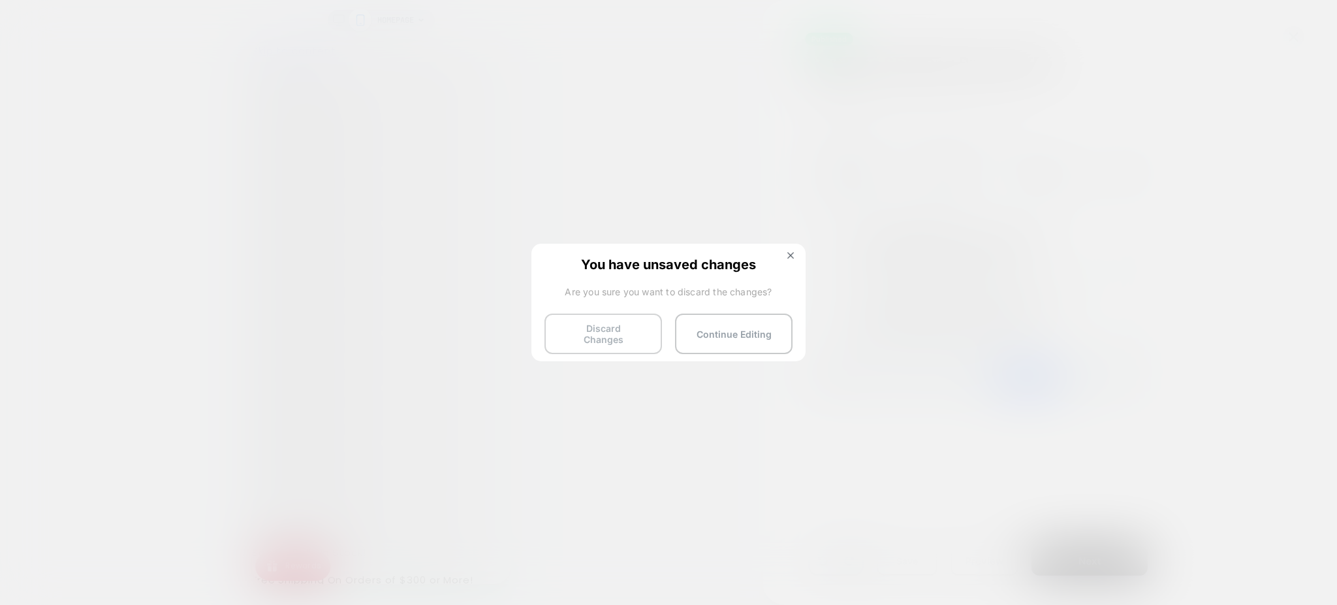
click at [629, 336] on button "Discard Changes" at bounding box center [604, 333] width 118 height 40
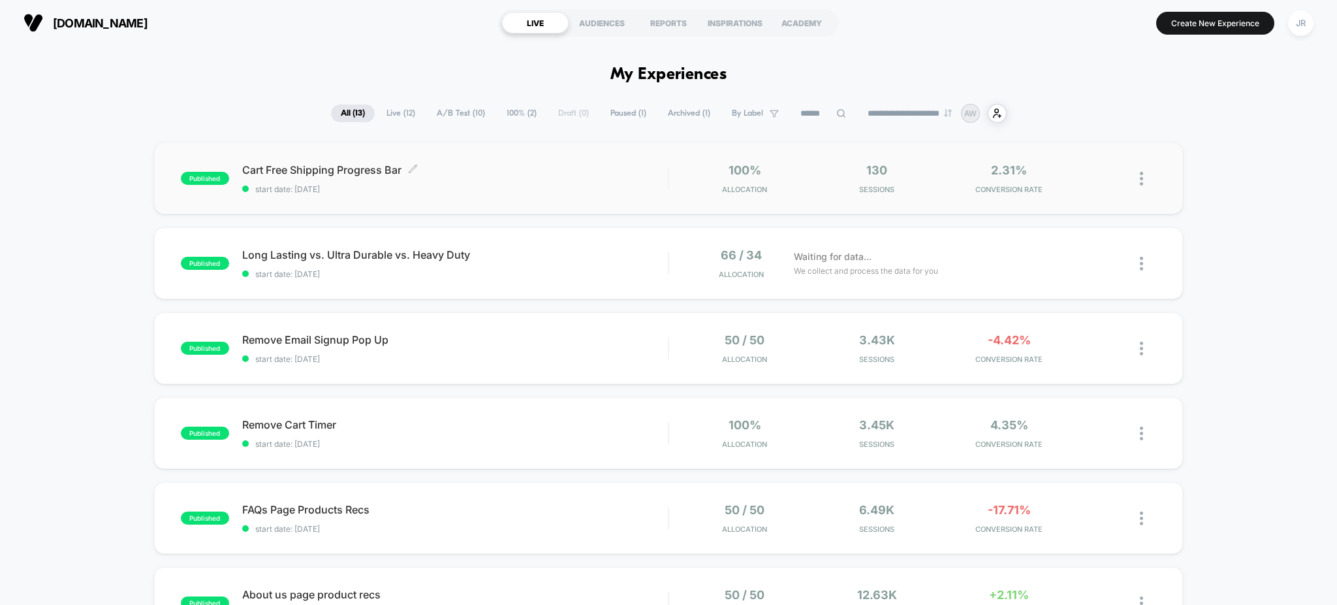
click at [507, 165] on span "Cart Free Shipping Progress Bar Click to edit experience details" at bounding box center [455, 169] width 426 height 13
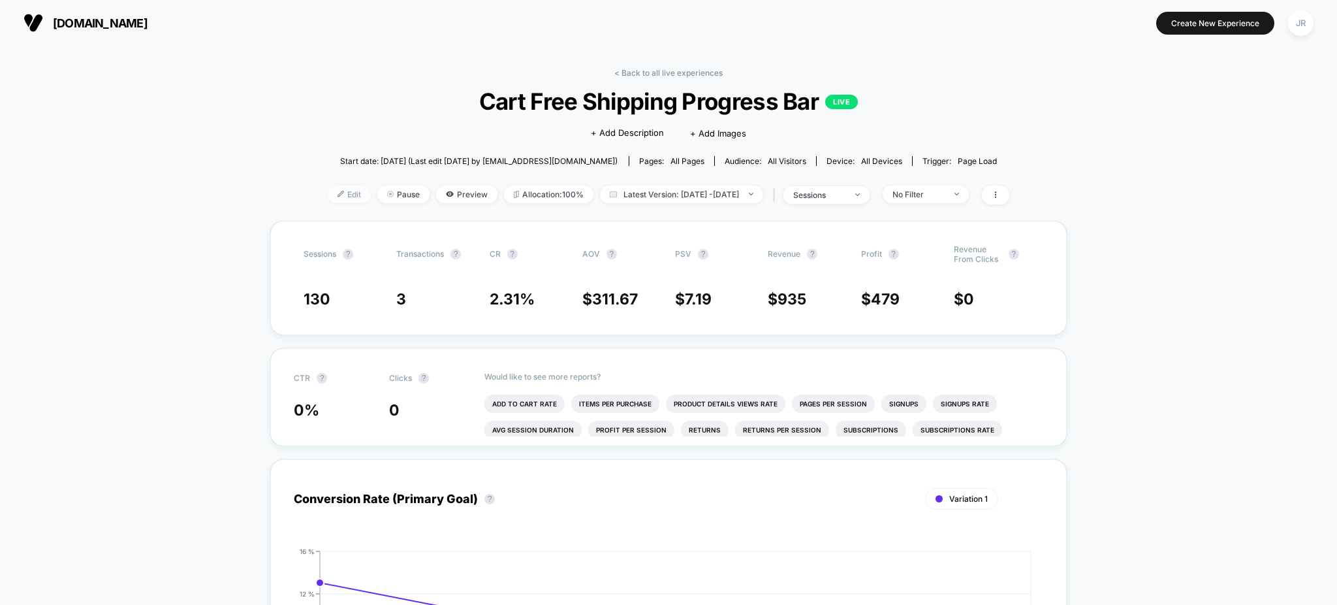
click at [331, 192] on span "Edit" at bounding box center [349, 194] width 43 height 18
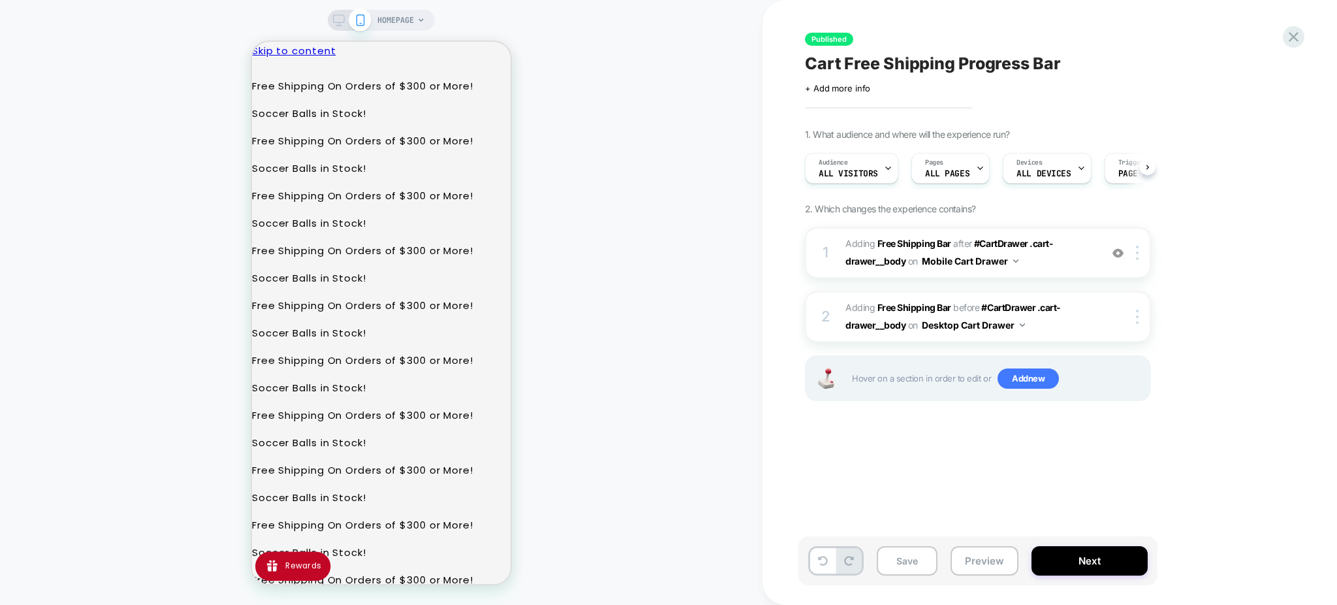
scroll to position [0, 1]
click at [972, 572] on button "Preview" at bounding box center [985, 560] width 68 height 29
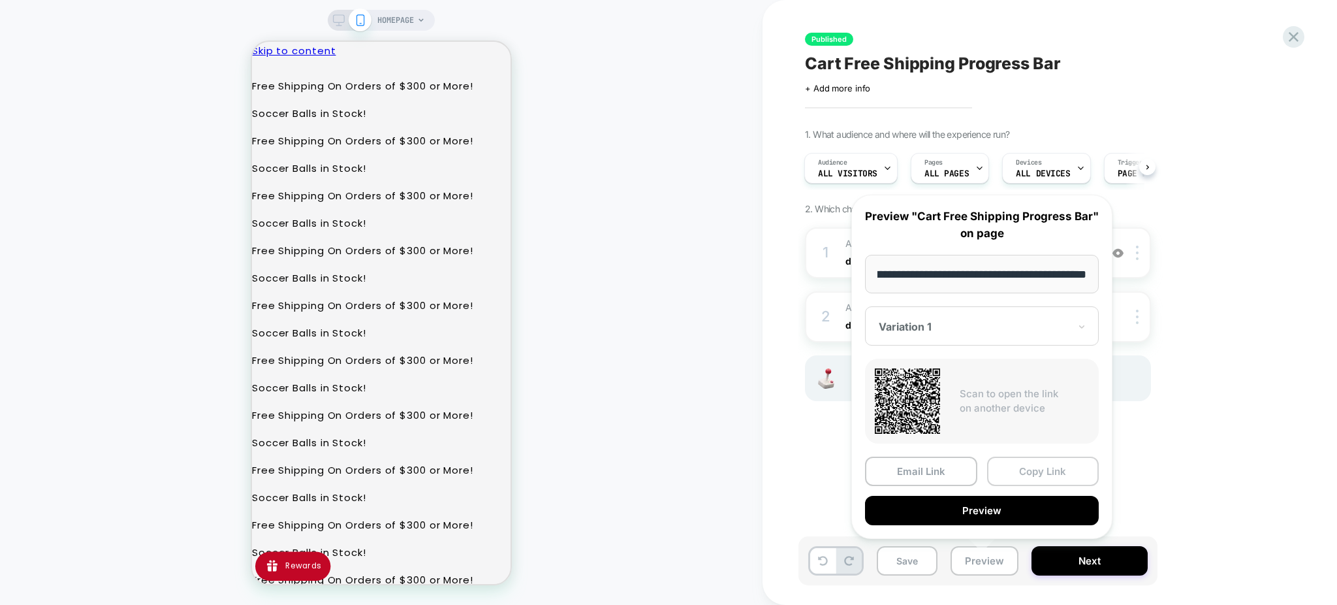
scroll to position [0, 0]
click at [1022, 469] on button "Copy Link" at bounding box center [1043, 470] width 112 height 29
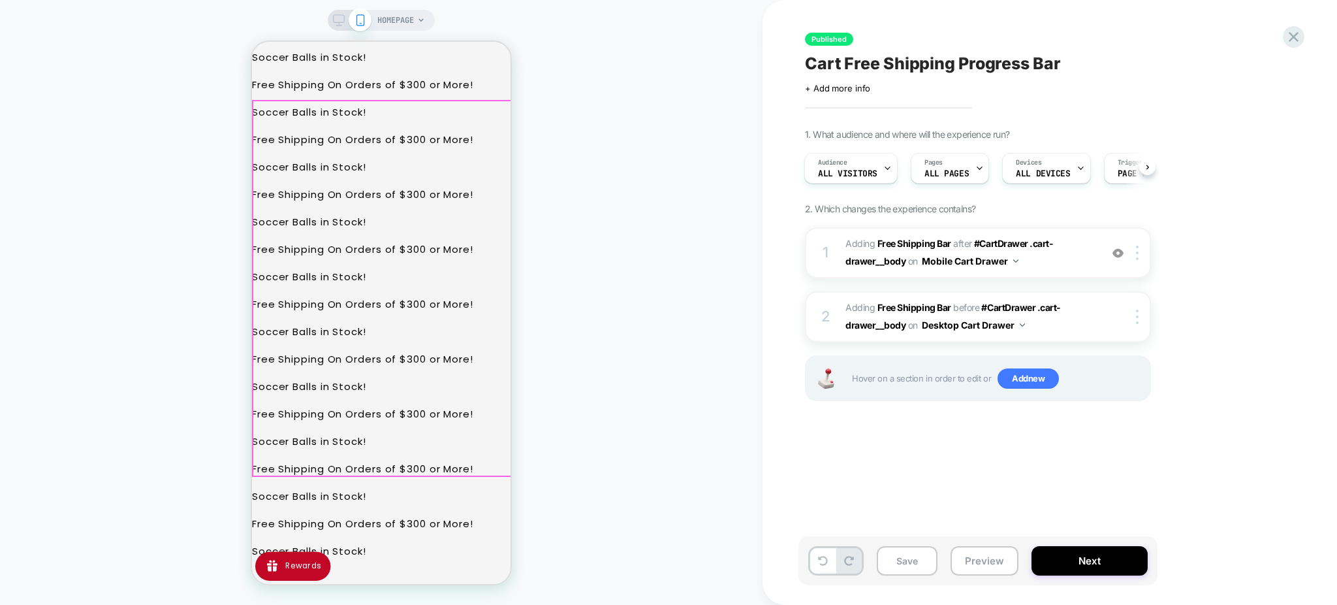
scroll to position [387, 0]
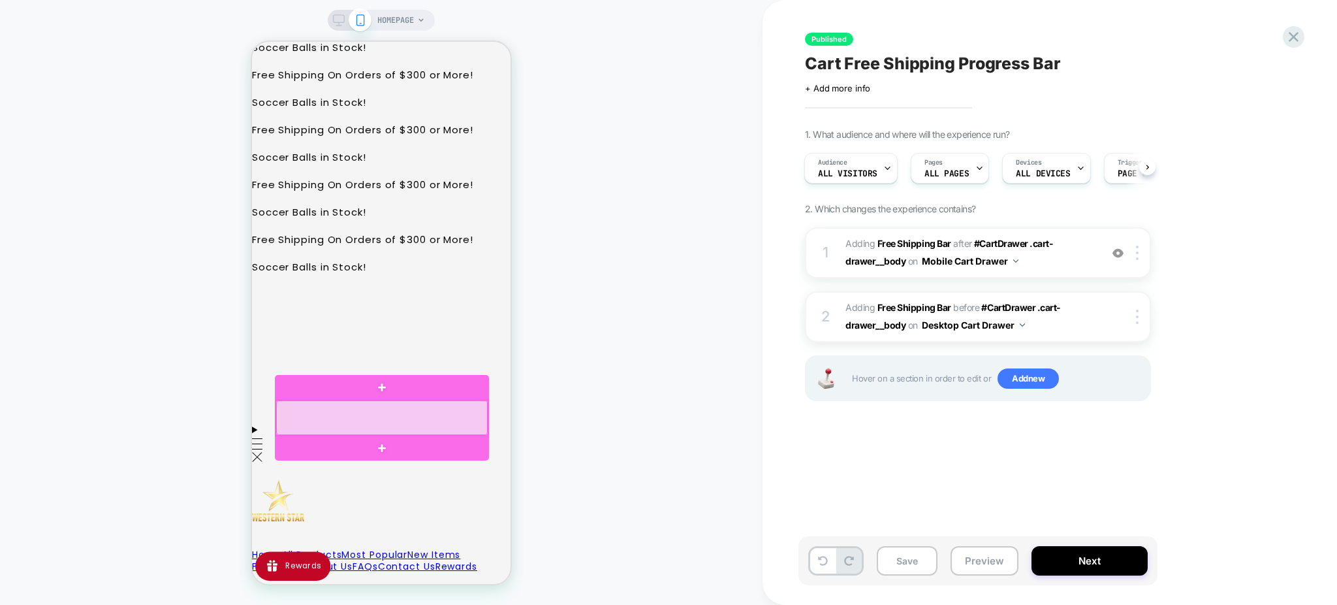
scroll to position [444, 0]
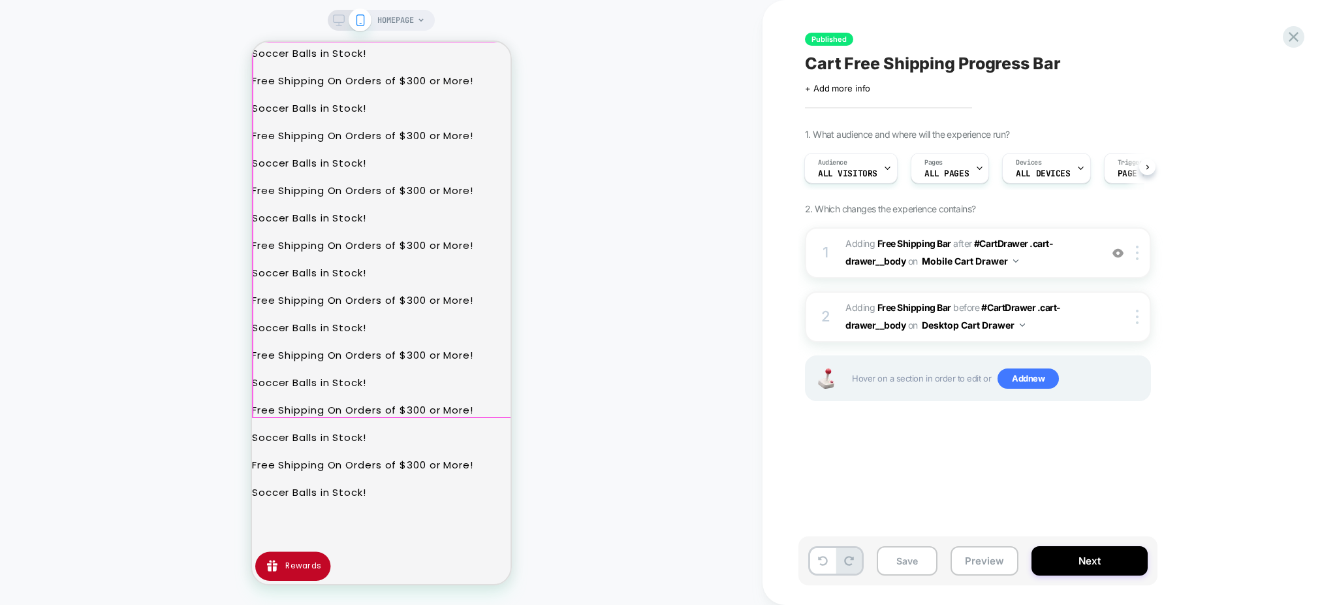
click at [347, 379] on div at bounding box center [381, 229] width 257 height 374
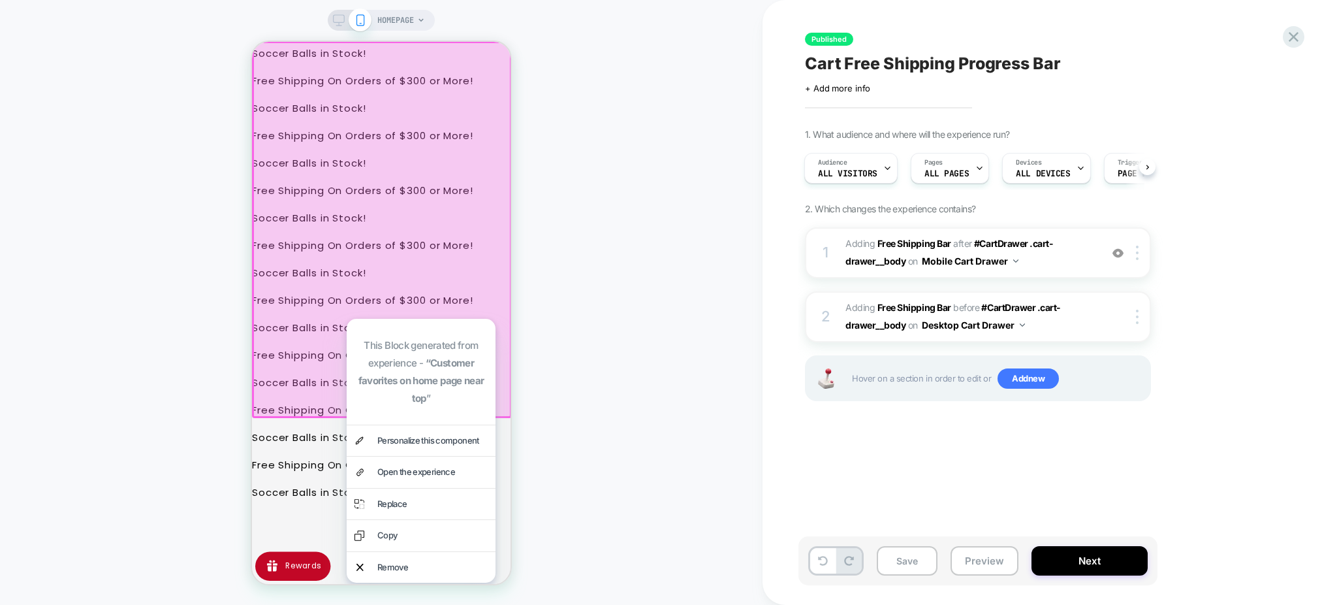
click at [296, 340] on div at bounding box center [382, 229] width 260 height 377
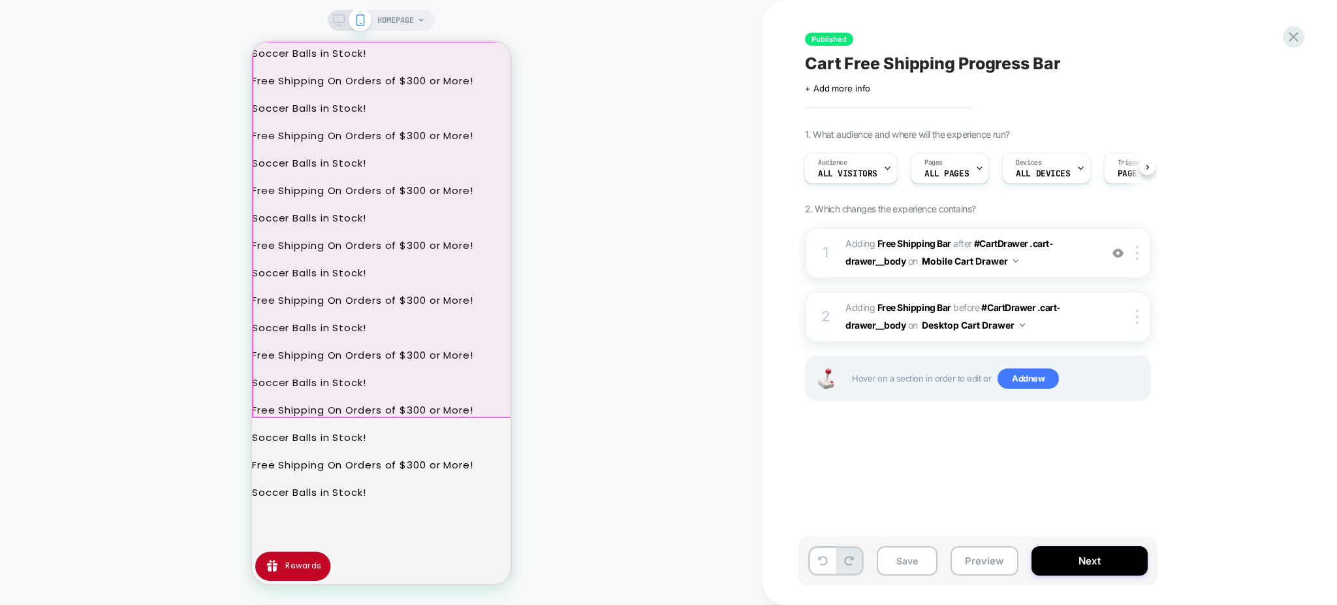
click at [331, 368] on div at bounding box center [381, 229] width 257 height 374
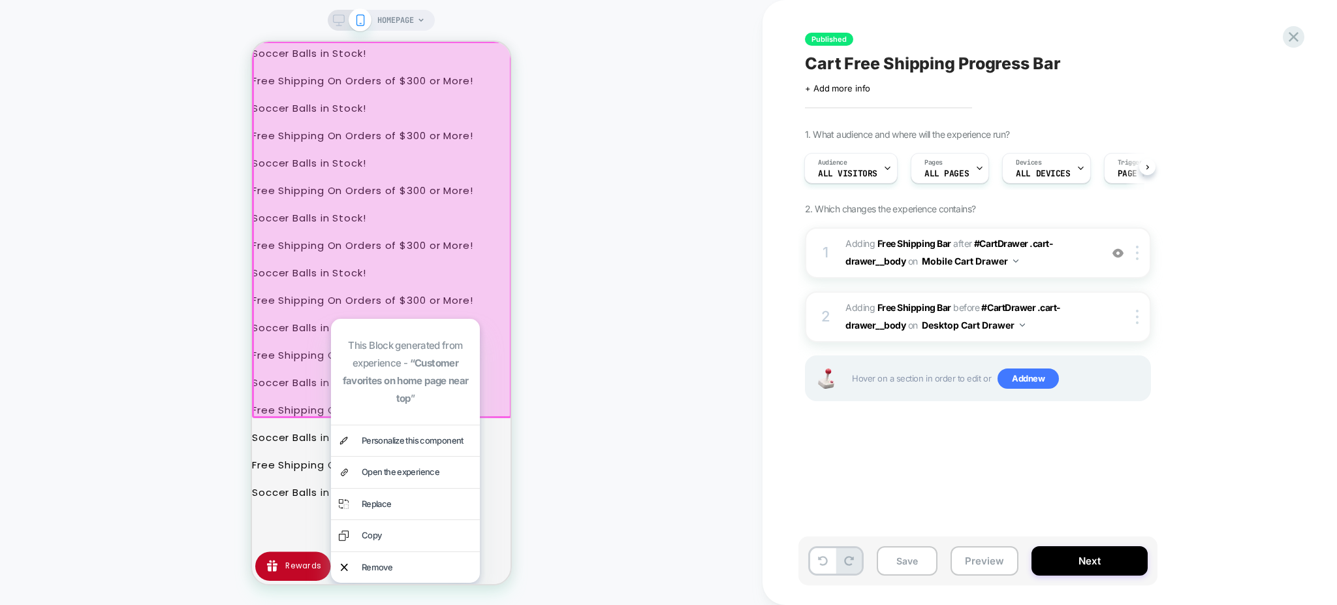
click at [296, 360] on div at bounding box center [382, 229] width 260 height 377
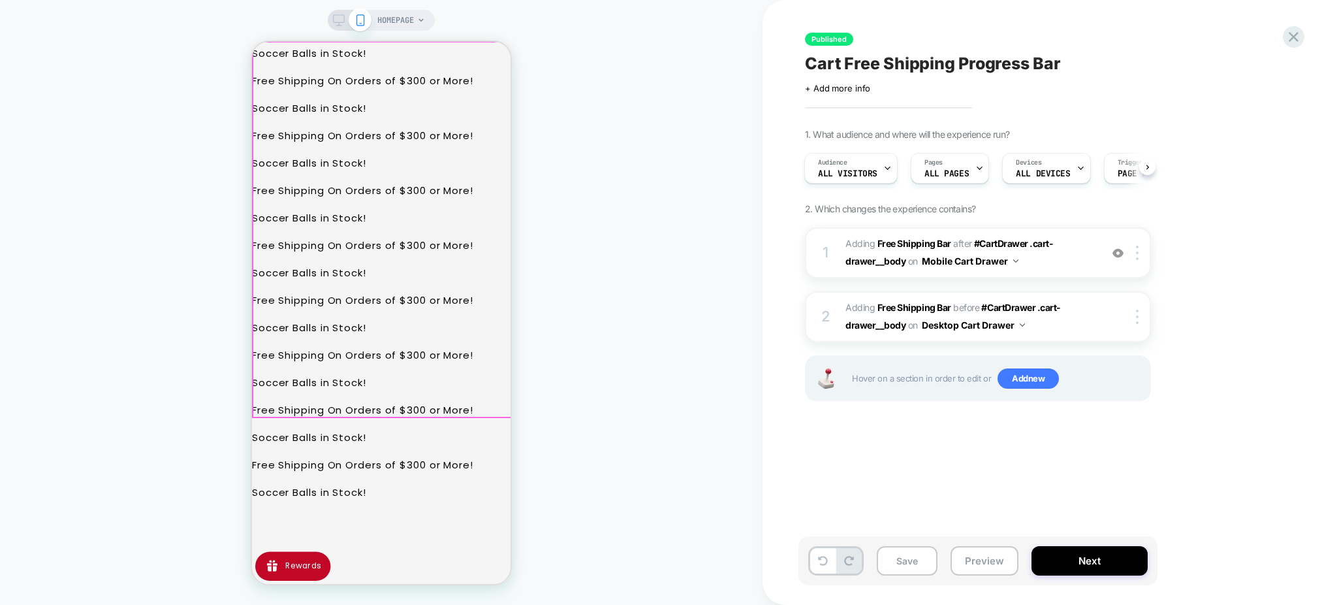
click at [326, 375] on div at bounding box center [381, 229] width 257 height 374
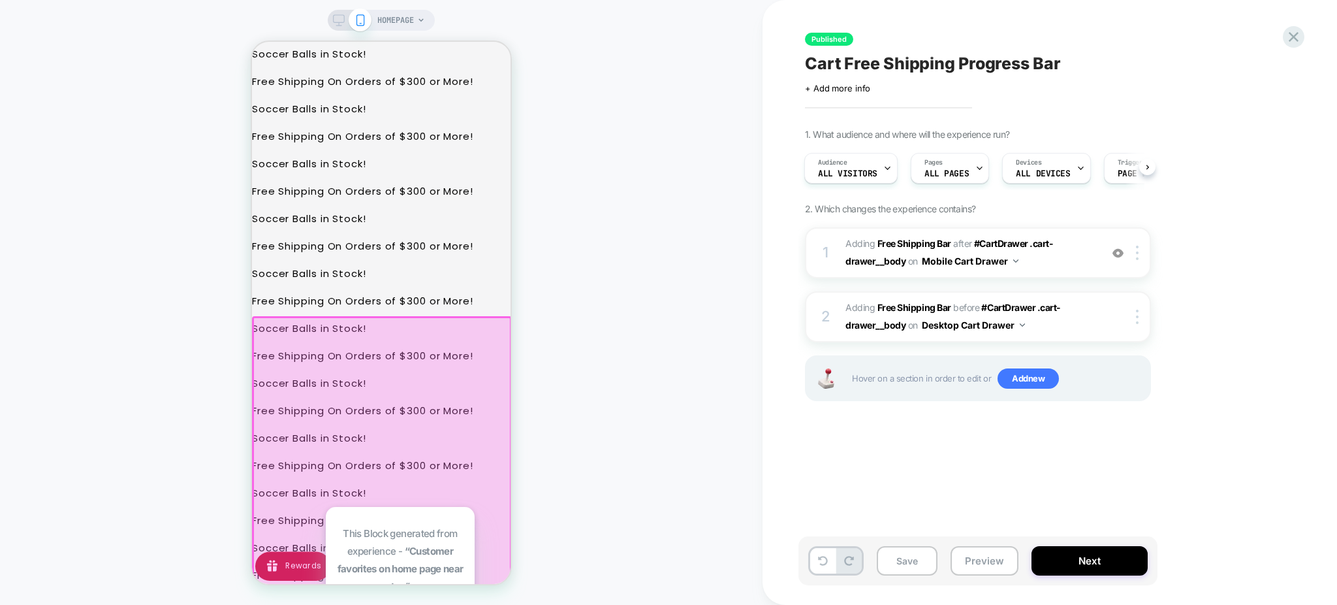
scroll to position [162, 0]
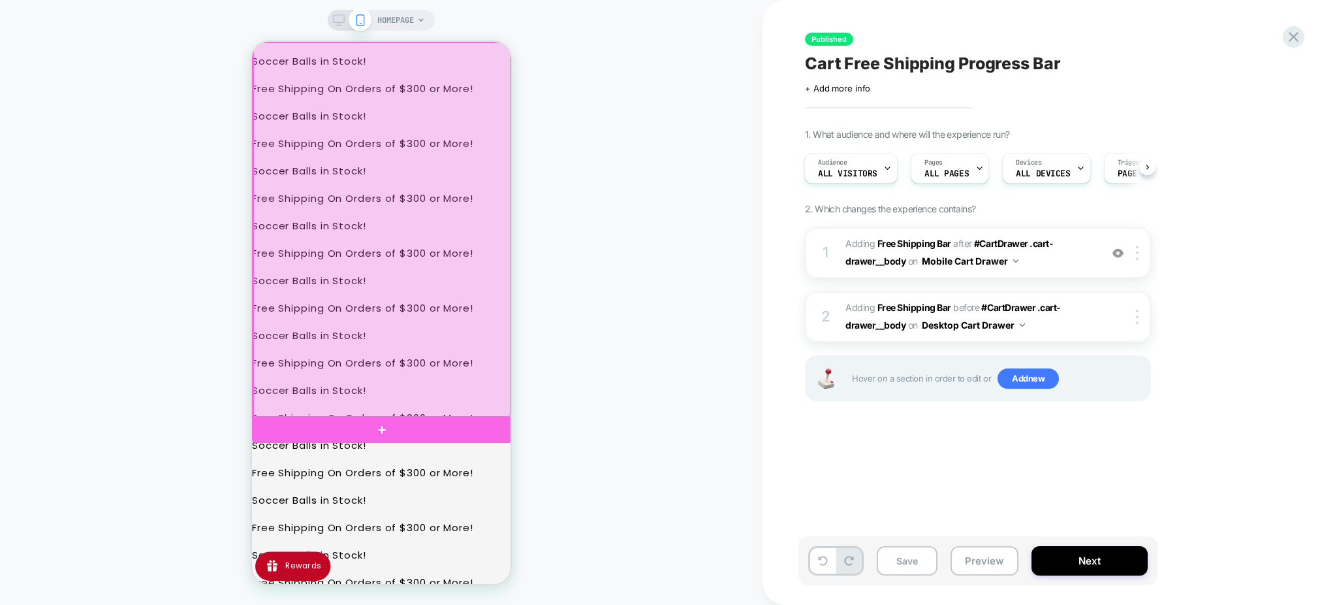
click at [362, 270] on div at bounding box center [381, 229] width 257 height 374
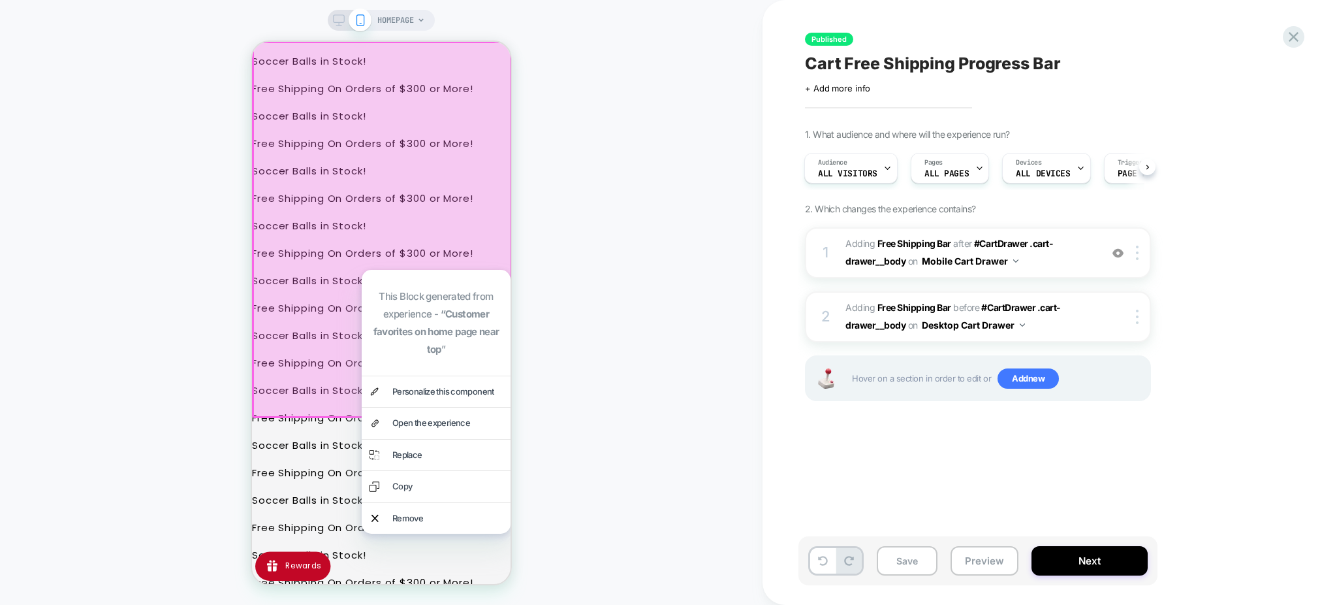
click at [300, 281] on div at bounding box center [382, 229] width 260 height 377
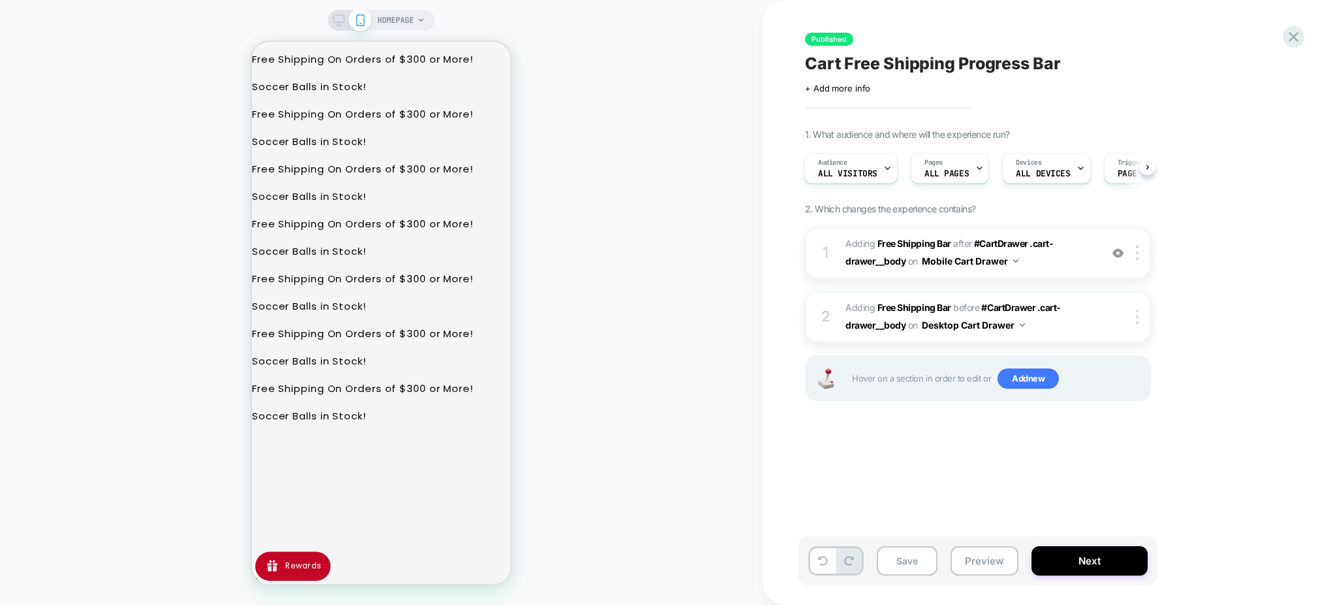
scroll to position [515, 0]
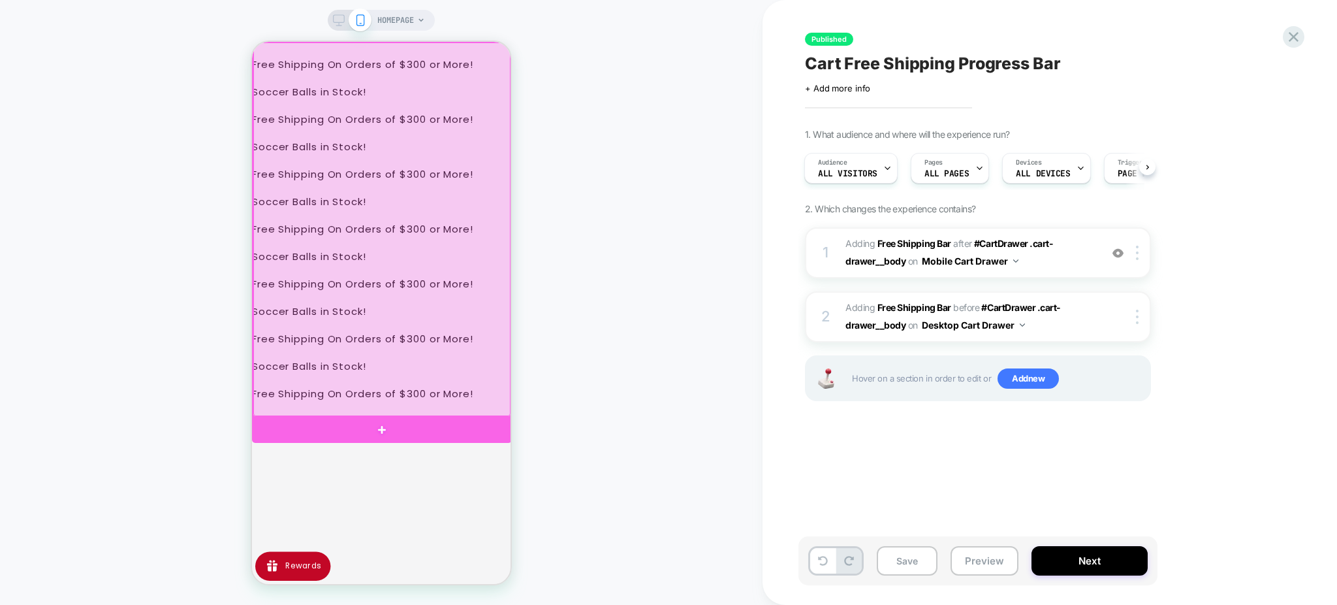
click at [345, 307] on div at bounding box center [381, 229] width 257 height 374
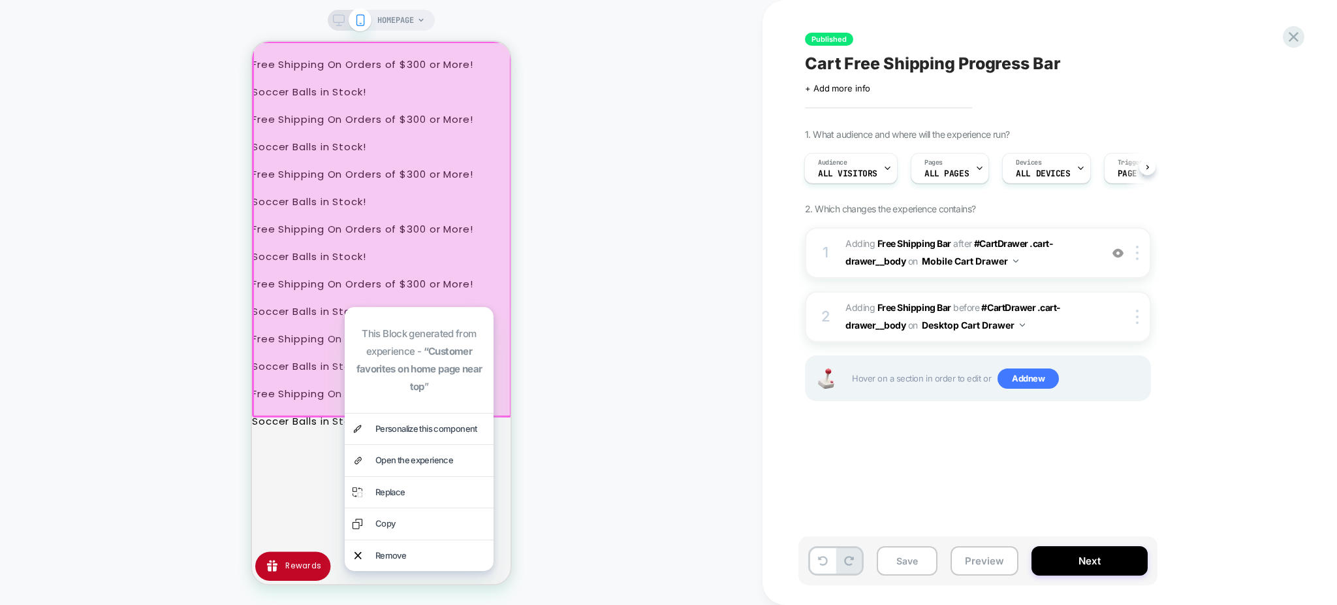
click at [317, 217] on div at bounding box center [382, 229] width 260 height 377
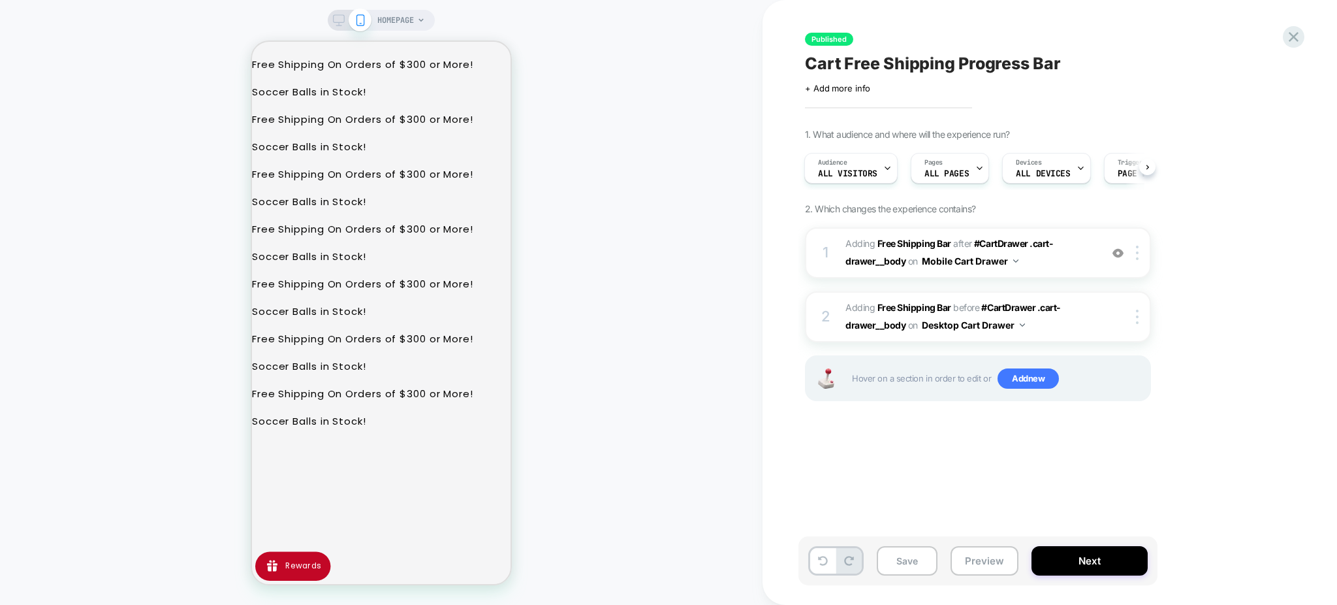
click at [401, 13] on span "HOMEPAGE" at bounding box center [395, 20] width 37 height 21
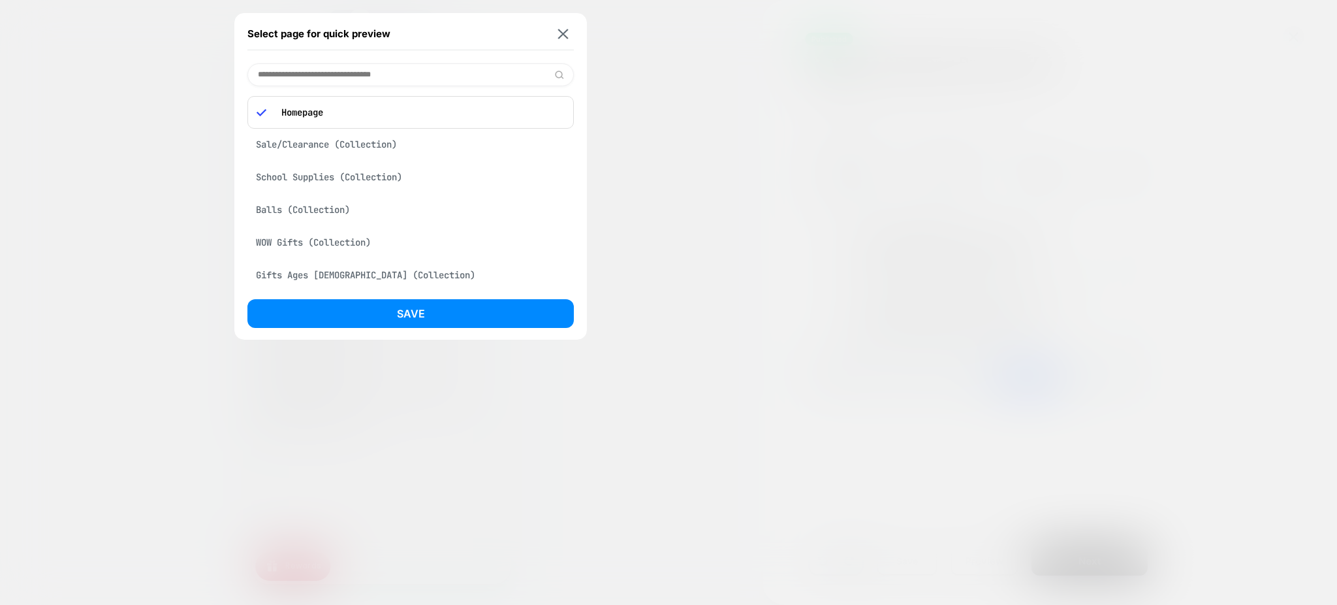
click at [373, 166] on div "School Supplies (Collection)" at bounding box center [410, 177] width 326 height 25
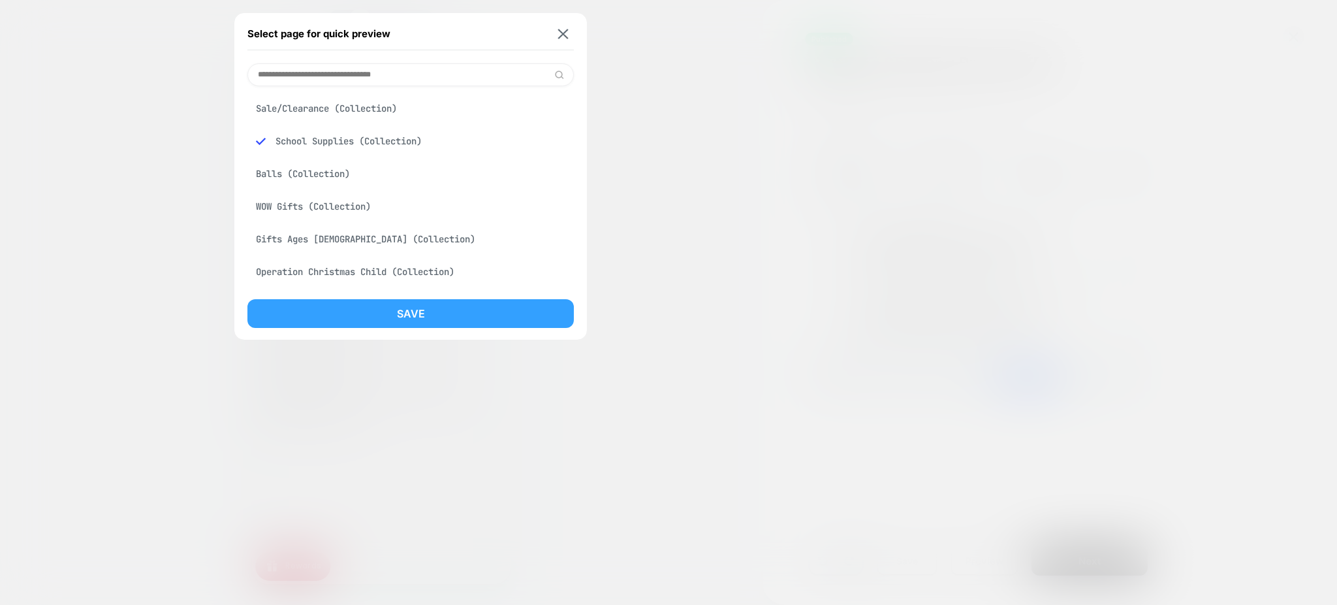
click at [380, 302] on button "Save" at bounding box center [410, 313] width 326 height 29
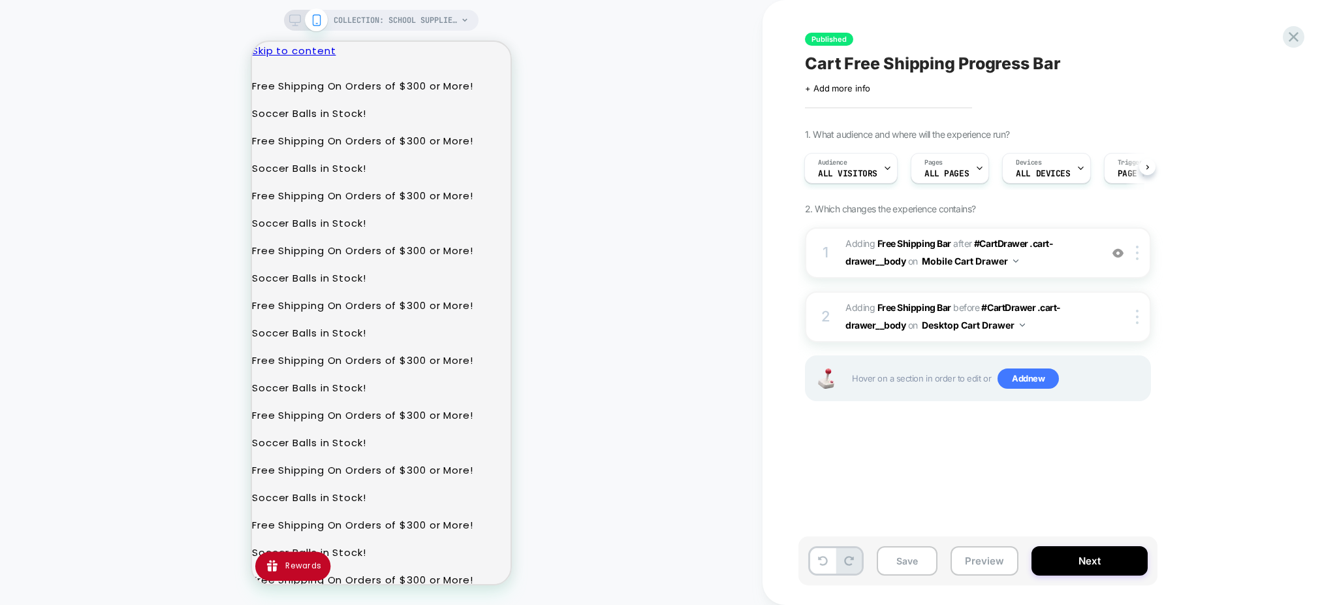
scroll to position [0, 1]
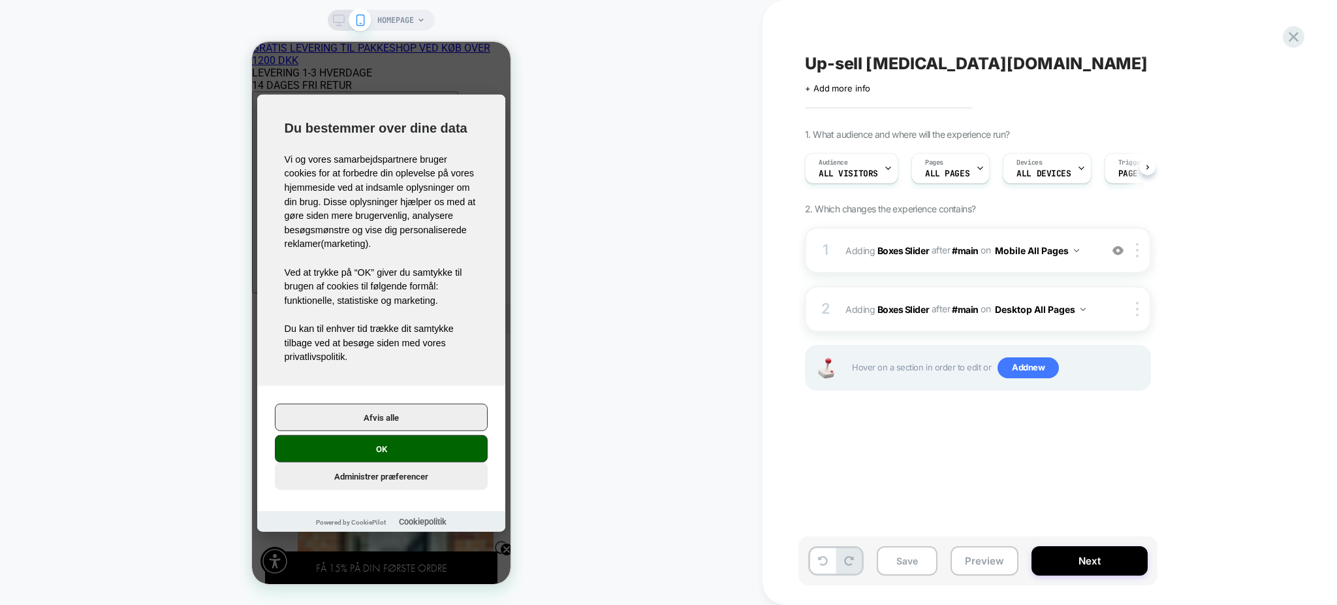
scroll to position [0, 1]
click at [434, 447] on button "OK" at bounding box center [381, 448] width 213 height 27
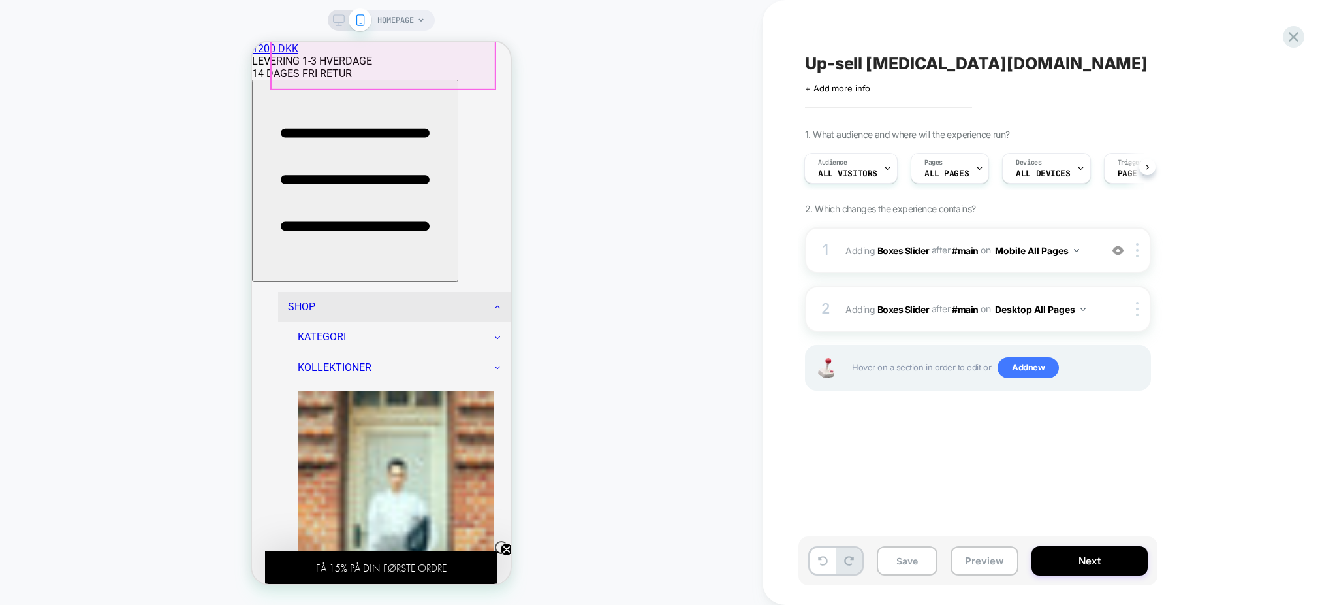
scroll to position [111, 0]
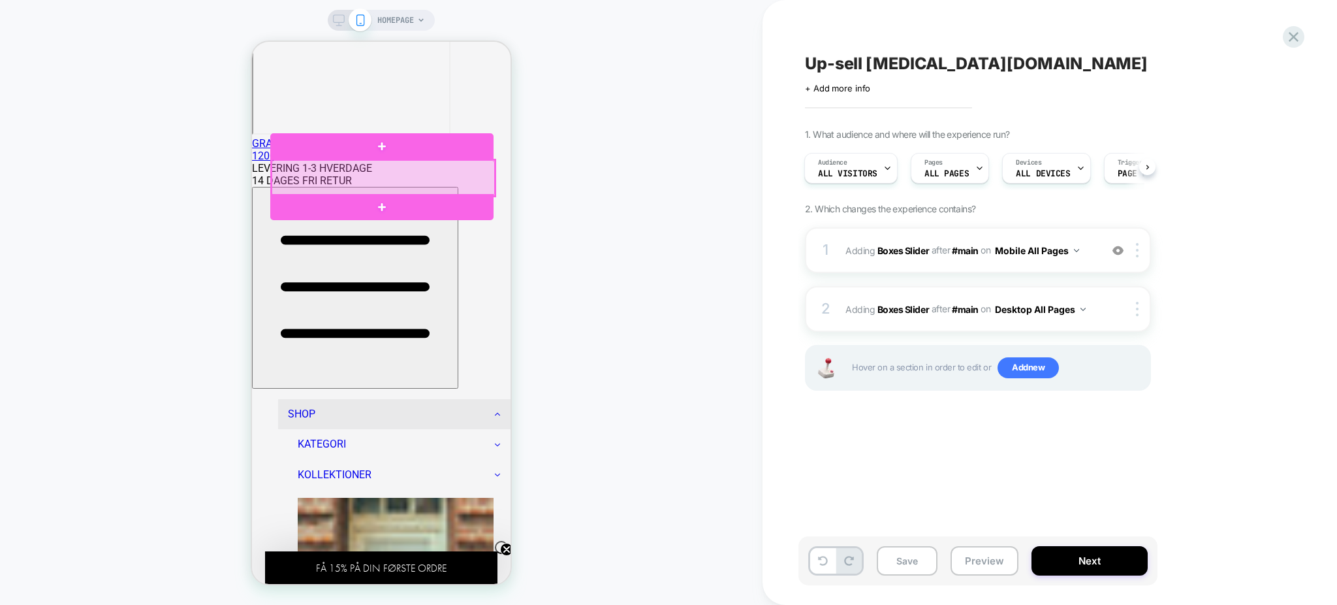
click at [394, 180] on div at bounding box center [383, 178] width 223 height 37
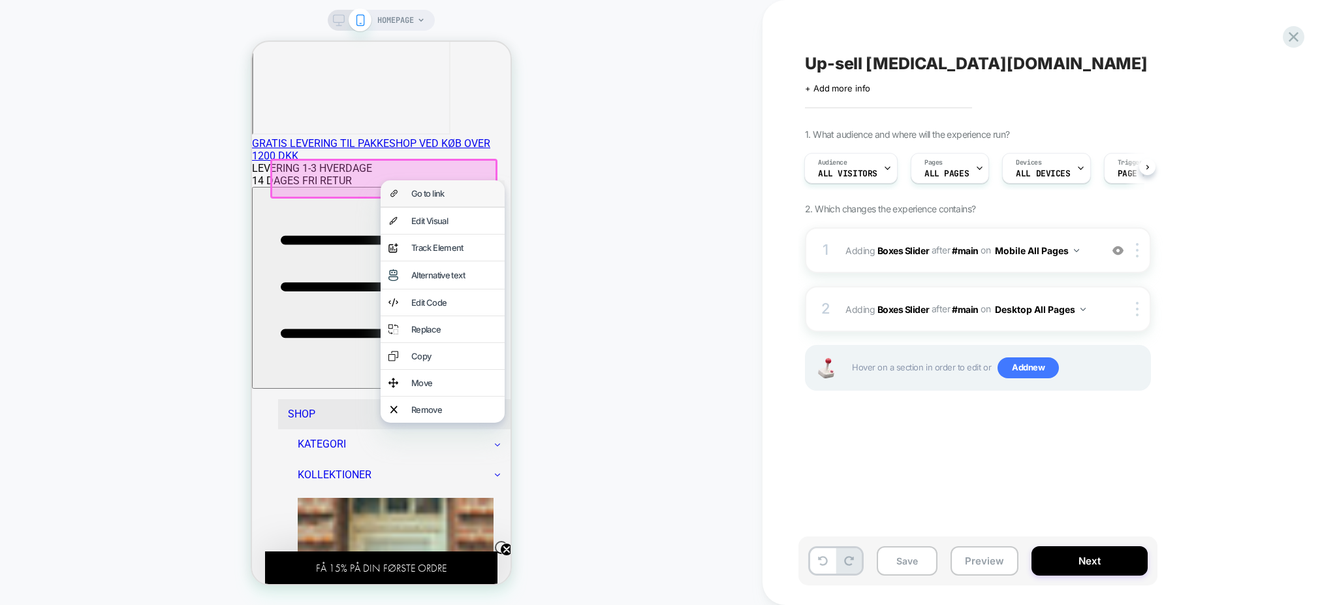
click at [409, 190] on div "Go to link" at bounding box center [443, 193] width 124 height 26
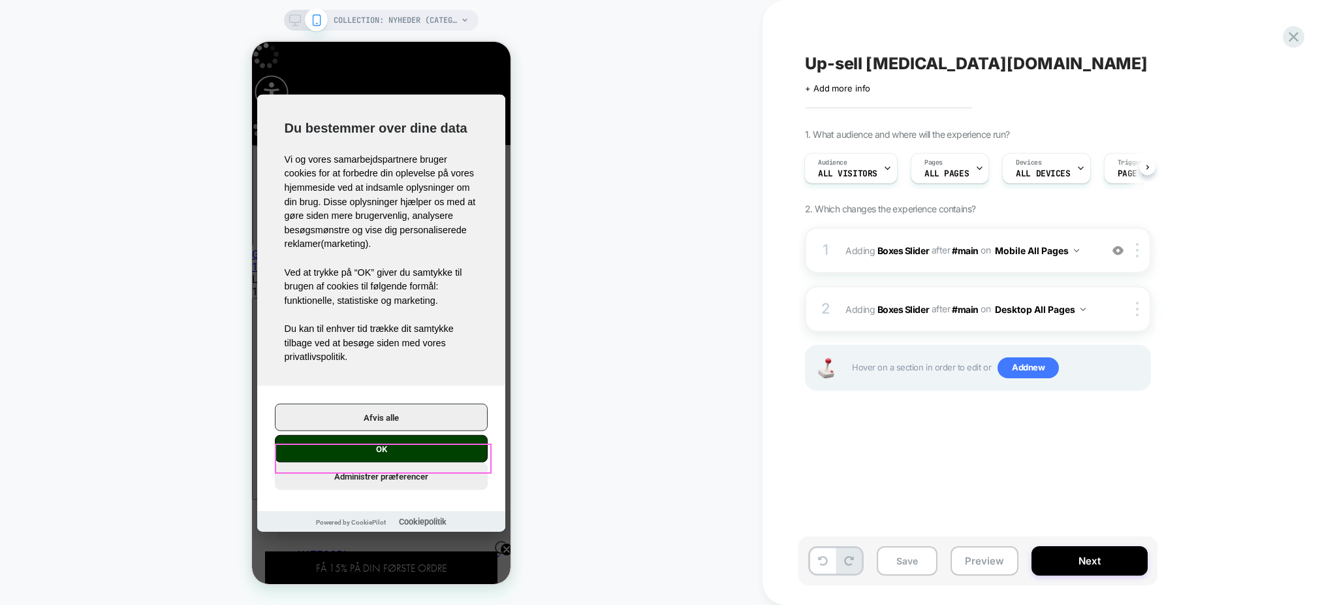
scroll to position [0, 1]
click at [434, 449] on button "OK" at bounding box center [381, 448] width 213 height 27
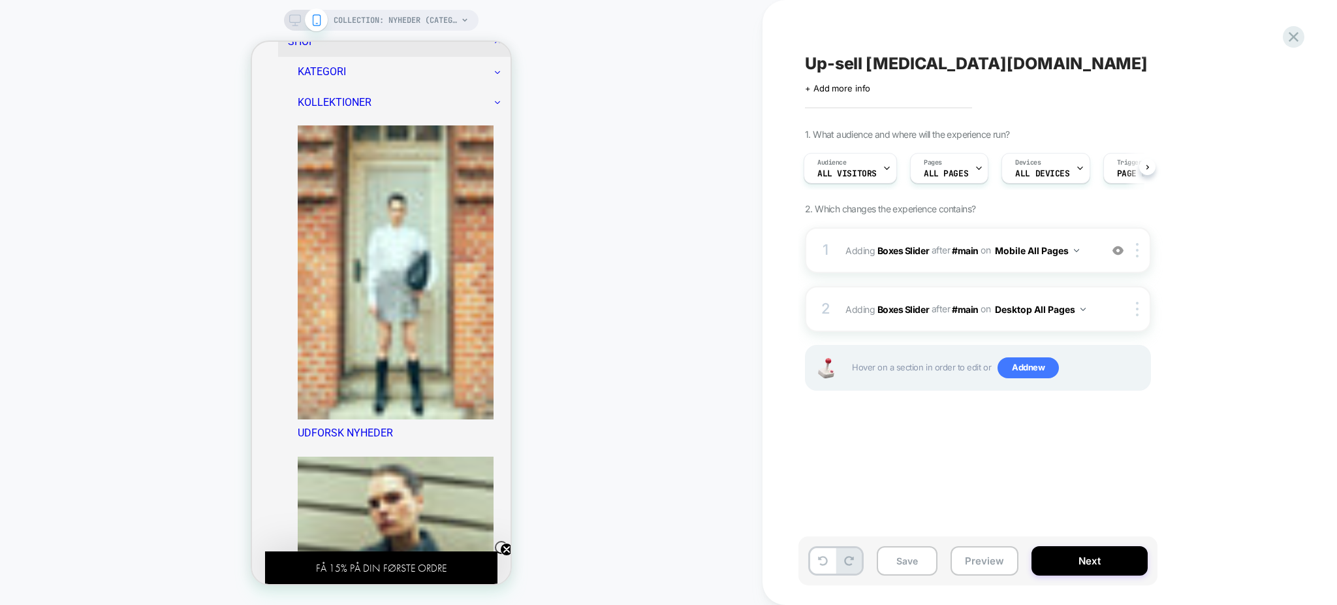
scroll to position [500, 0]
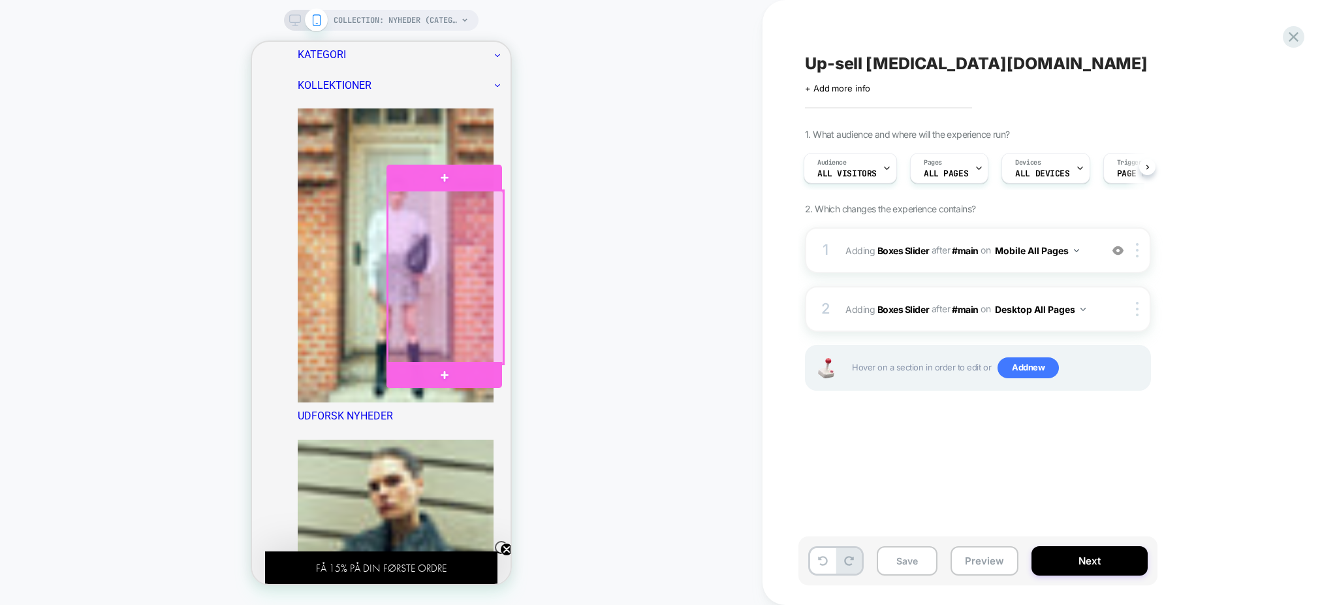
click at [424, 356] on div at bounding box center [445, 277] width 115 height 173
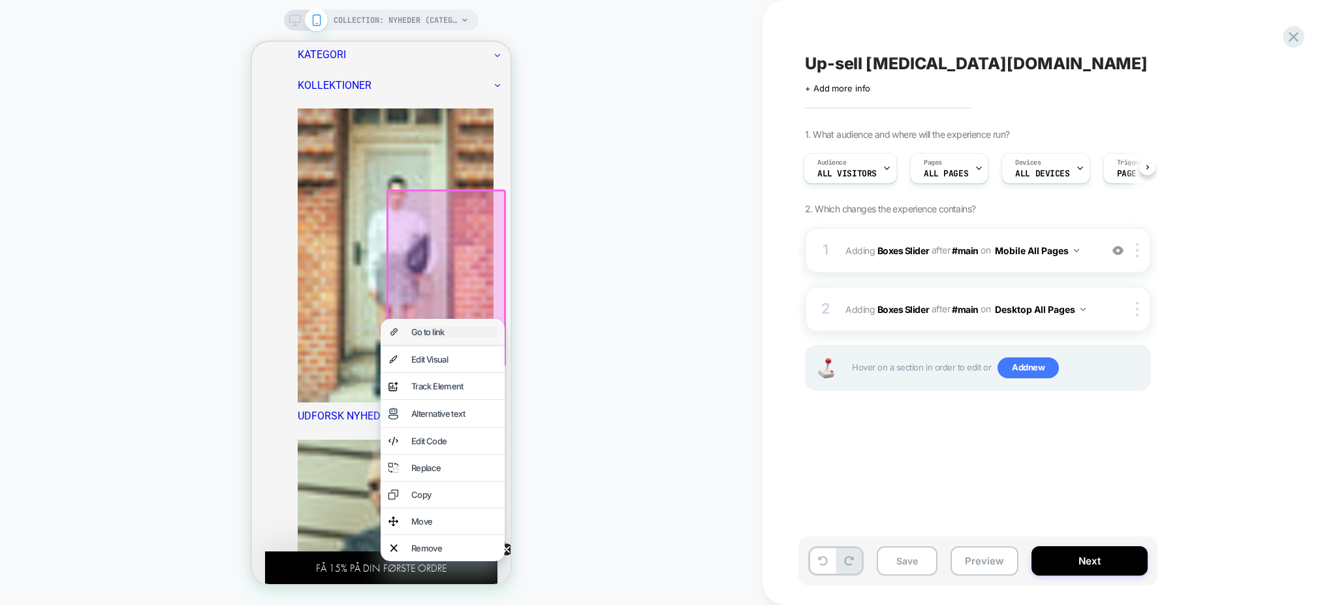
click at [423, 333] on div "Go to link" at bounding box center [454, 331] width 86 height 10
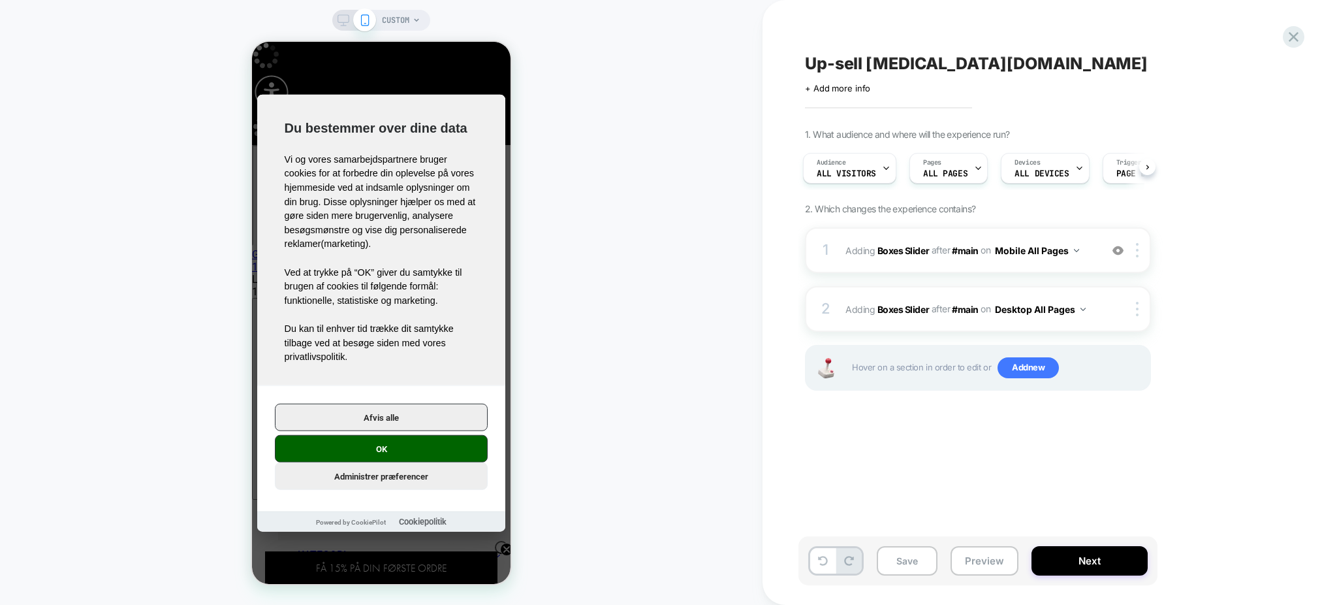
scroll to position [0, 0]
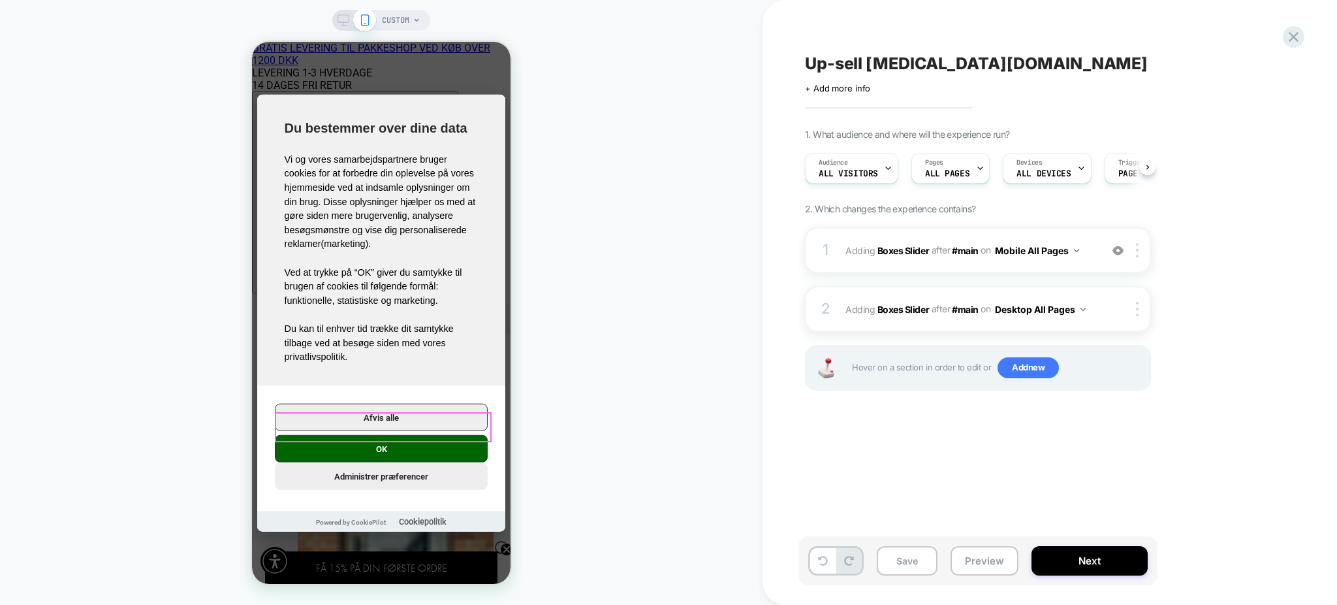
scroll to position [0, 1]
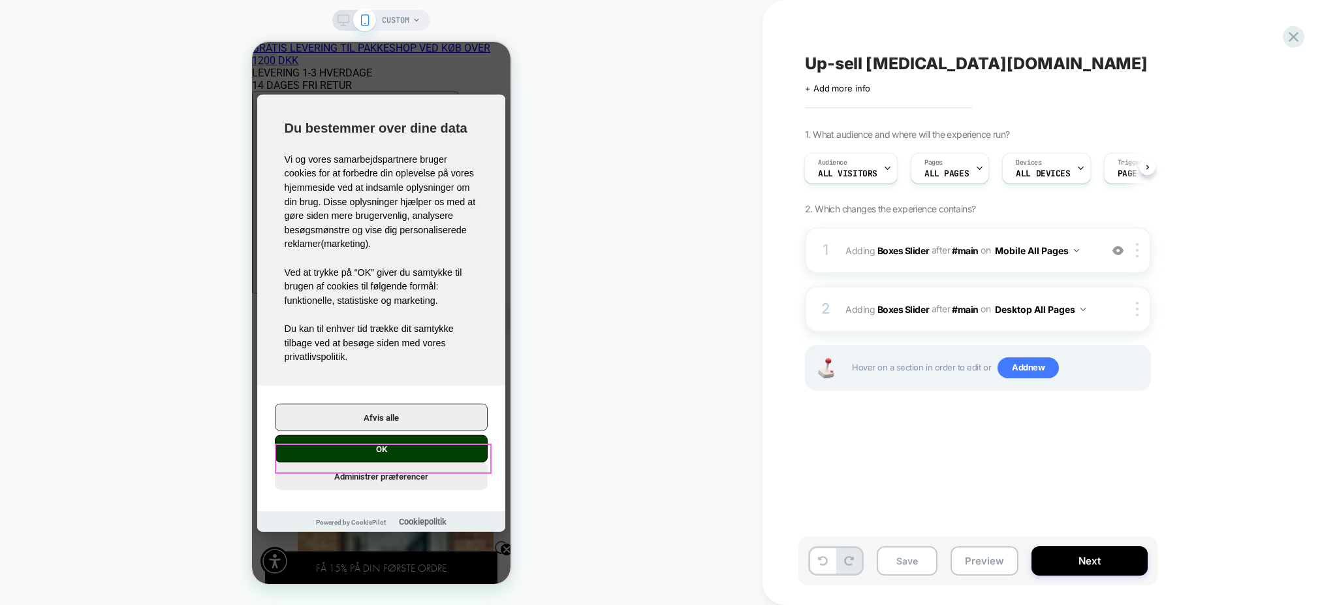
click at [414, 444] on button "OK" at bounding box center [381, 448] width 213 height 27
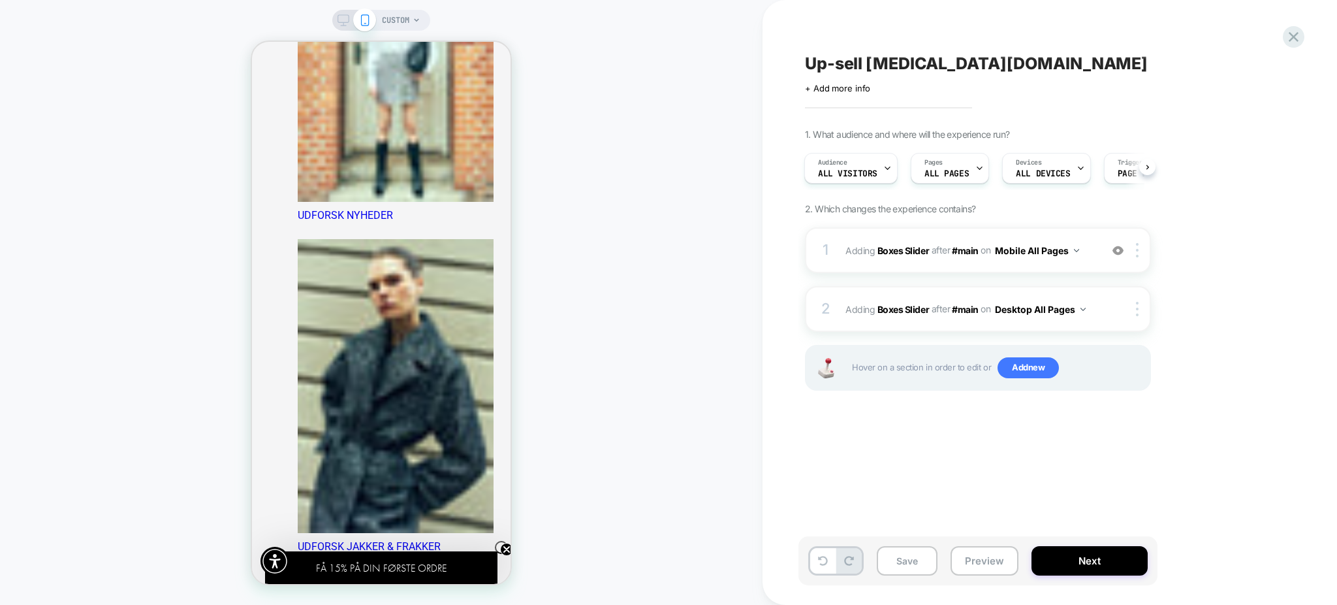
scroll to position [496, 0]
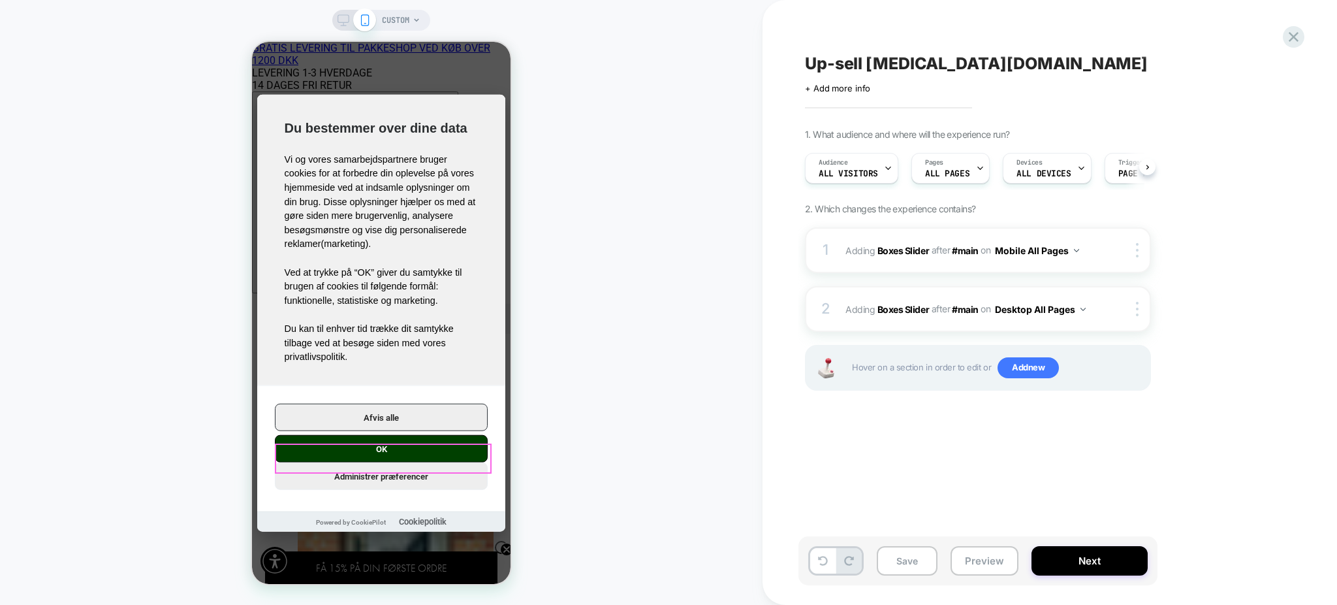
scroll to position [0, 1]
click at [397, 455] on button "OK" at bounding box center [381, 448] width 213 height 27
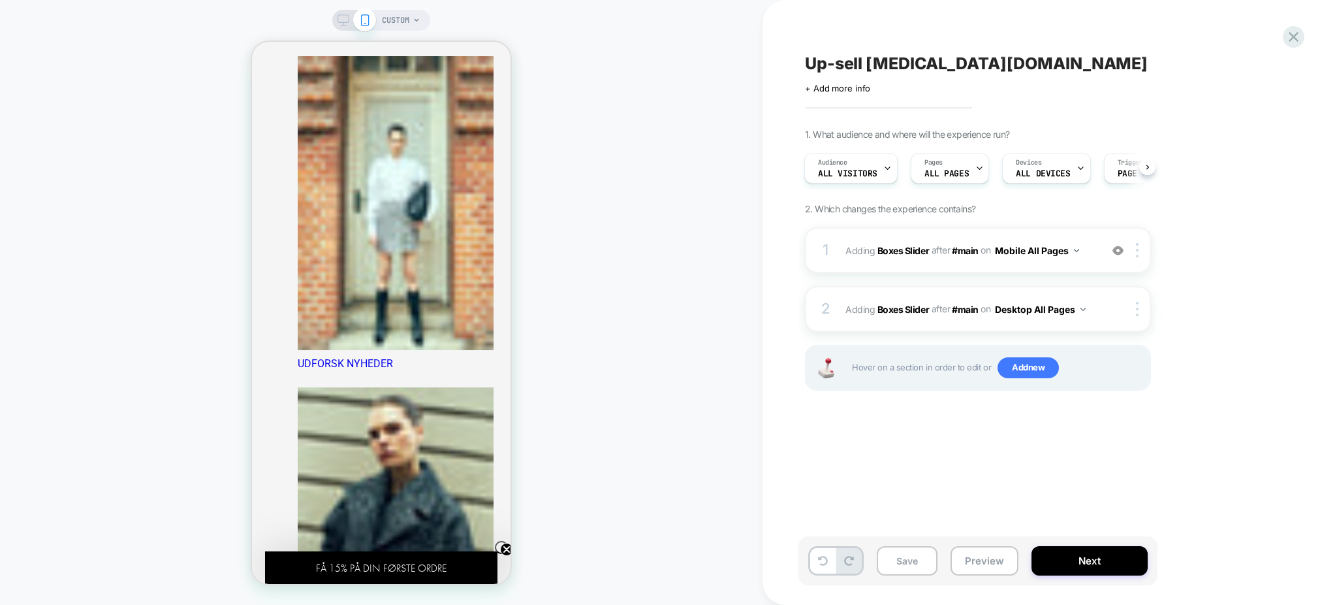
scroll to position [571, 0]
